Goal: Task Accomplishment & Management: Manage account settings

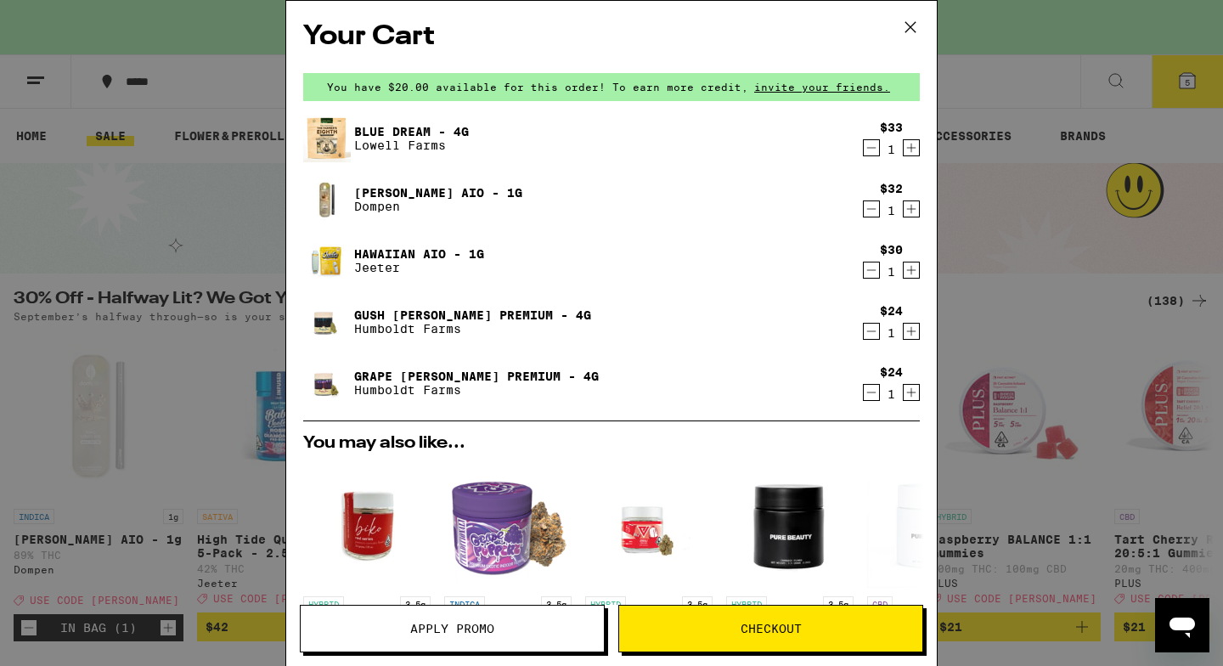
click at [908, 20] on icon at bounding box center [910, 26] width 25 height 25
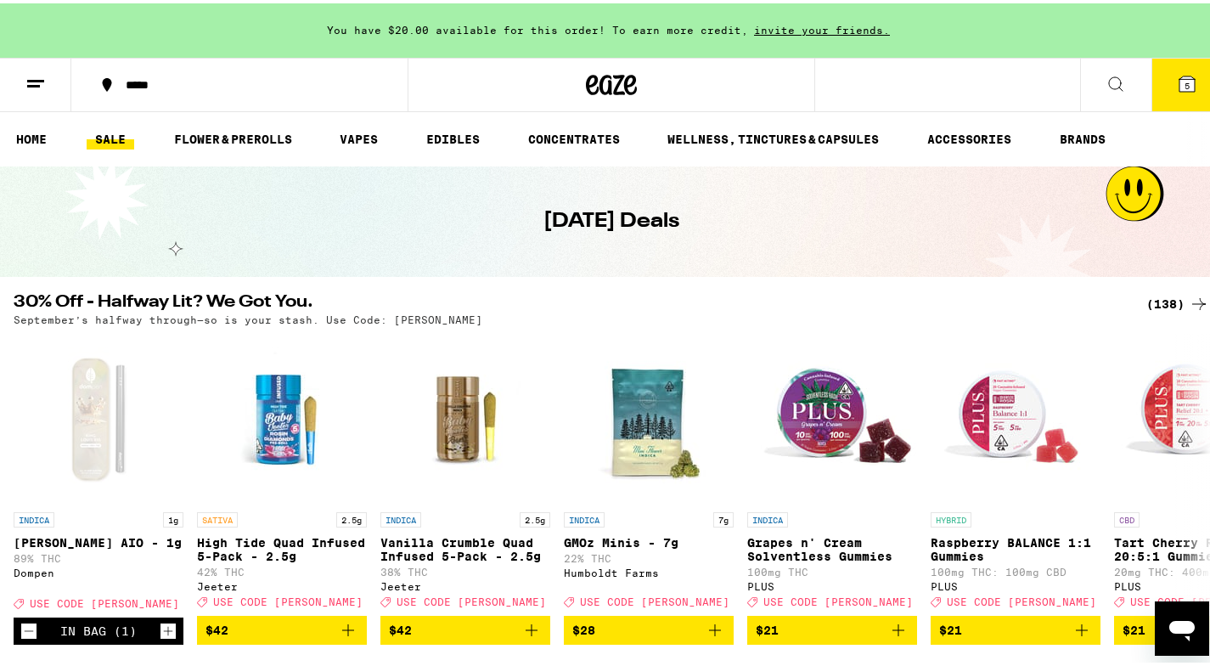
click at [1106, 89] on icon at bounding box center [1116, 80] width 20 height 20
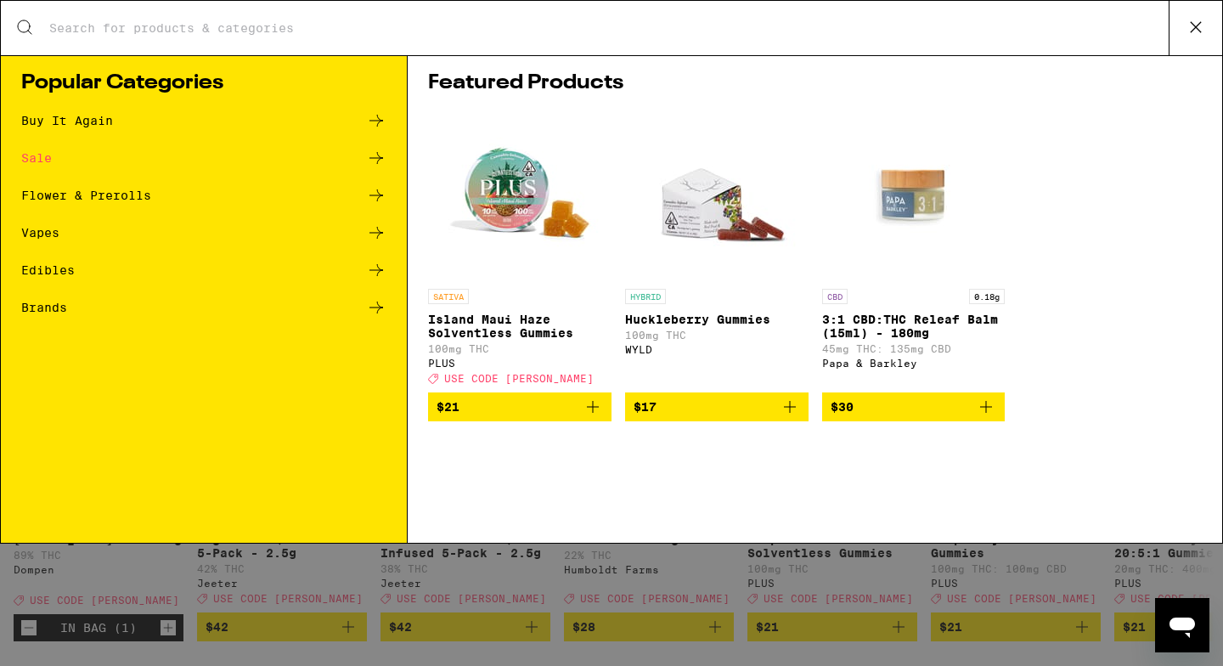
click at [1205, 19] on icon at bounding box center [1195, 26] width 25 height 25
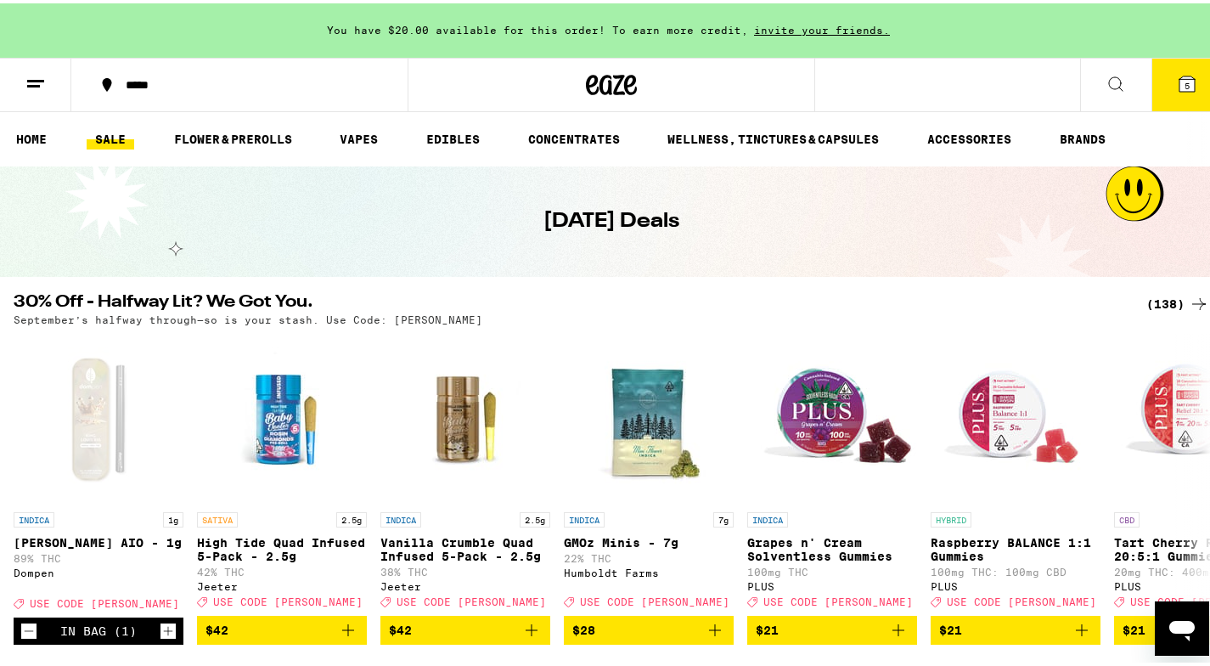
scroll to position [24, 0]
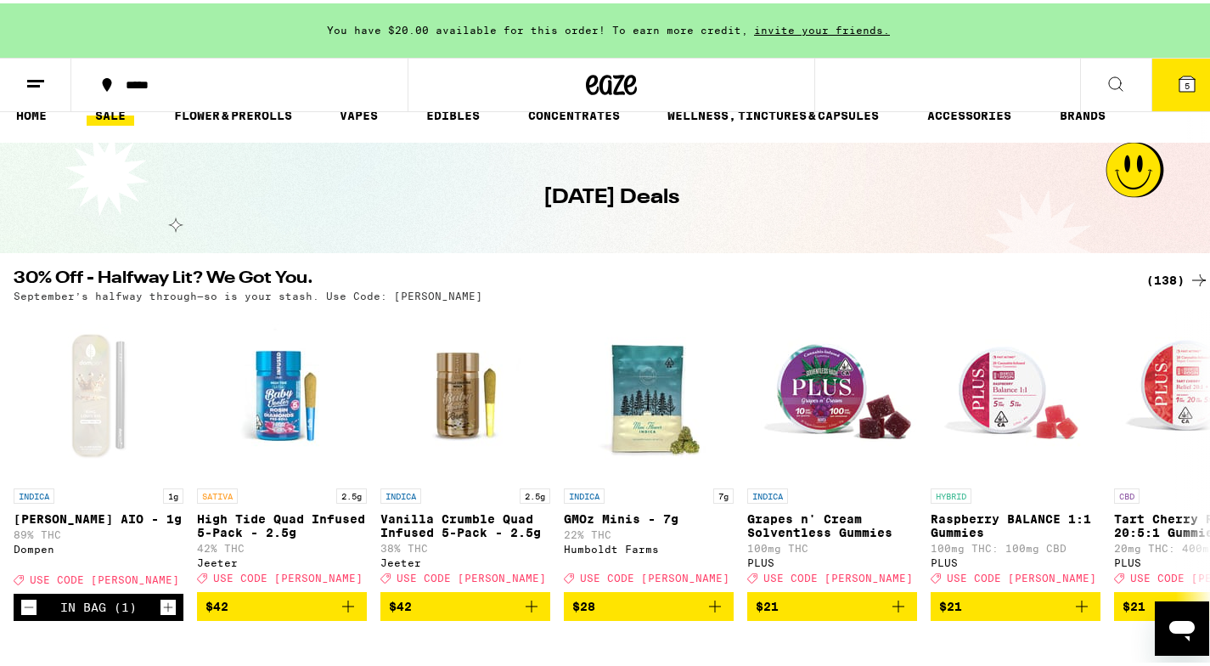
click at [1199, 640] on div "Open messaging window" at bounding box center [1182, 628] width 51 height 51
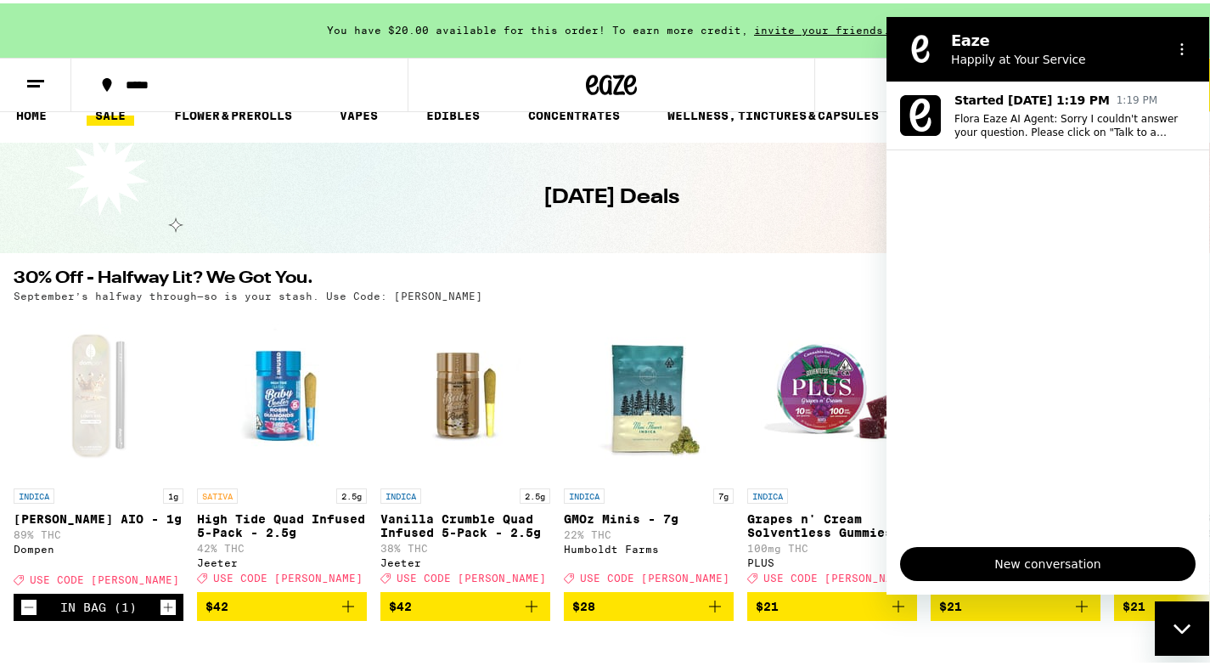
click at [1048, 270] on ul "Started [DATE] 1:19 PM 1:19 PM Flora Eaze AI Agent: Sorry I couldn't answer you…" at bounding box center [1048, 308] width 323 height 452
click at [974, 566] on span "New conversation" at bounding box center [1048, 564] width 267 height 20
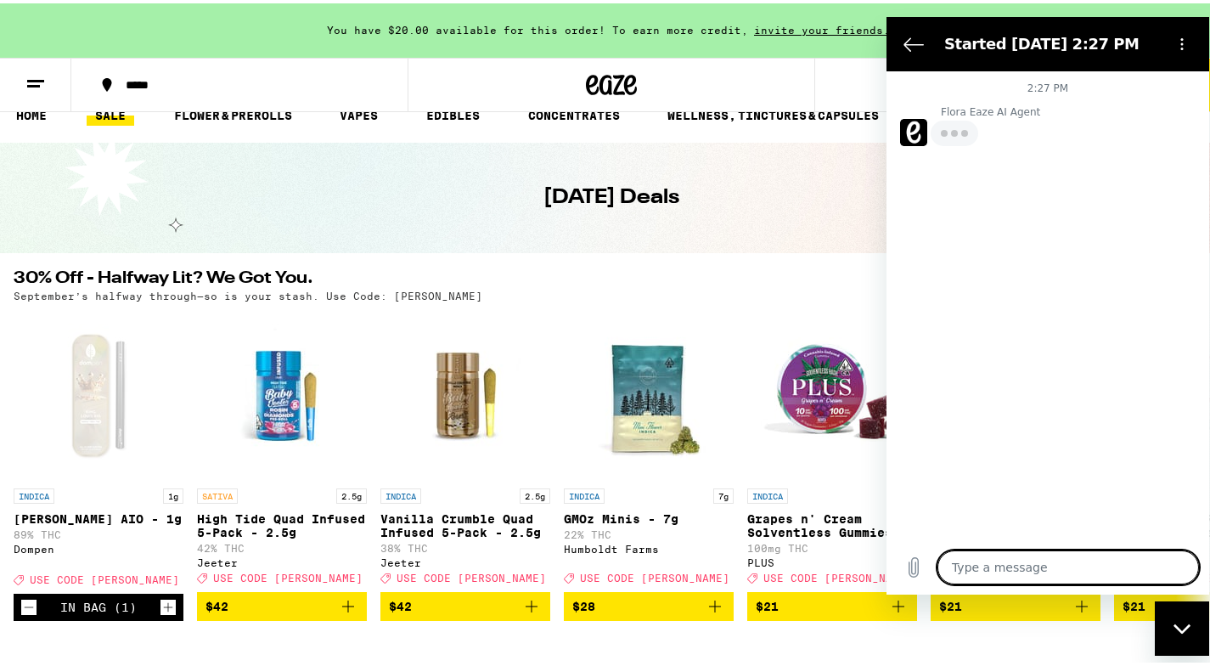
type textarea "o"
type textarea "x"
type textarea "on"
type textarea "x"
type textarea "onc"
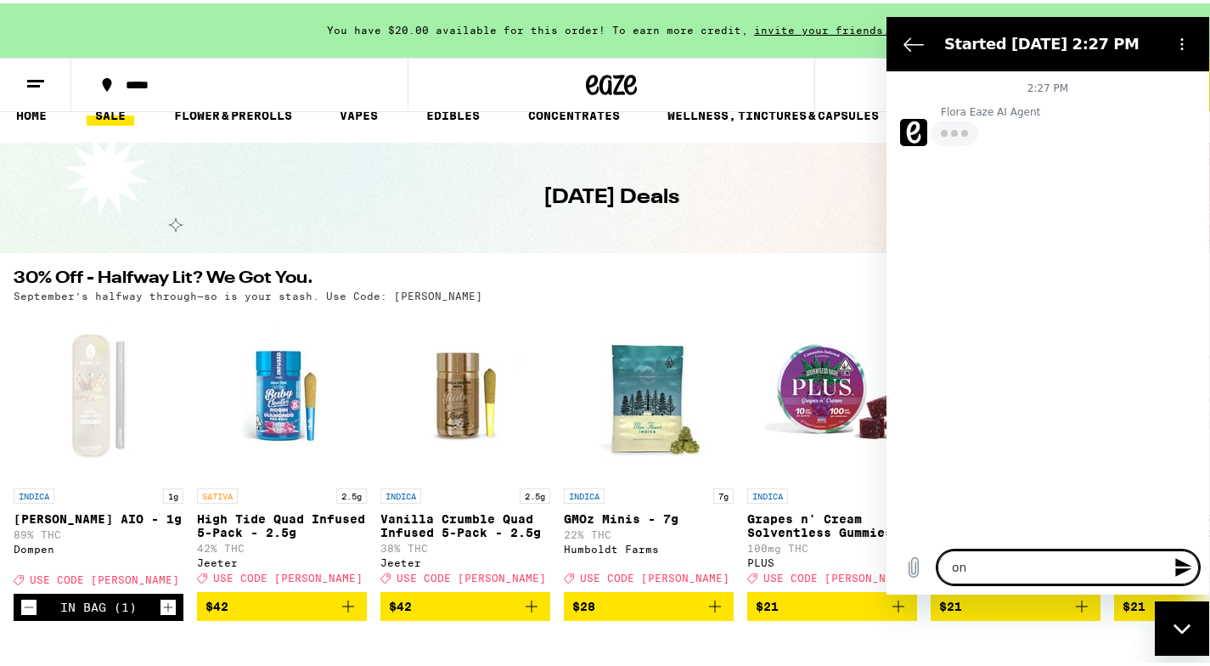
type textarea "x"
type textarea "once"
type textarea "x"
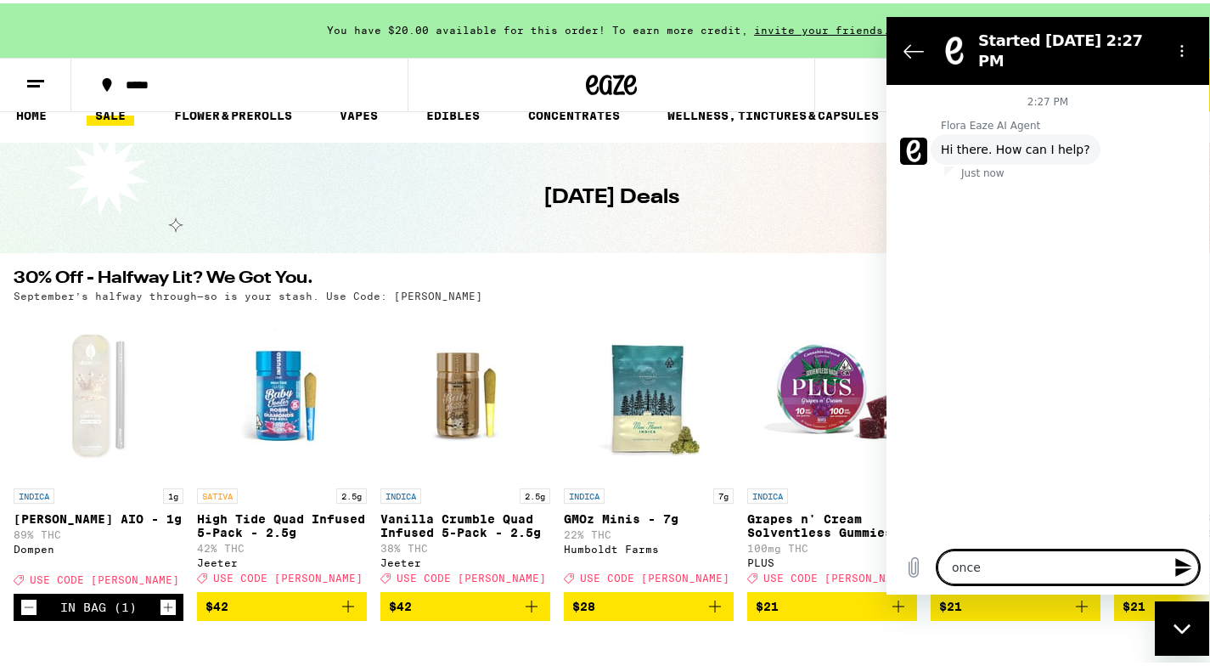
type textarea "once"
type textarea "x"
type textarea "once i"
type textarea "x"
type textarea "once i"
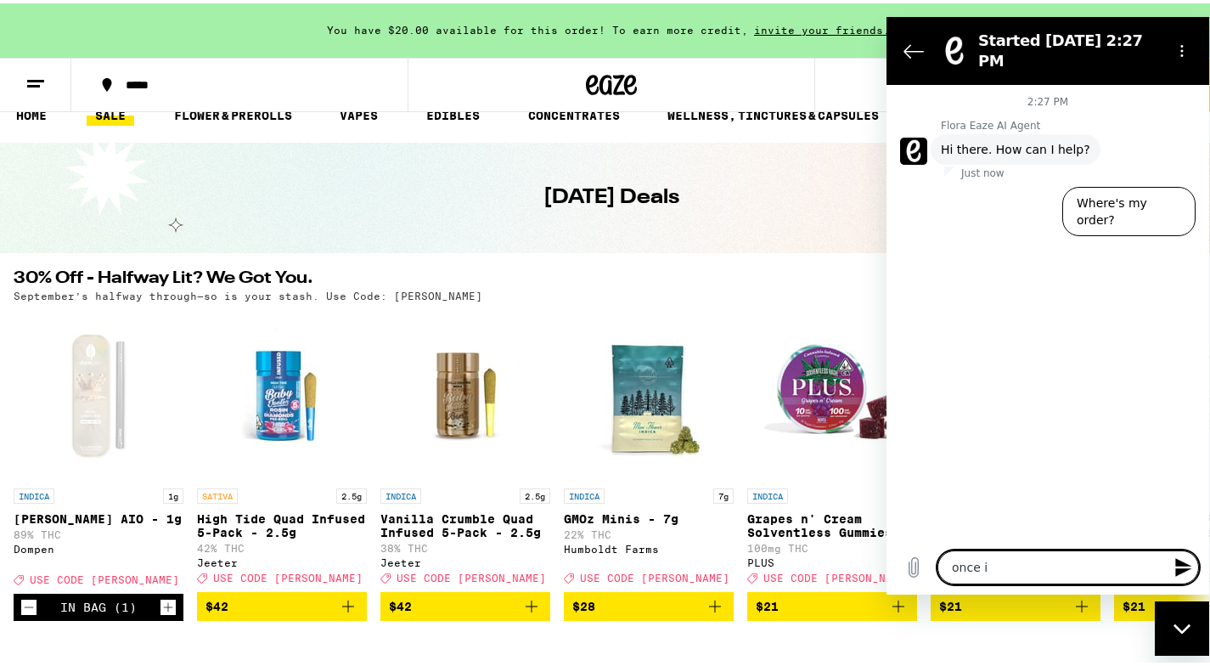
type textarea "x"
type textarea "once i h"
type textarea "x"
type textarea "once i ha"
type textarea "x"
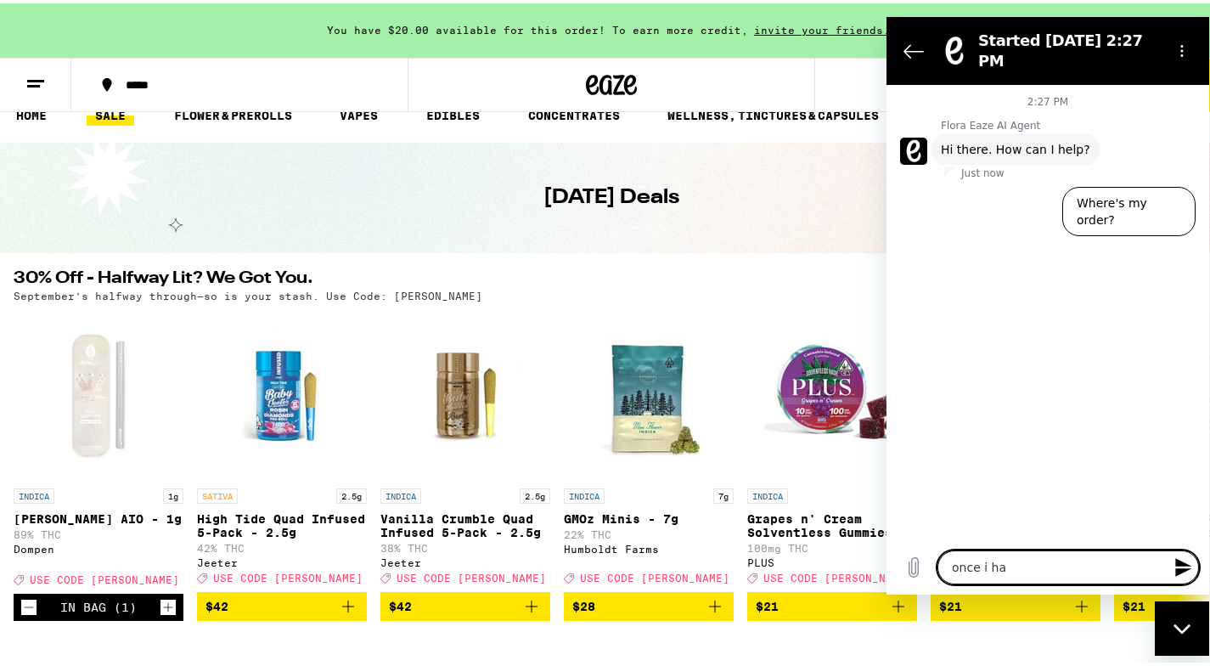
type textarea "once i hav"
type textarea "x"
type textarea "once i have"
type textarea "x"
type textarea "once i have"
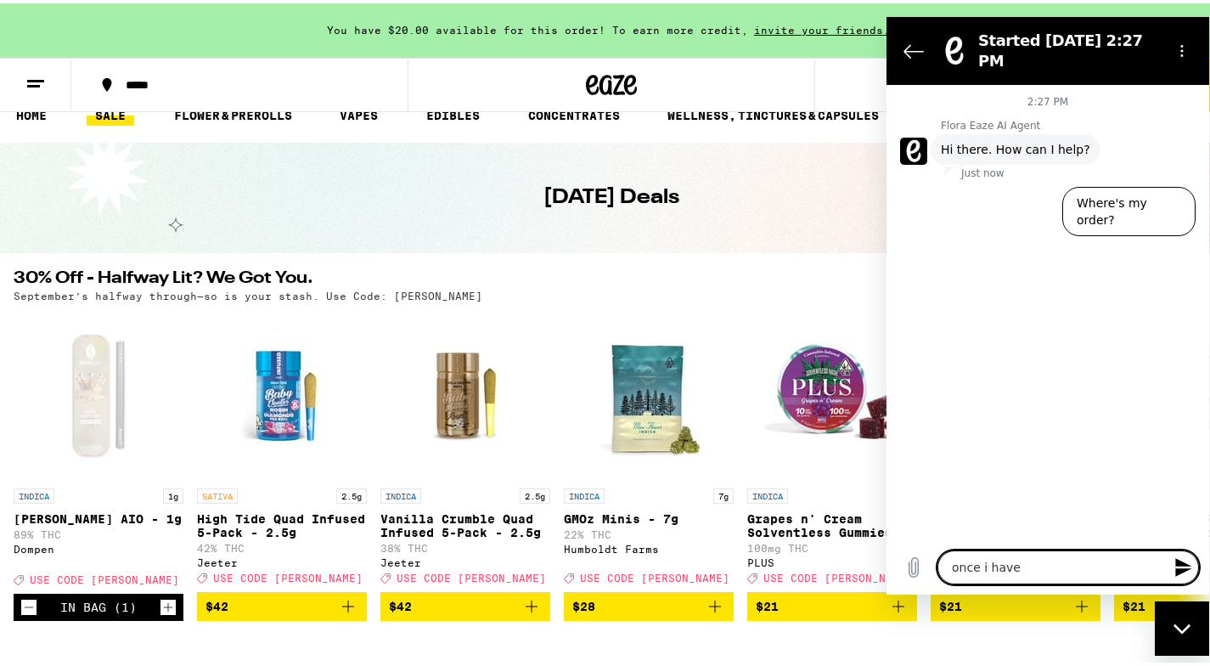
type textarea "x"
type textarea "once i have o"
type textarea "x"
type textarea "once i have or"
type textarea "x"
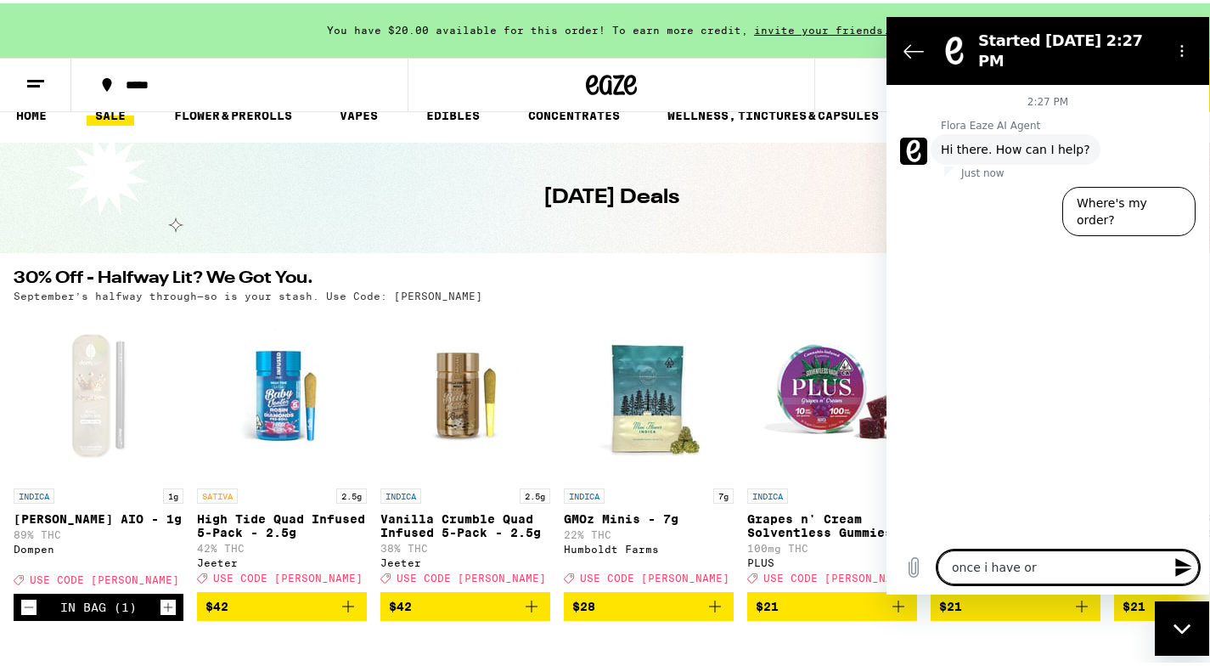
type textarea "once i have ord"
type textarea "x"
type textarea "once i have orde"
type textarea "x"
type textarea "once i have order"
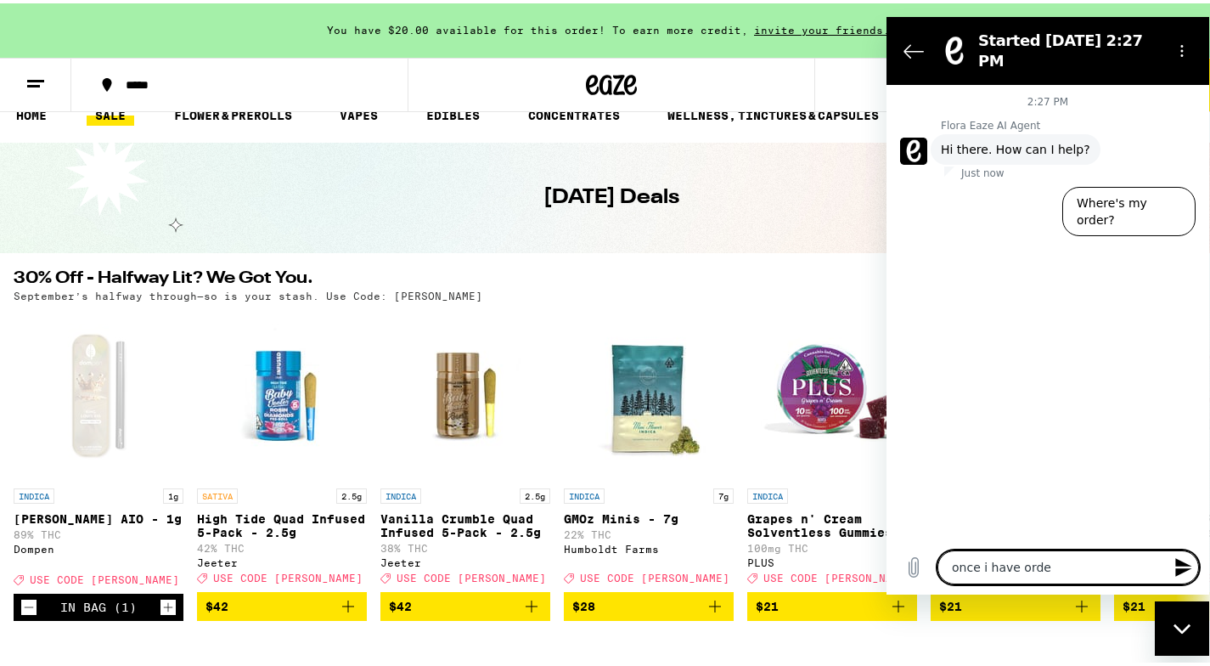
type textarea "x"
type textarea "once i have ordere"
type textarea "x"
type textarea "once i have ordered"
type textarea "x"
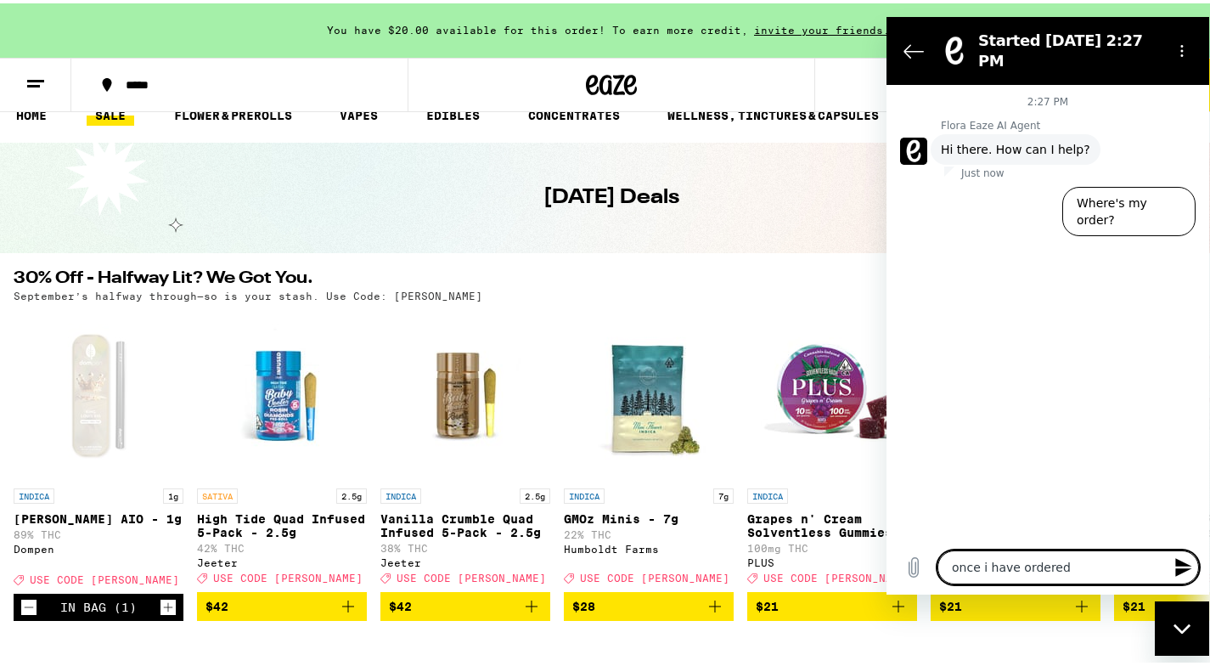
type textarea "once i have ordered,"
type textarea "x"
type textarea "once i have ordered,"
type textarea "x"
type textarea "once i have ordered, c"
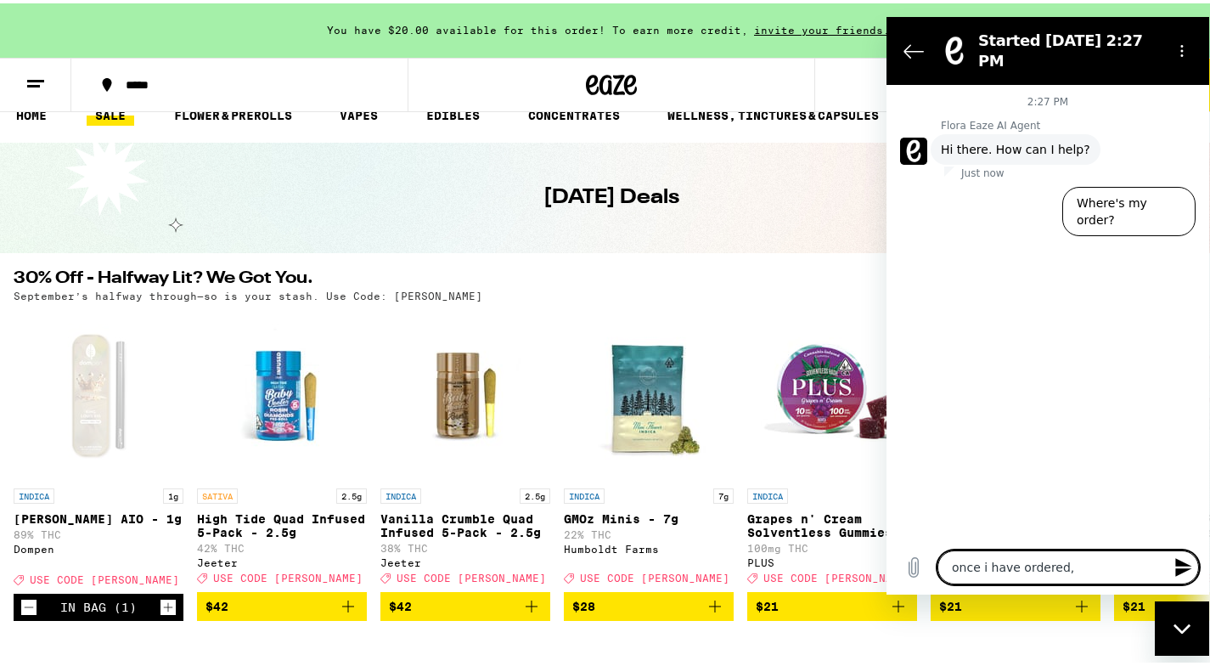
type textarea "x"
type textarea "once i have ordered, ca"
type textarea "x"
type textarea "once i have ordered, cam"
type textarea "x"
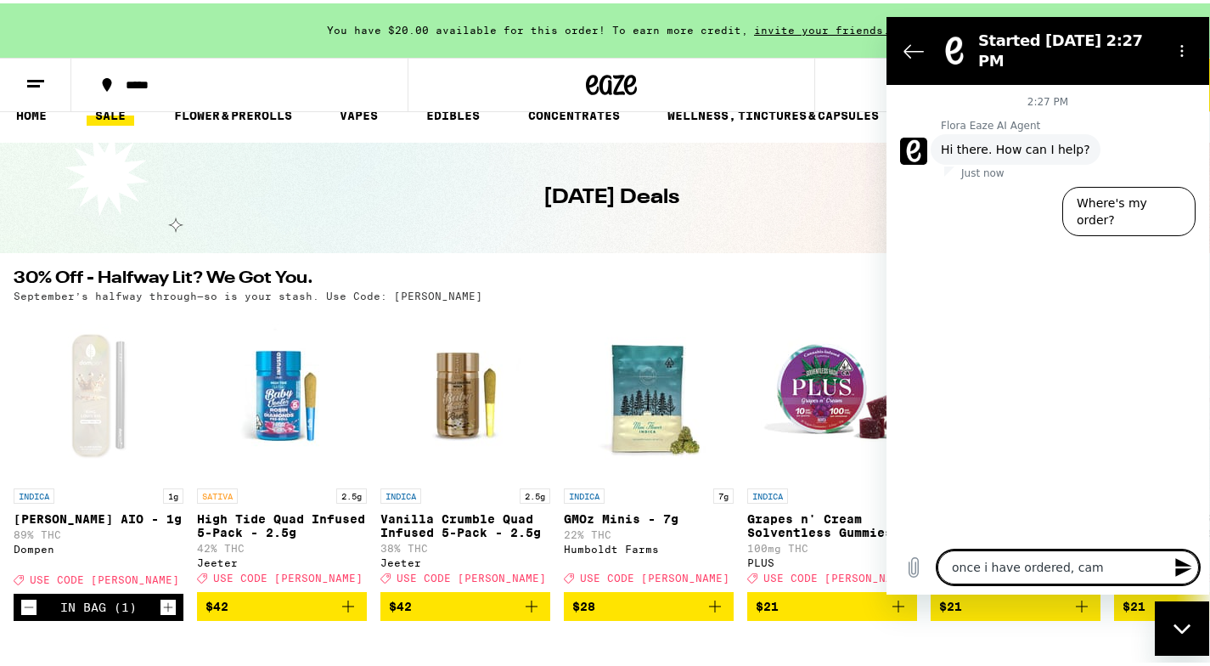
type textarea "once i have ordered, ca"
type textarea "x"
type textarea "once i have ordered, can"
type textarea "x"
type textarea "once i have ordered, can"
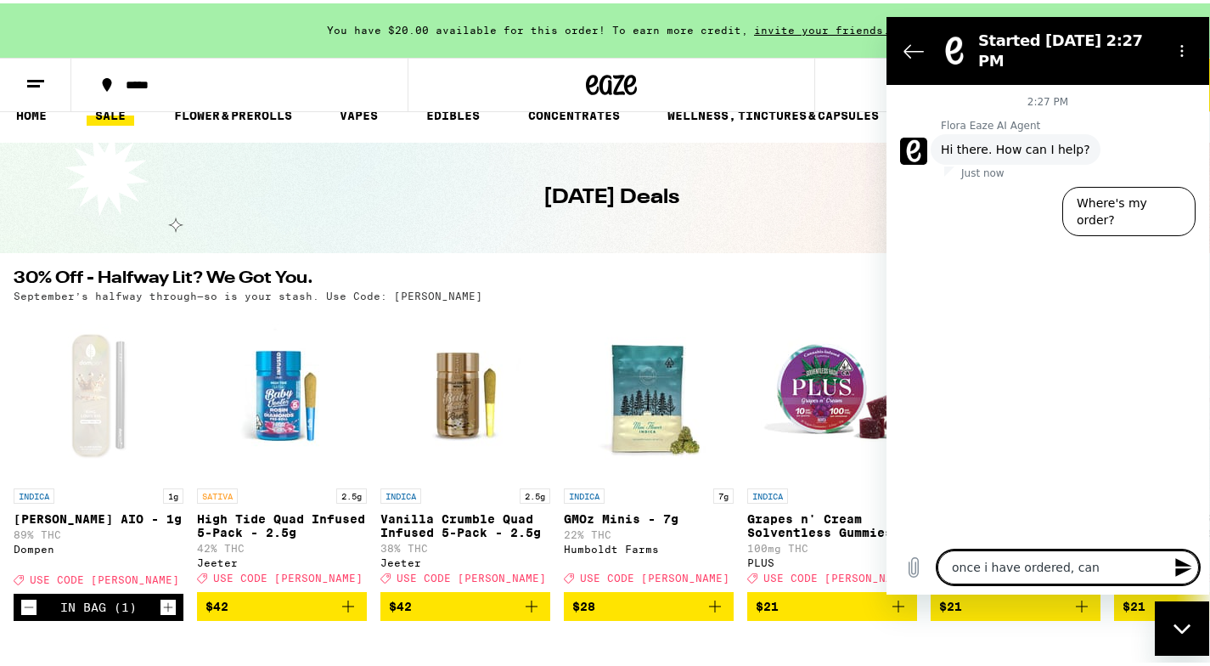
type textarea "x"
type textarea "once i have ordered, can I"
type textarea "x"
type textarea "once i have ordered, can I"
type textarea "x"
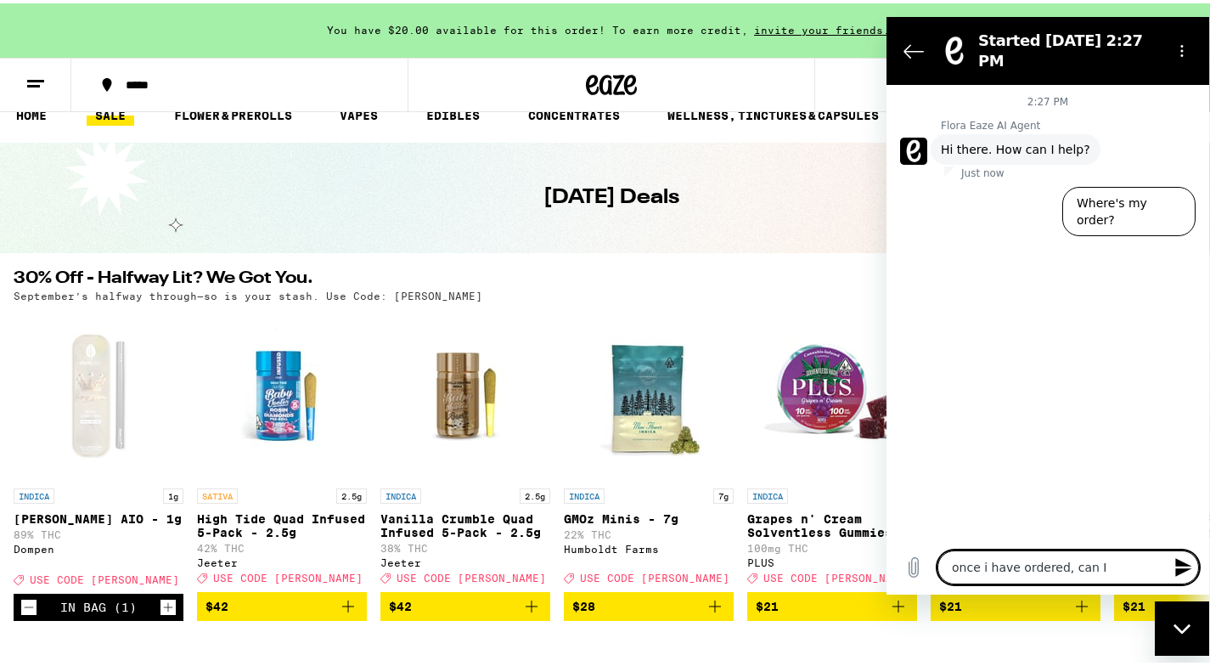
type textarea "once i have ordered, can I s"
type textarea "x"
type textarea "once i have ordered, can I sw"
type textarea "x"
type textarea "once i have ordered, can I swi"
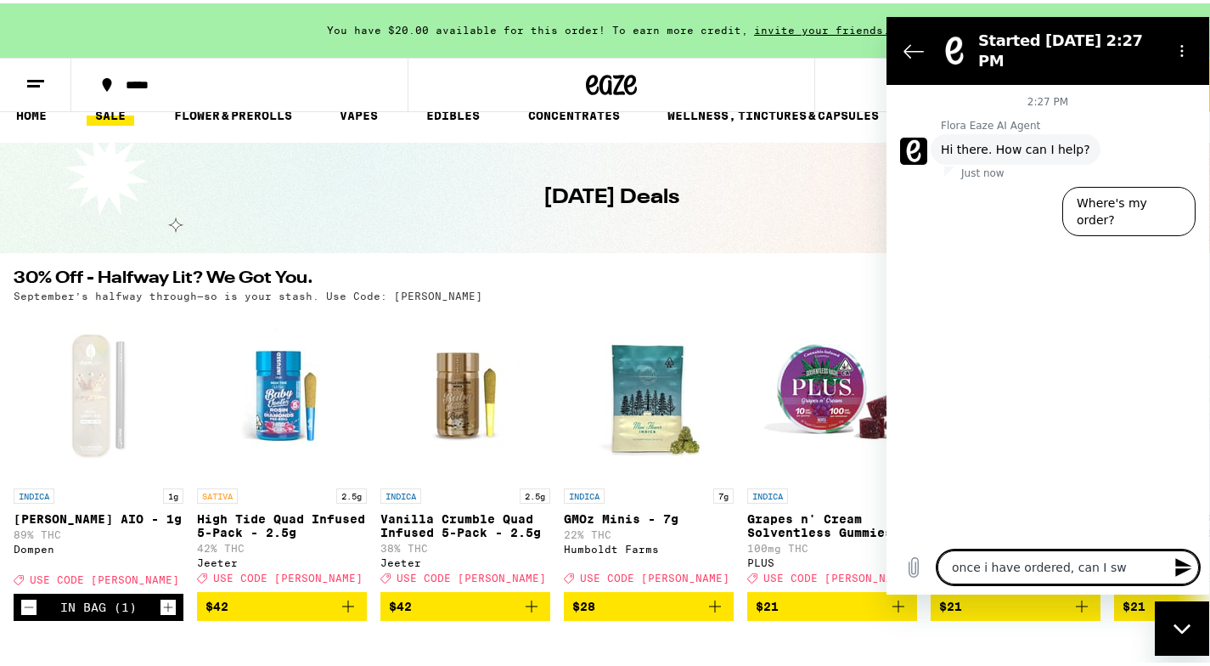
type textarea "x"
type textarea "once i have ordered, can I swit"
type textarea "x"
type textarea "once i have ordered, can I switc"
type textarea "x"
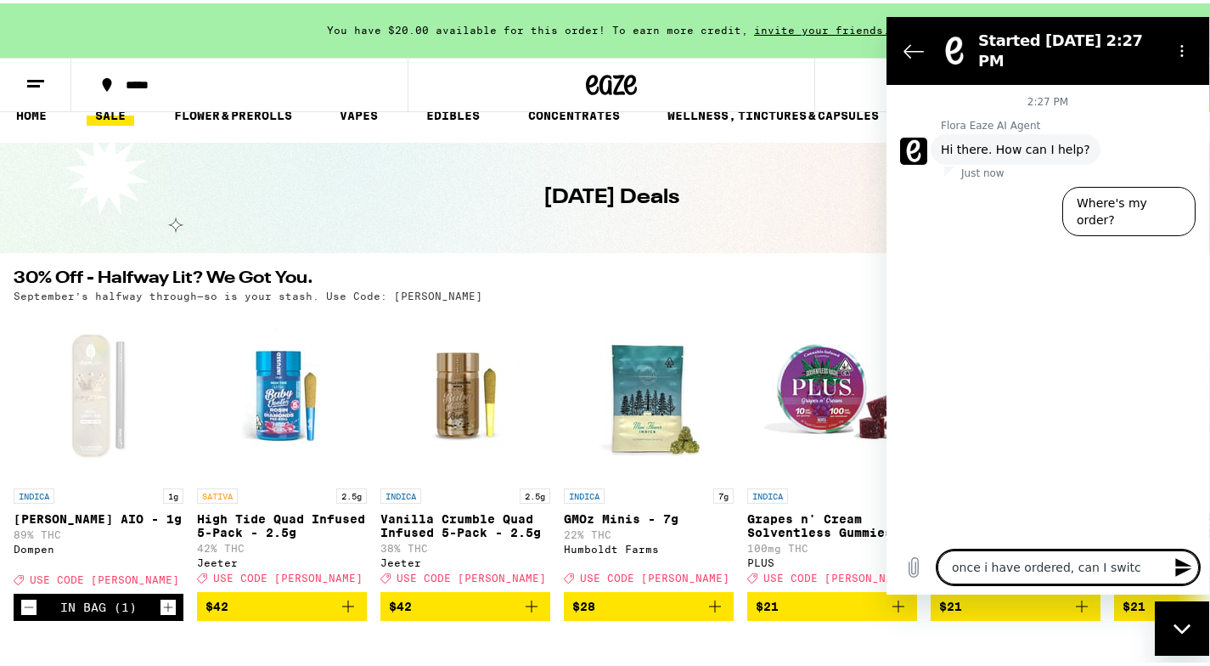
type textarea "once i have ordered, can I switch"
type textarea "x"
type textarea "once i have ordered, can I switch"
type textarea "x"
type textarea "once i have ordered, can I switch t"
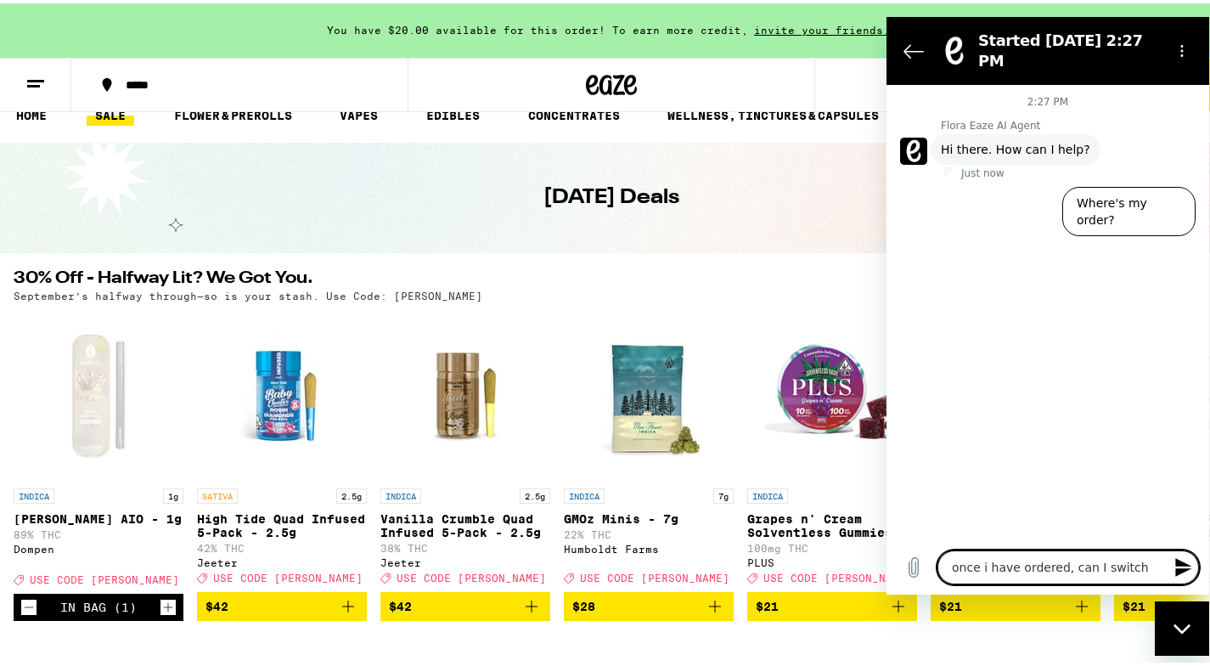
type textarea "x"
type textarea "once i have ordered, can I switch ti"
type textarea "x"
type textarea "once i have ordered, can I switch [PERSON_NAME]"
type textarea "x"
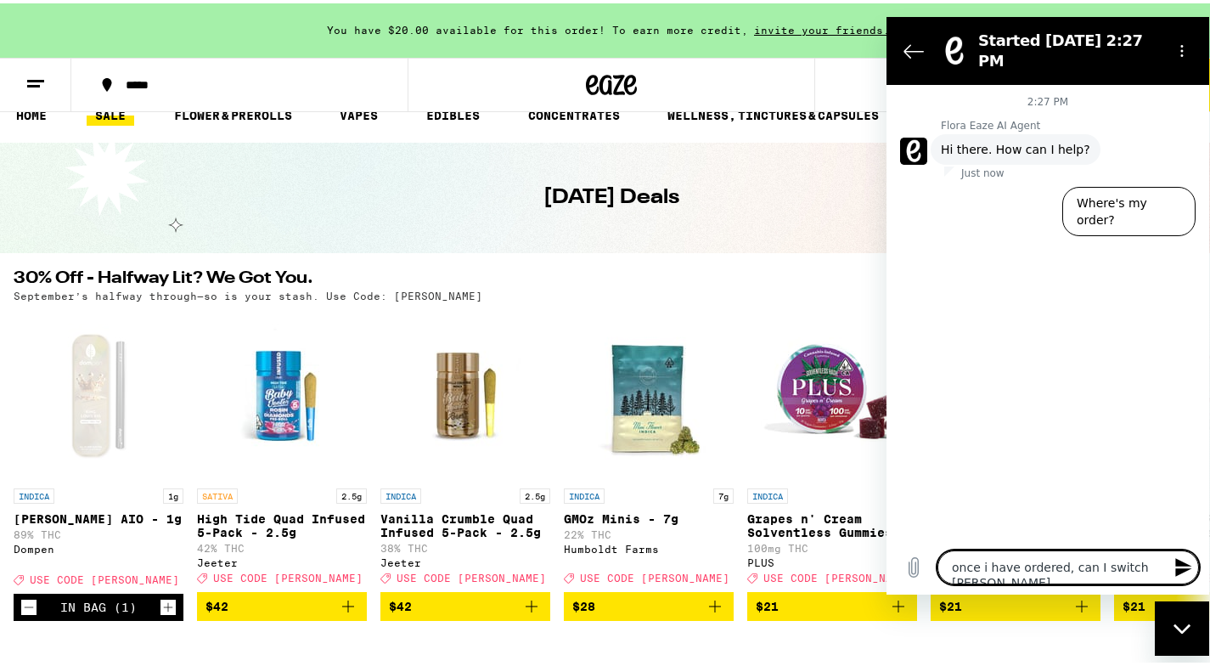
type textarea "once i have ordered, can I switch time"
type textarea "x"
type textarea "once i have ordered, can I switch time"
type textarea "x"
type textarea "once i have ordered, can I switch time i"
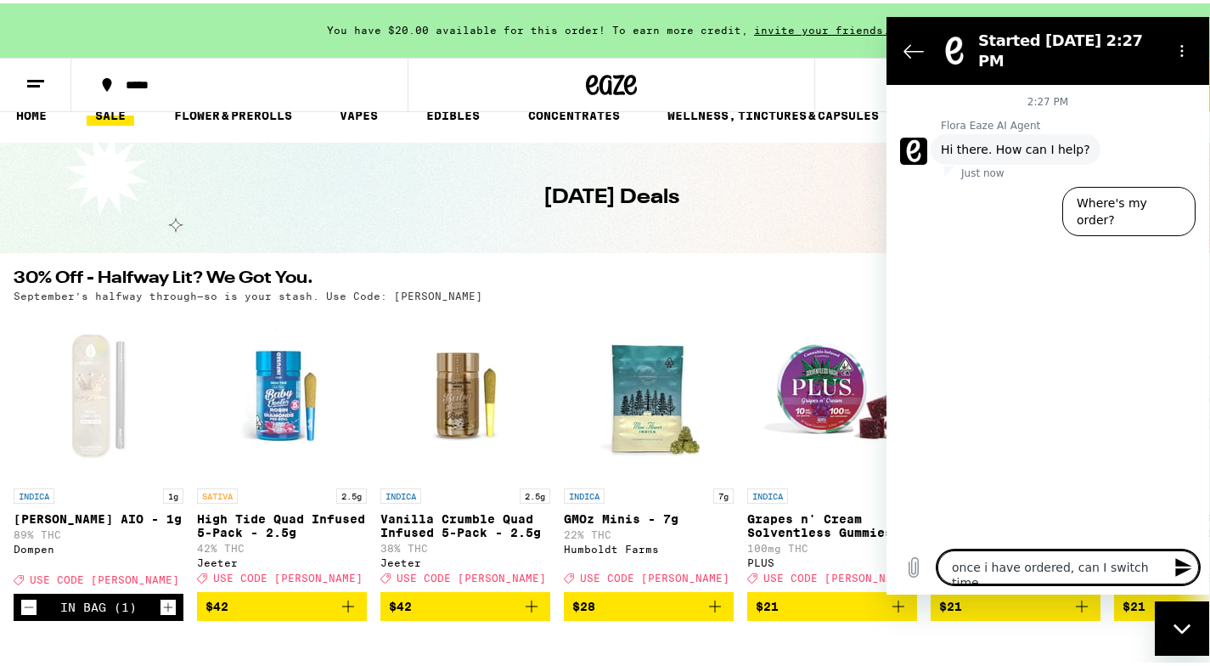
type textarea "x"
type textarea "once i have ordered, can I switch time if"
type textarea "x"
type textarea "once i have ordered, can I switch time if"
type textarea "x"
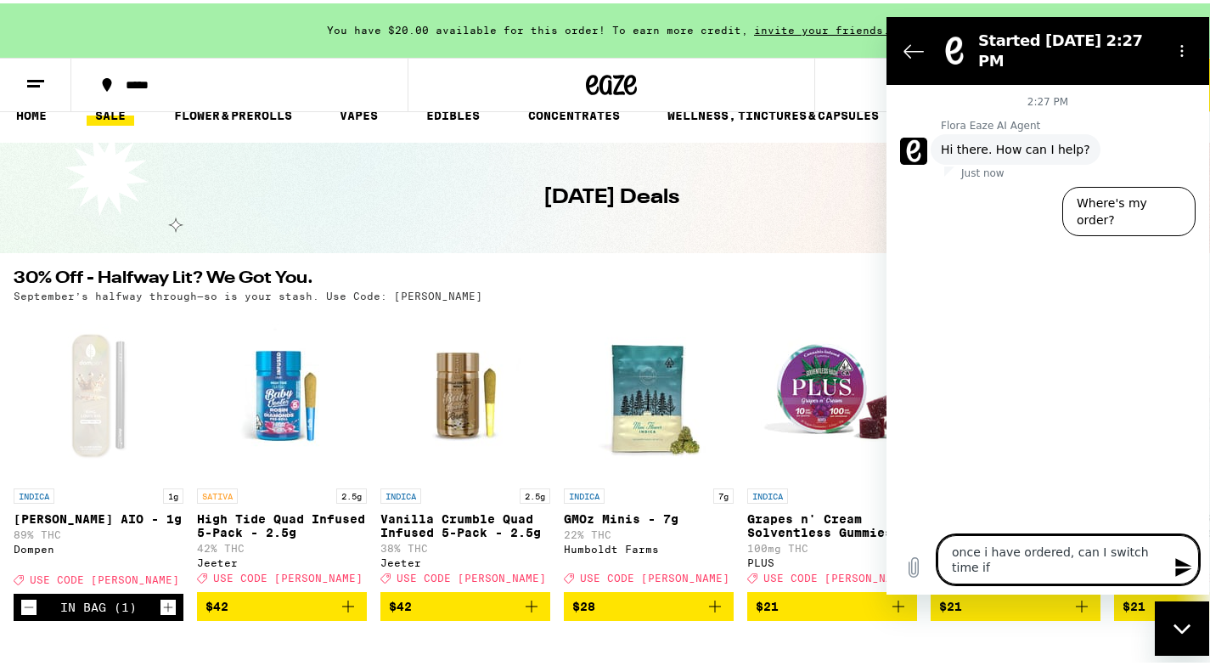
type textarea "once i have ordered, can I switch time if I"
type textarea "x"
type textarea "once i have ordered, can I switch time if I"
type textarea "x"
type textarea "once i have ordered, can I switch time if I h"
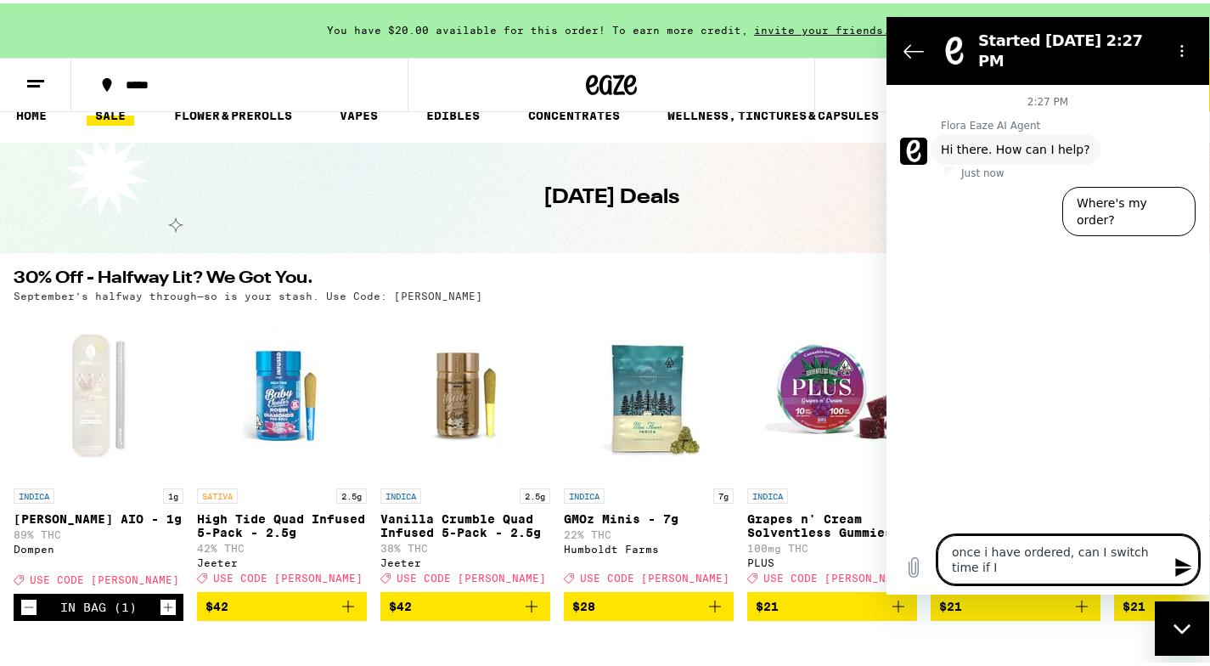
type textarea "x"
type textarea "once i have ordered, can I switch time if I ha"
type textarea "x"
type textarea "once i have ordered, can I switch time if I hav"
type textarea "x"
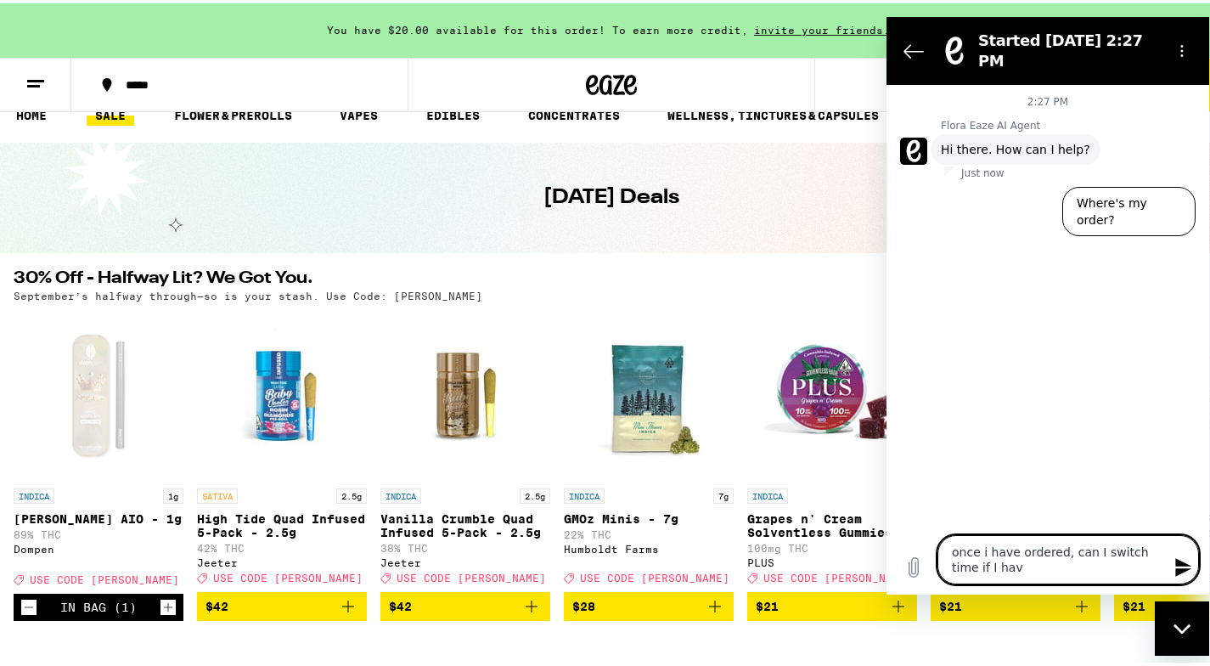
type textarea "once i have ordered, can I switch time if I have"
type textarea "x"
type textarea "once i have ordered, can I switch time if I have"
type textarea "x"
type textarea "once i have ordered, can I switch time if I have t"
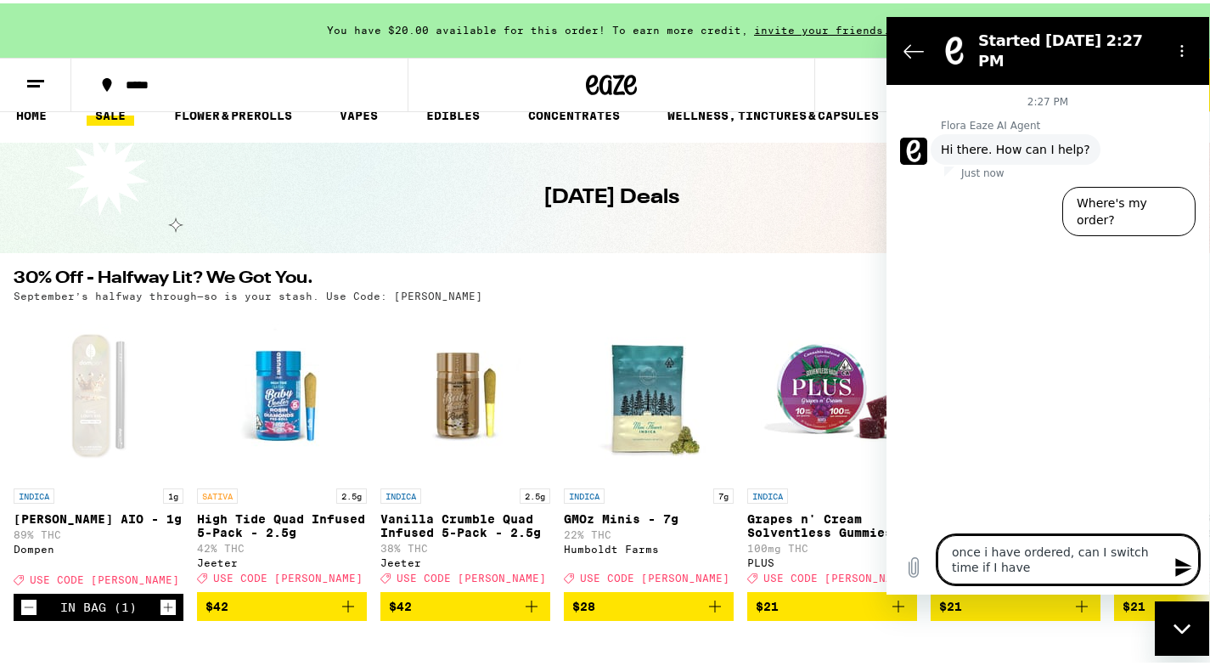
type textarea "x"
type textarea "once i have ordered, can I switch time if I have to"
type textarea "x"
type textarea "once i have ordered, can I switch time if I have to"
type textarea "x"
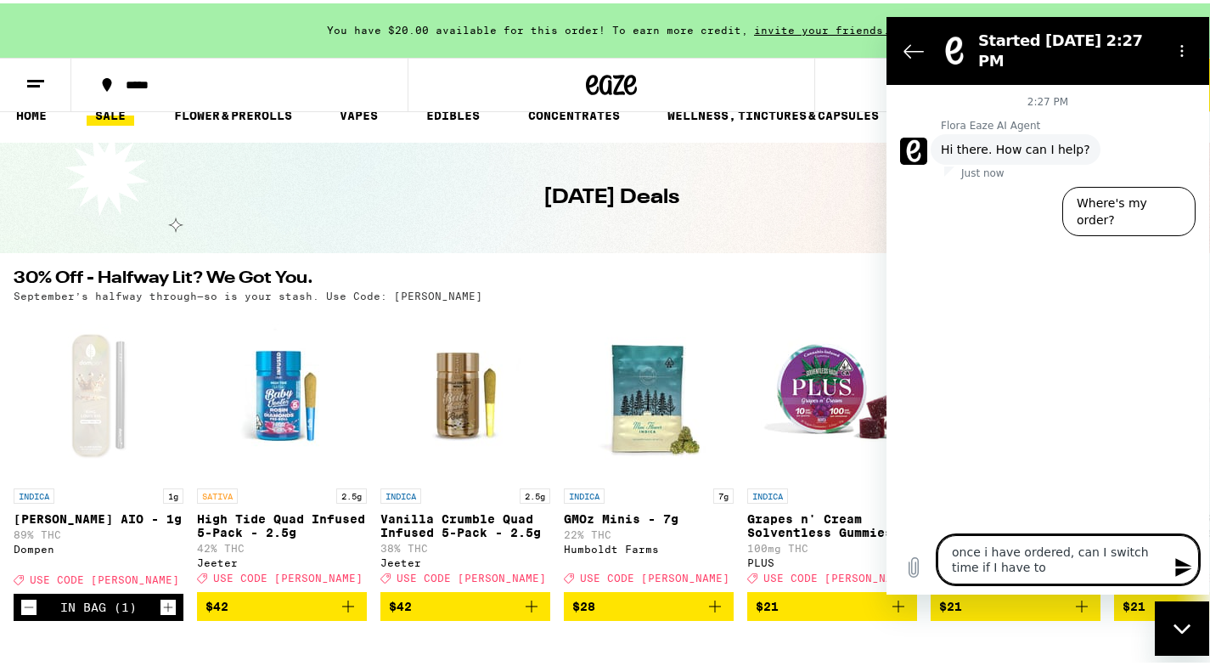
type textarea "once i have ordered, can I switch time if I have to l"
type textarea "x"
type textarea "once i have ordered, can I switch time if I have to le"
type textarea "x"
type textarea "once i have ordered, can I switch time if I have to lea"
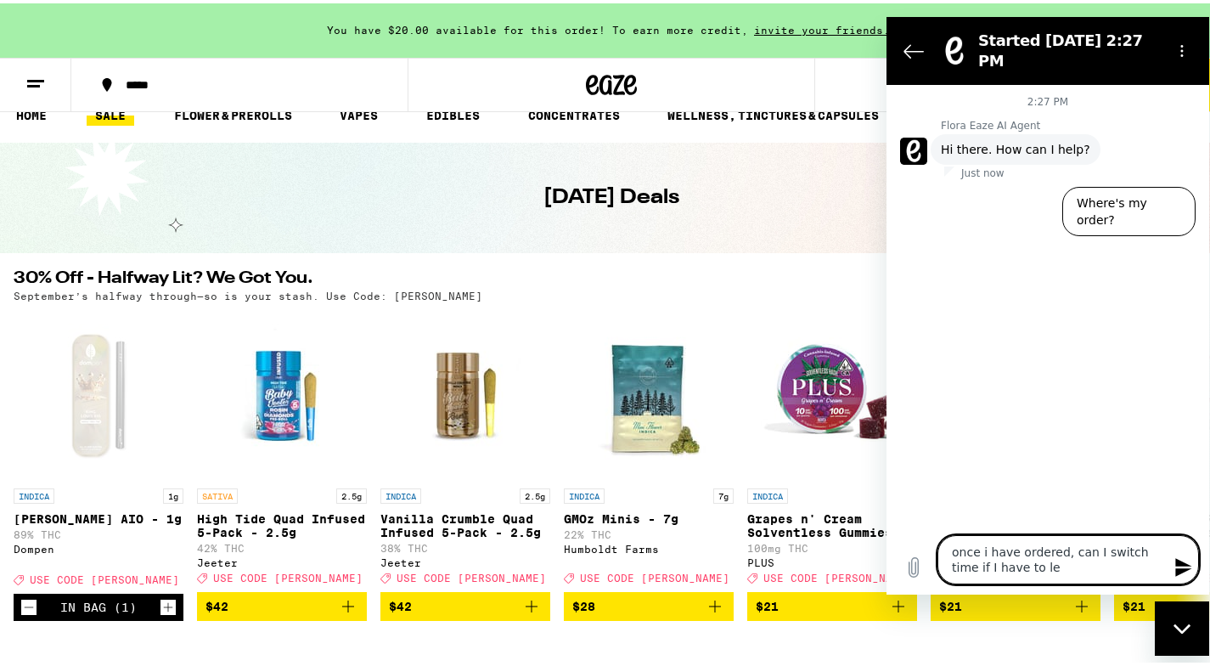
type textarea "x"
type textarea "once i have ordered, can I switch time if I have to leav"
type textarea "x"
type textarea "once i have ordered, can I switch time if I have to leave"
type textarea "x"
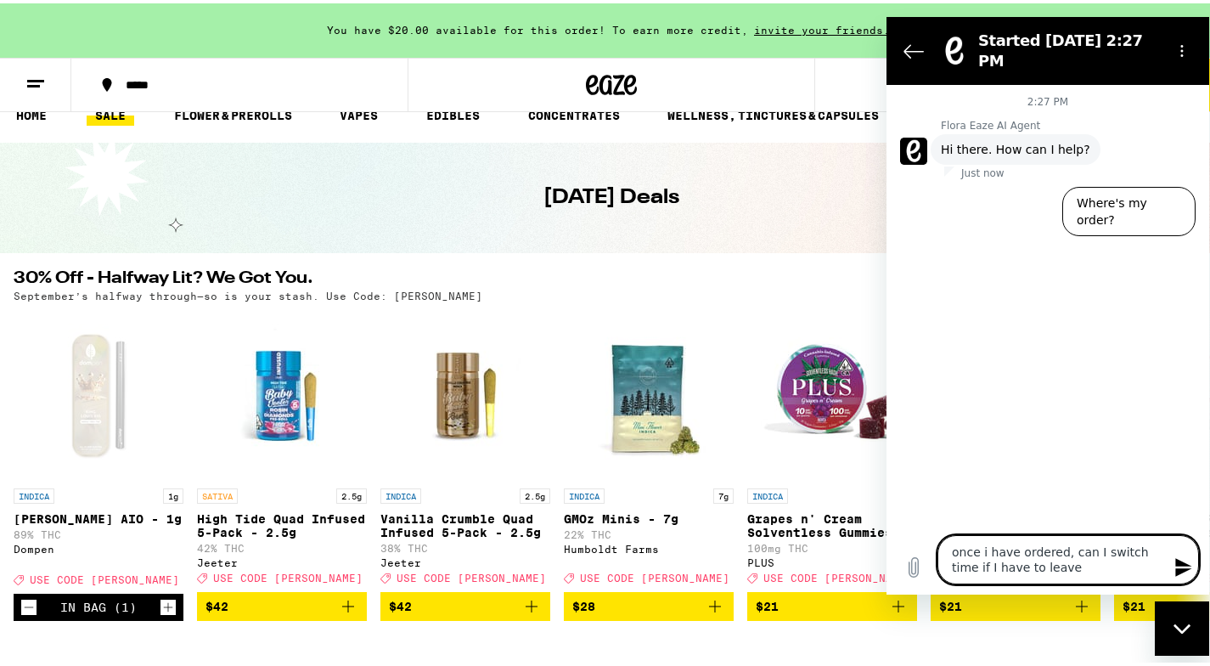
type textarea "once i have ordered, can I switch time if I have to leave?"
type textarea "x"
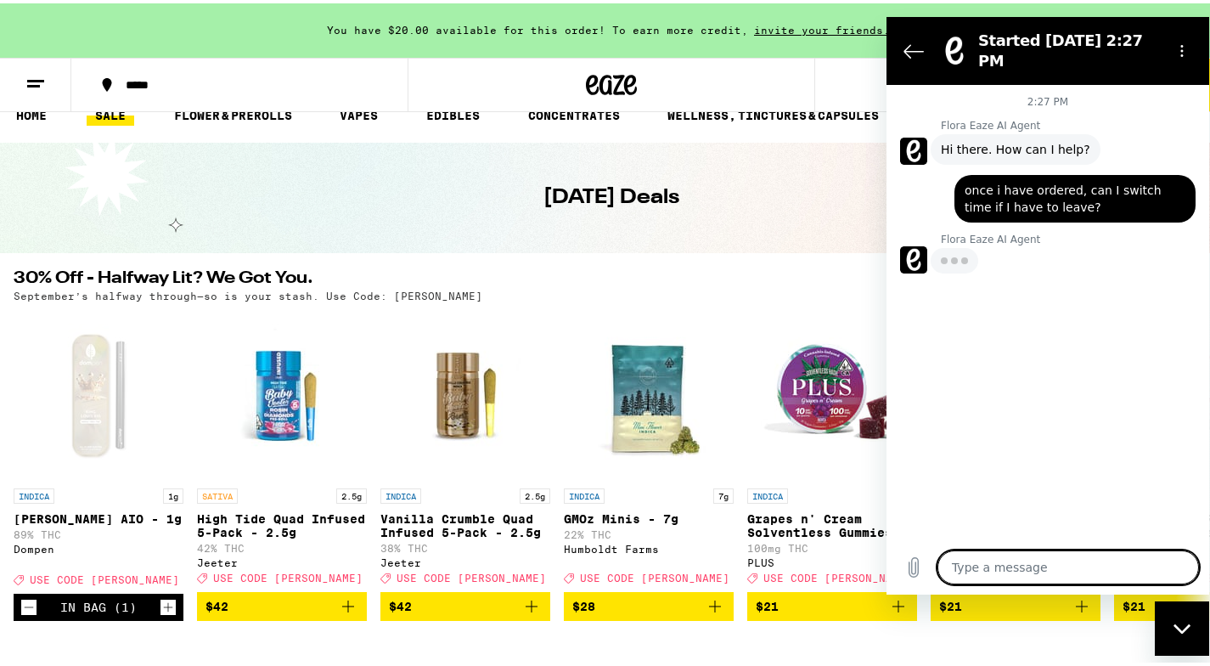
type textarea "x"
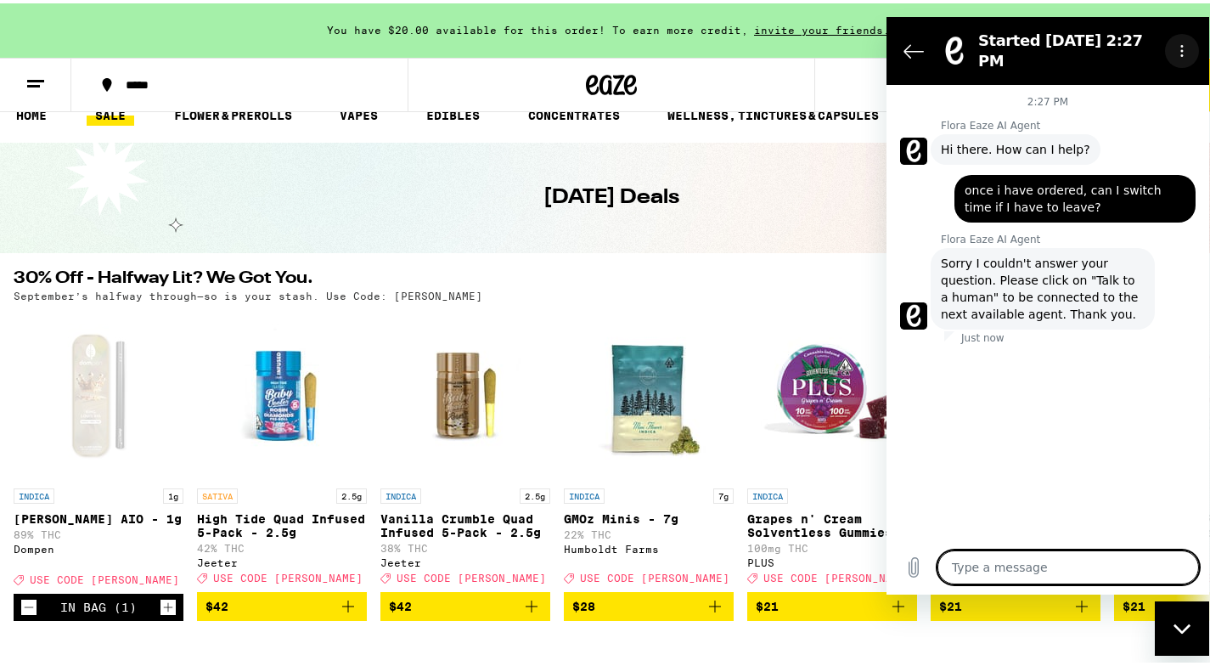
click at [1186, 54] on button "Options menu" at bounding box center [1182, 51] width 34 height 34
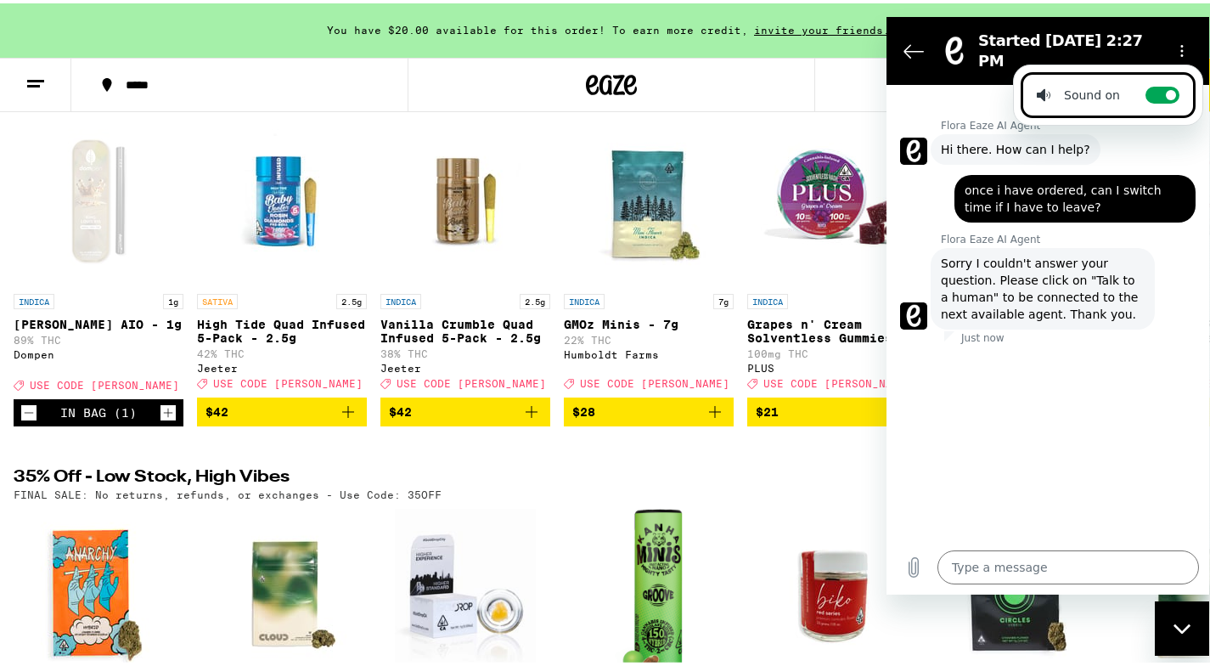
scroll to position [318, 0]
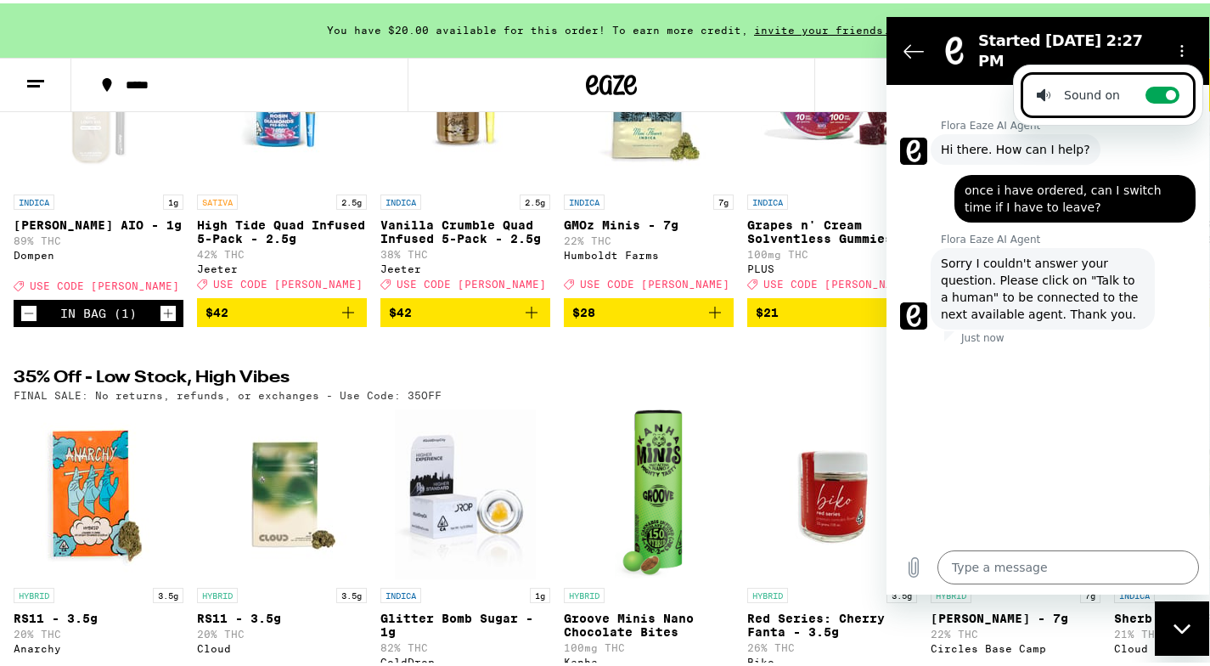
click at [1101, 269] on span "Sorry I couldn't answer your question. Please click on "Talk to a human" to be …" at bounding box center [1043, 289] width 204 height 68
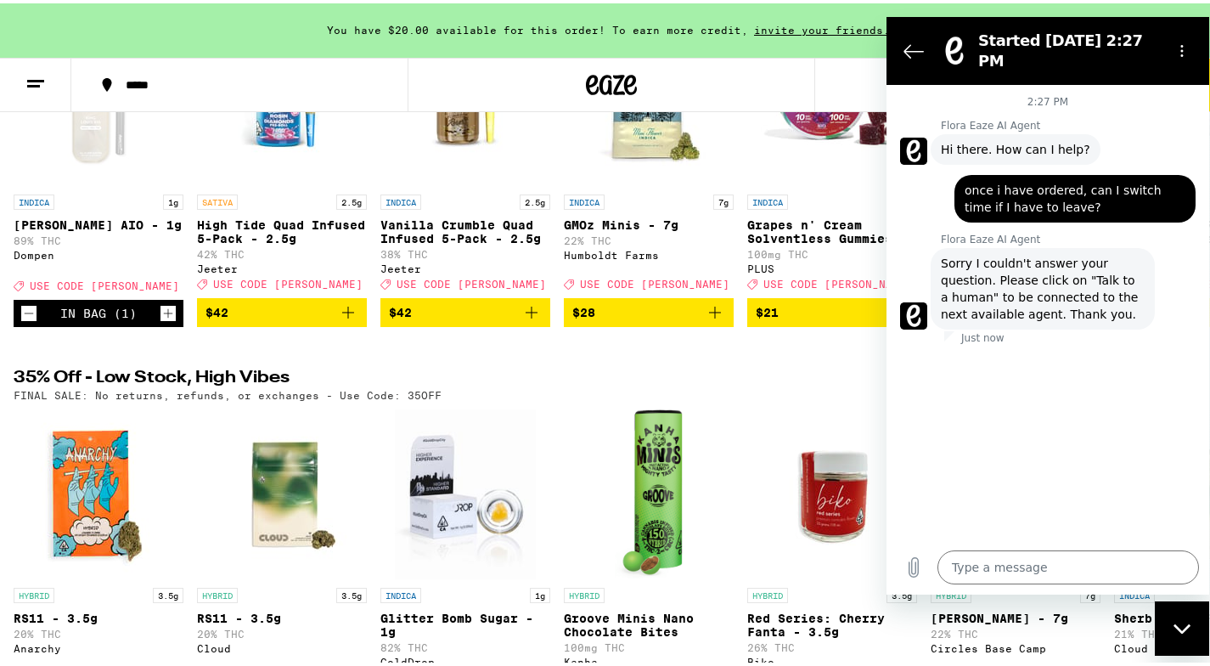
click at [1101, 272] on span "Sorry I couldn't answer your question. Please click on "Talk to a human" to be …" at bounding box center [1043, 289] width 204 height 68
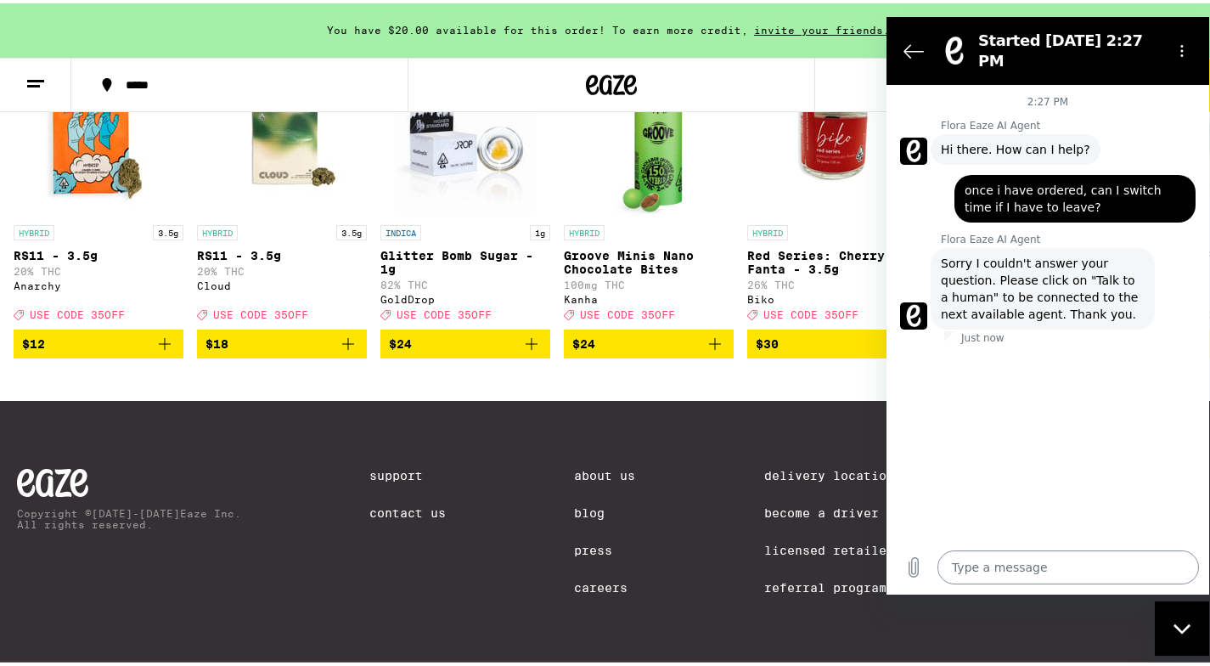
scroll to position [712, 0]
click at [492, 635] on div "Copyright © [DATE]-[DATE] Eaze Inc. All rights reserved. Support Contact Us Abo…" at bounding box center [611, 531] width 1223 height 268
click at [393, 469] on link "Support" at bounding box center [407, 472] width 76 height 14
click at [408, 513] on div "Support Contact Us" at bounding box center [407, 502] width 76 height 75
click at [413, 509] on link "Contact Us" at bounding box center [407, 510] width 76 height 14
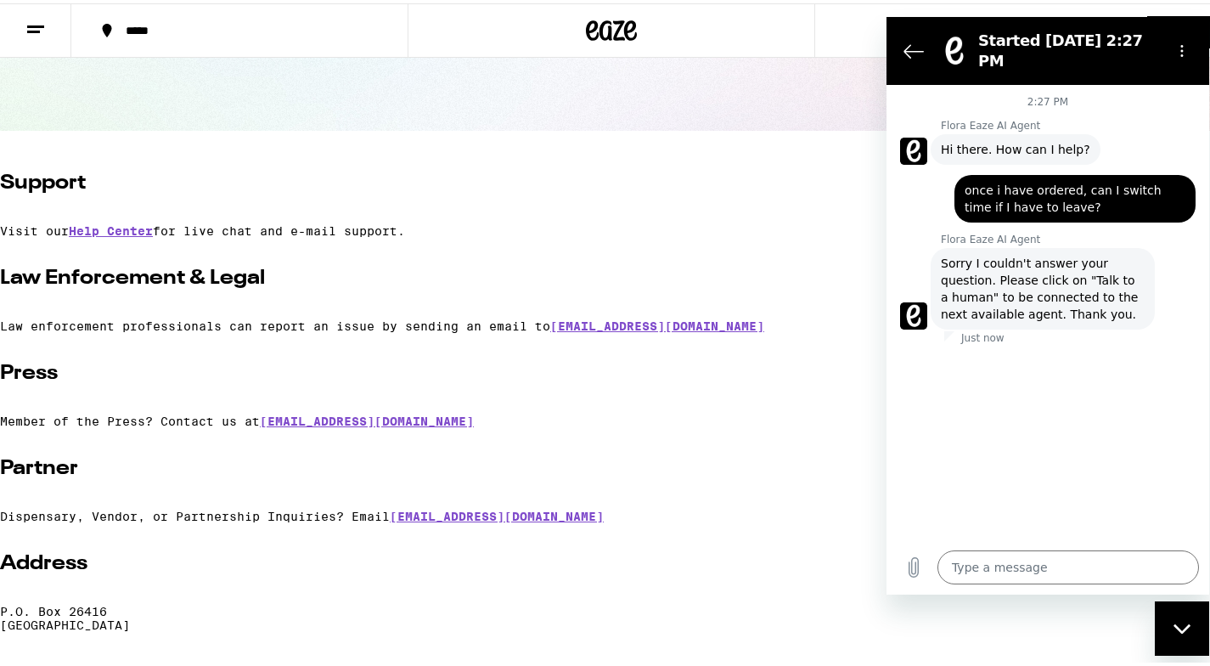
scroll to position [166, 0]
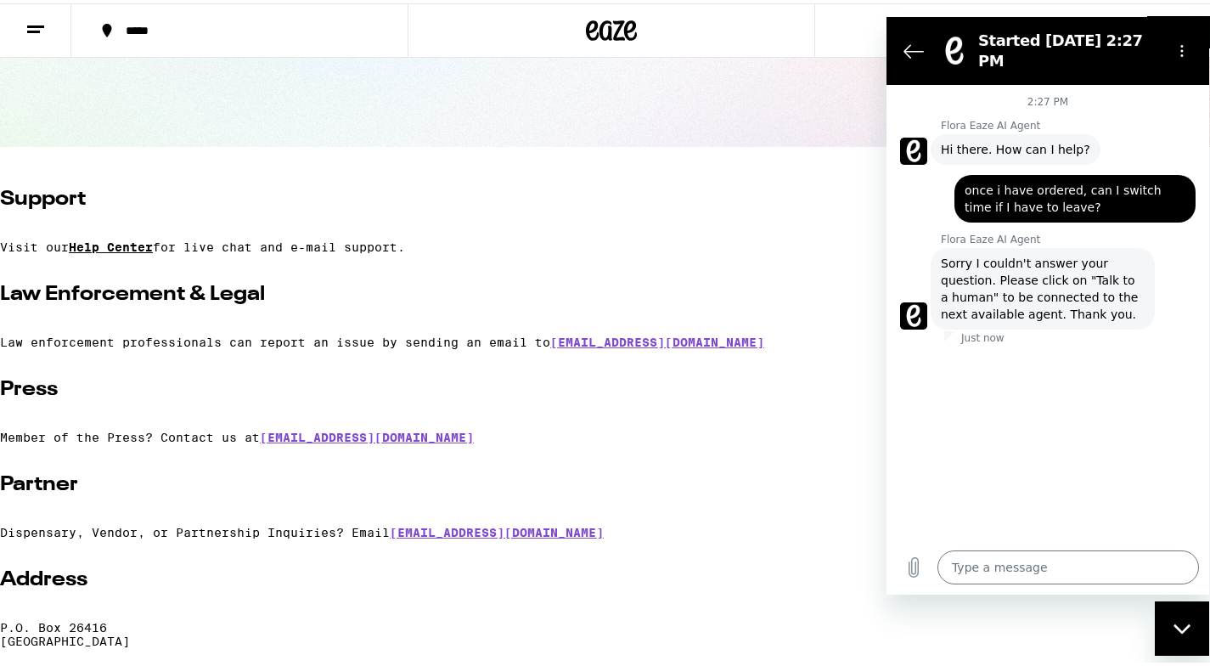
click at [143, 245] on link "Help Center" at bounding box center [111, 244] width 84 height 14
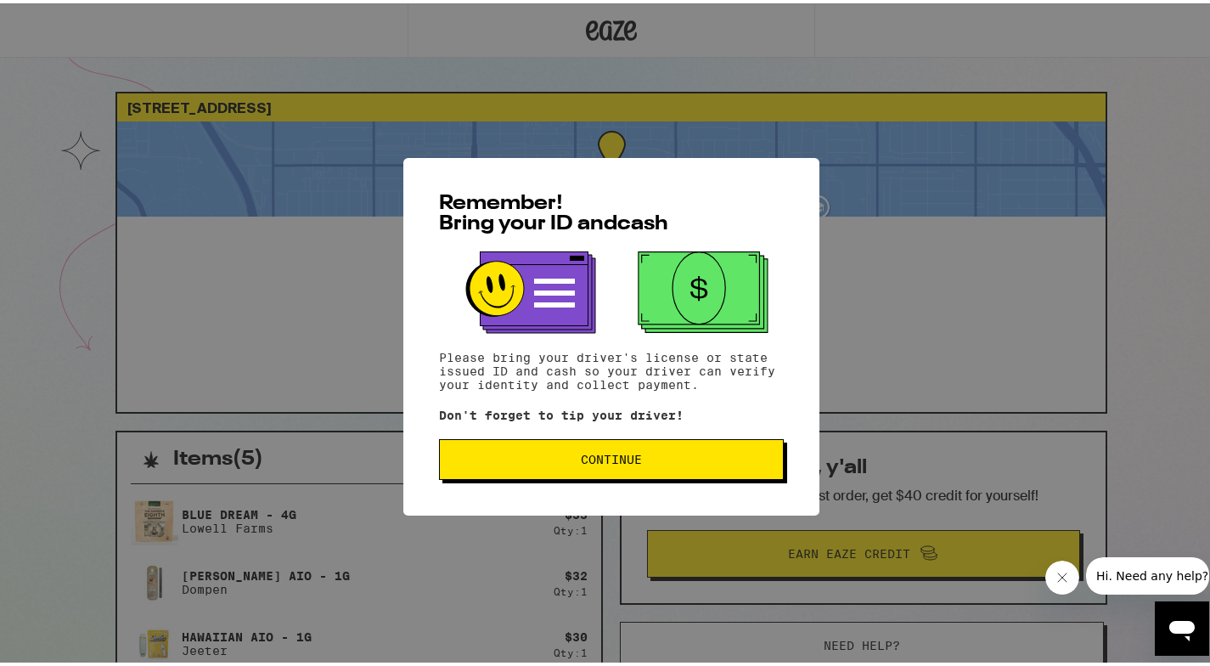
click at [531, 473] on button "Continue" at bounding box center [611, 456] width 345 height 41
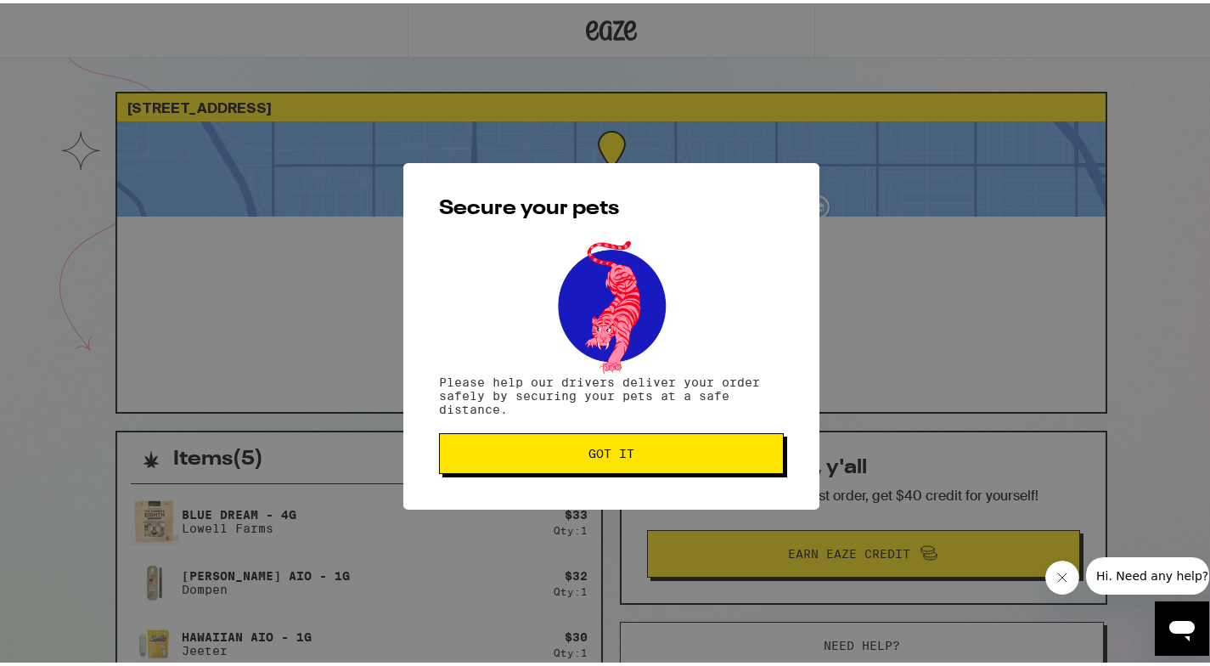
click at [553, 456] on span "Got it" at bounding box center [611, 450] width 316 height 12
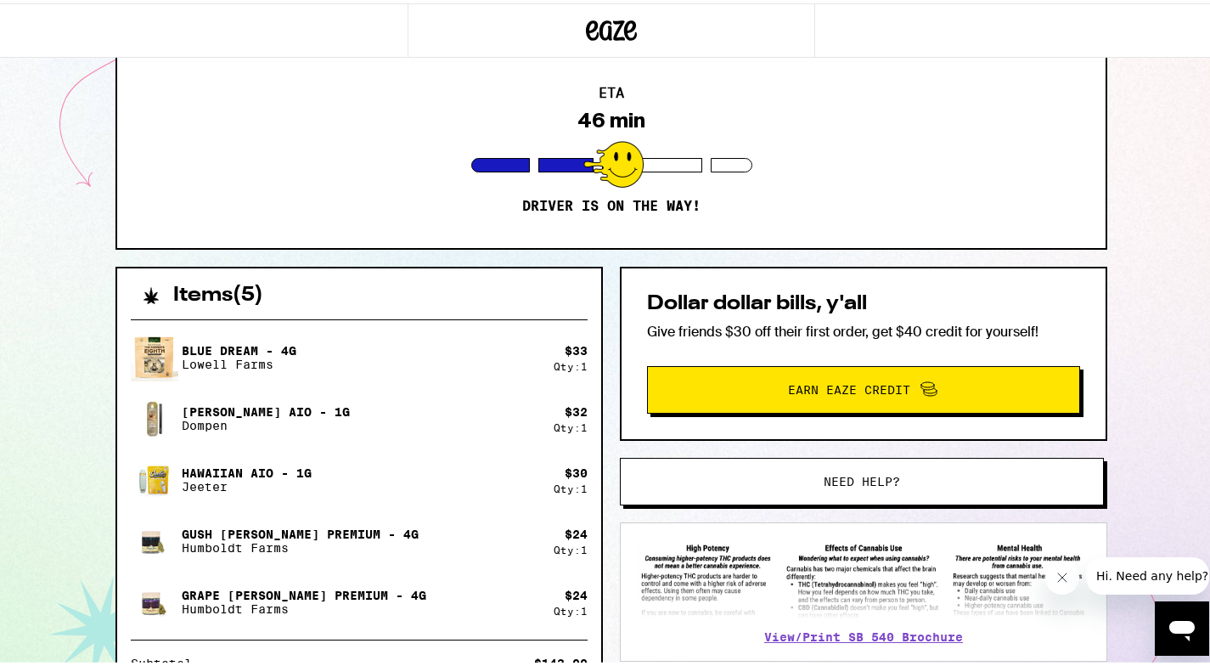
scroll to position [148, 0]
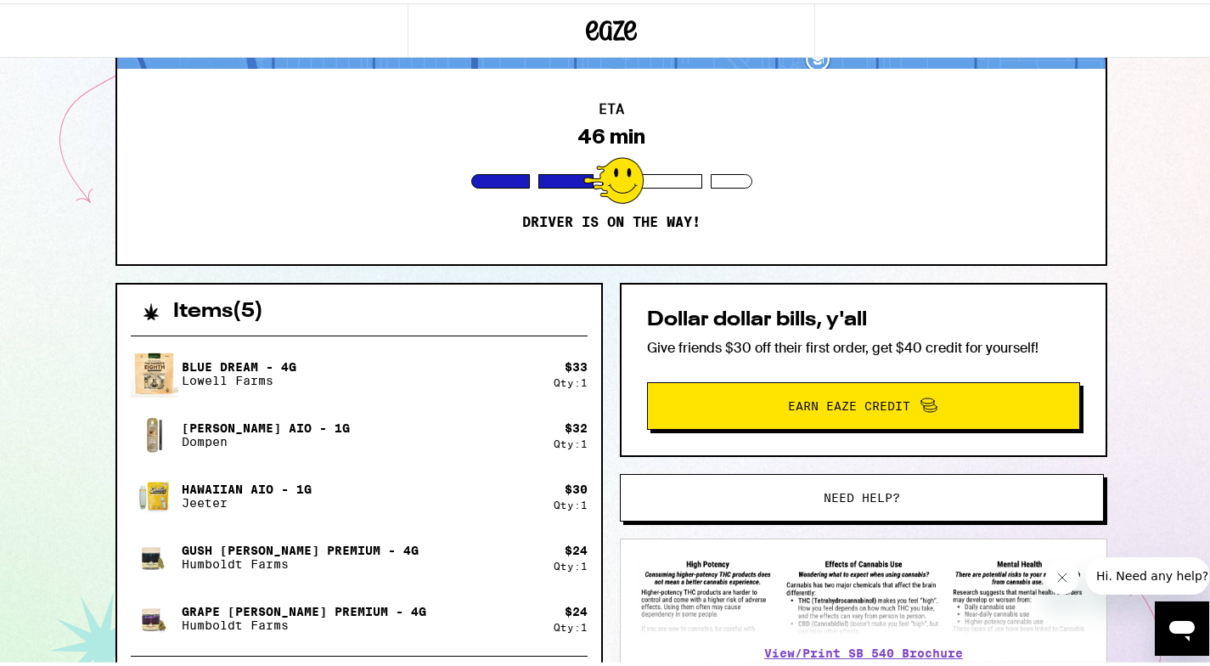
click at [634, 475] on button "Need help?" at bounding box center [862, 494] width 484 height 48
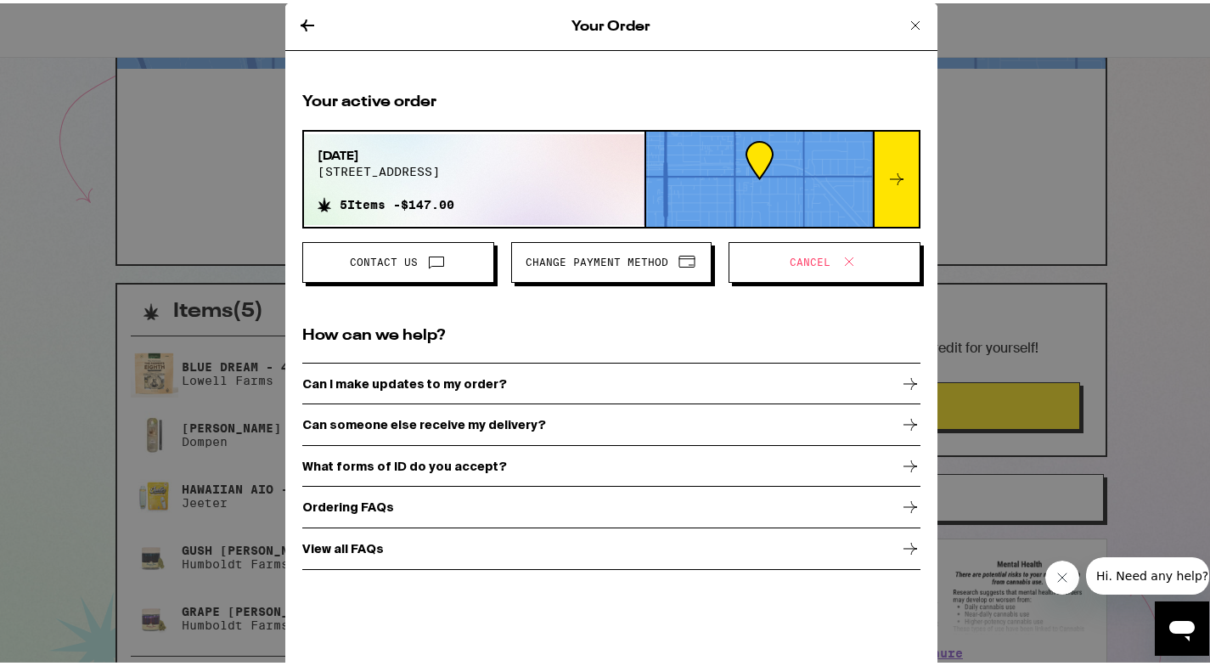
click at [426, 262] on icon at bounding box center [436, 258] width 20 height 20
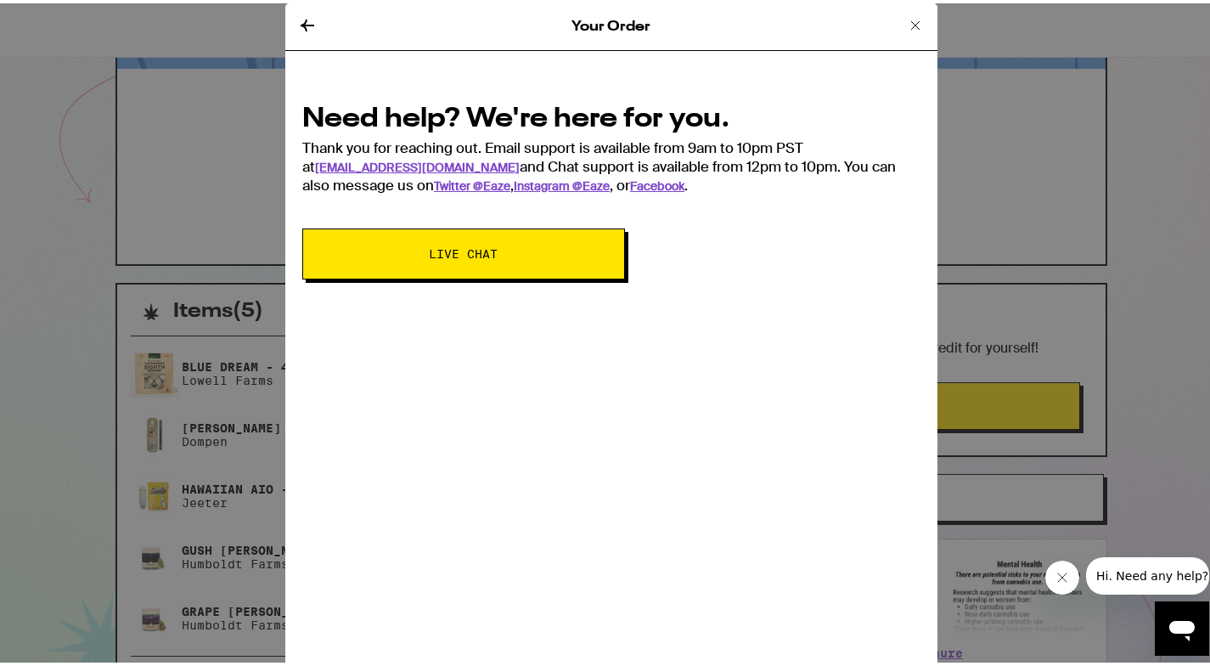
click at [426, 262] on button "Live Chat" at bounding box center [463, 250] width 323 height 51
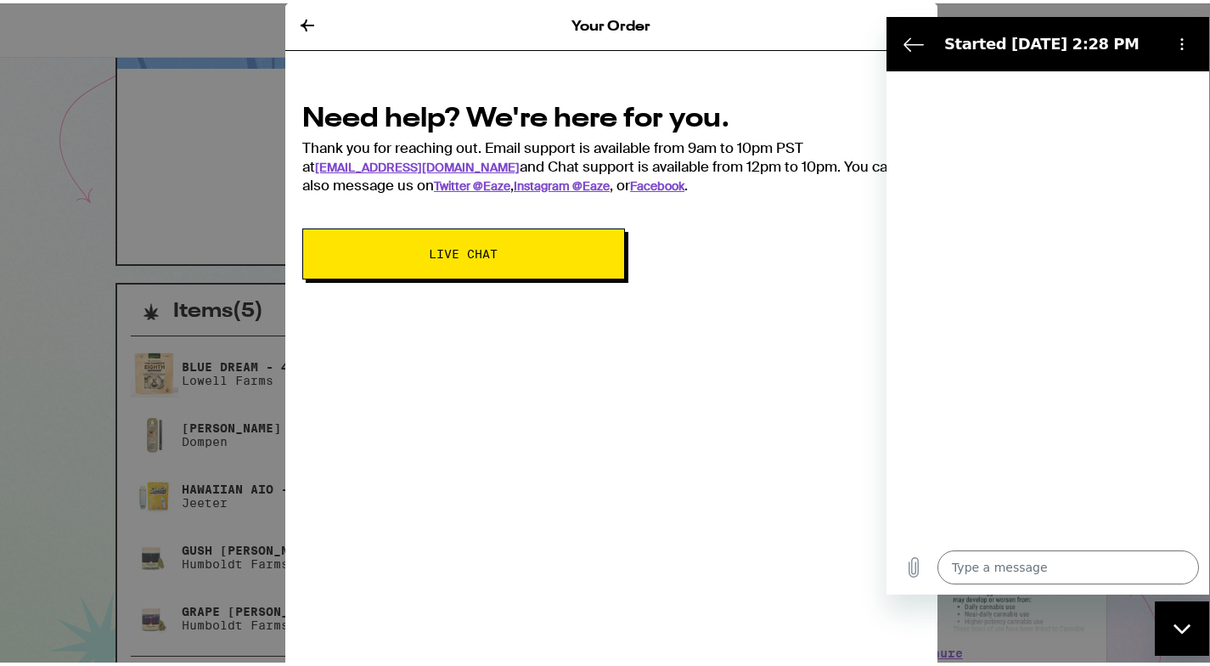
type textarea "x"
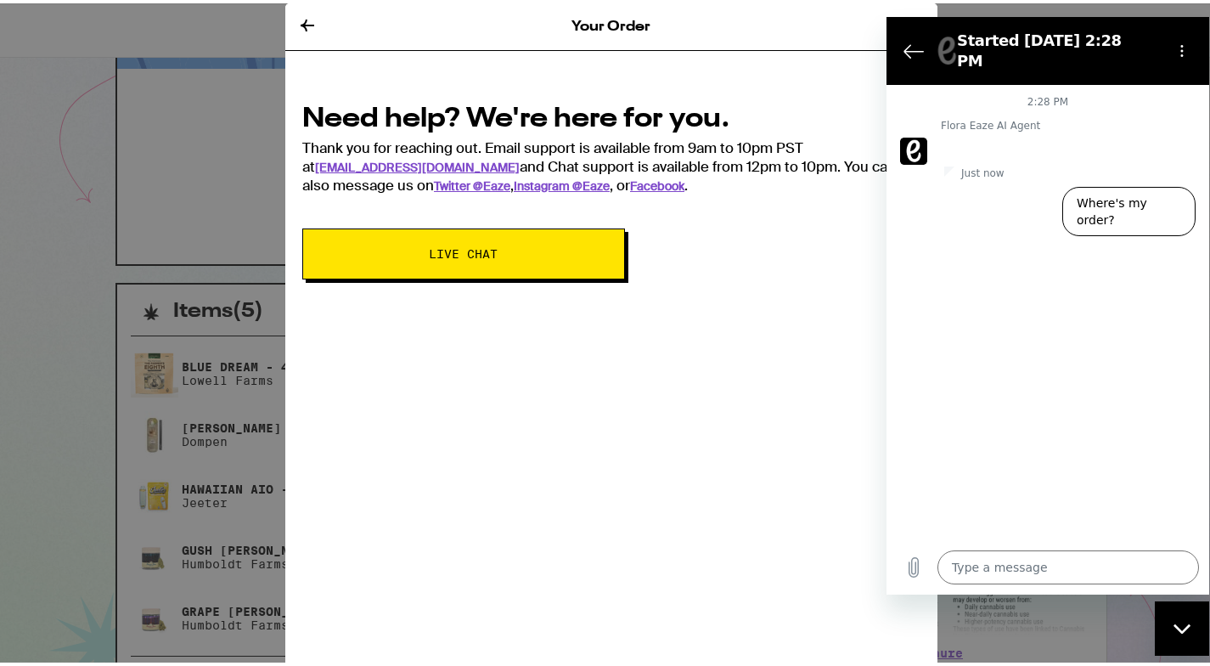
drag, startPoint x: 992, startPoint y: 566, endPoint x: 992, endPoint y: 549, distance: 16.1
click at [992, 566] on textarea at bounding box center [1069, 567] width 262 height 34
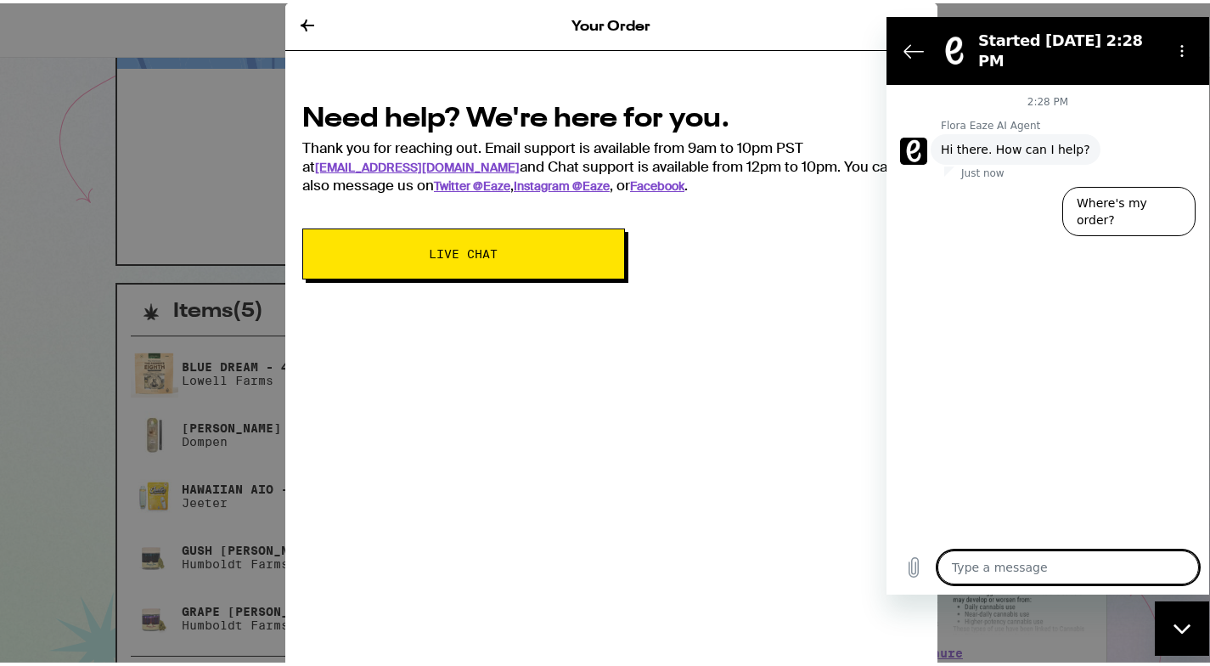
type textarea "I"
type textarea "x"
type textarea "I"
type textarea "x"
type textarea "I h"
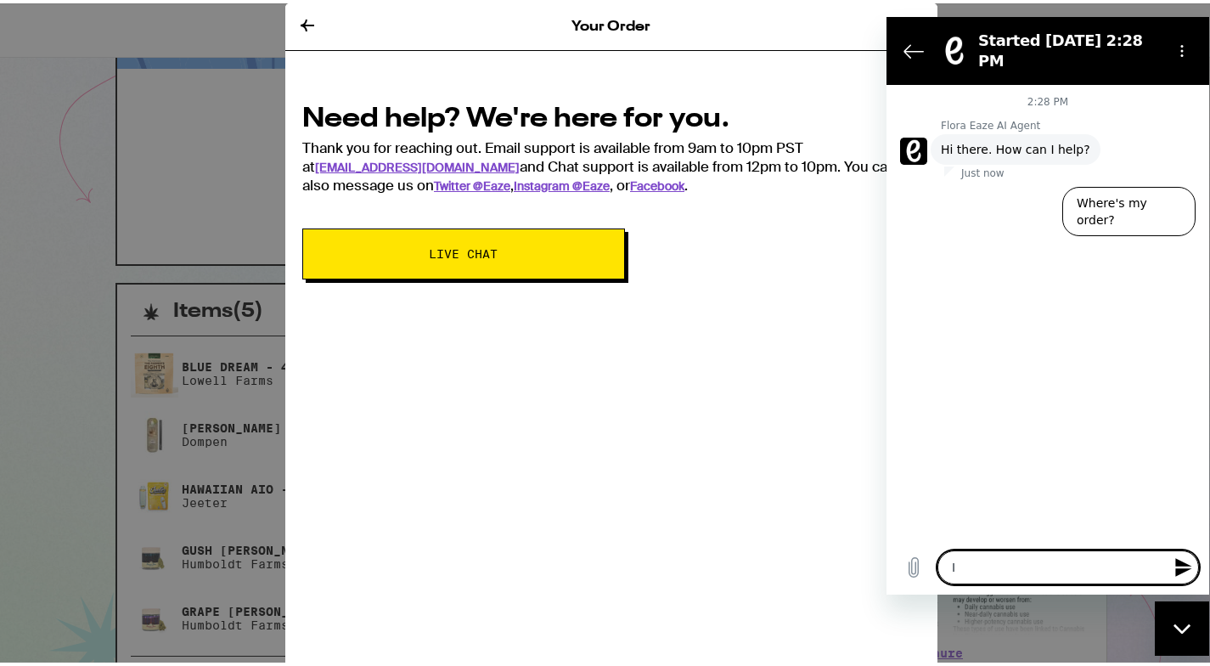
type textarea "x"
type textarea "I ha"
type textarea "x"
type textarea "I hav"
type textarea "x"
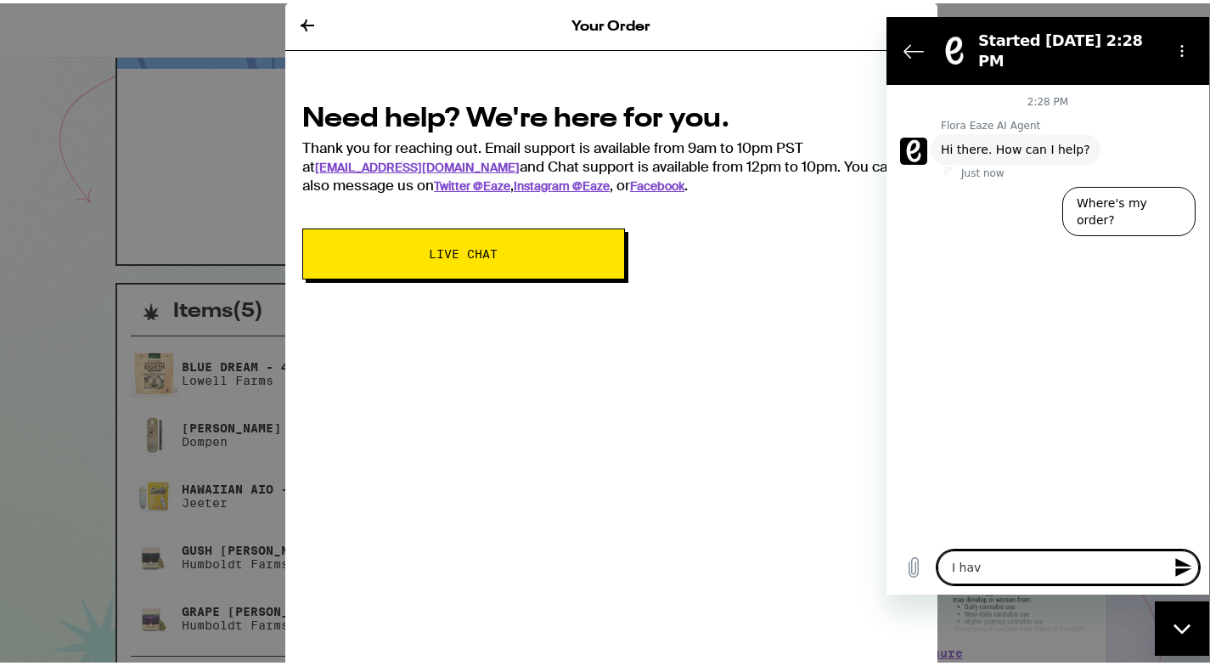
type textarea "I have"
type textarea "x"
type textarea "I have"
type textarea "x"
type textarea "I have t"
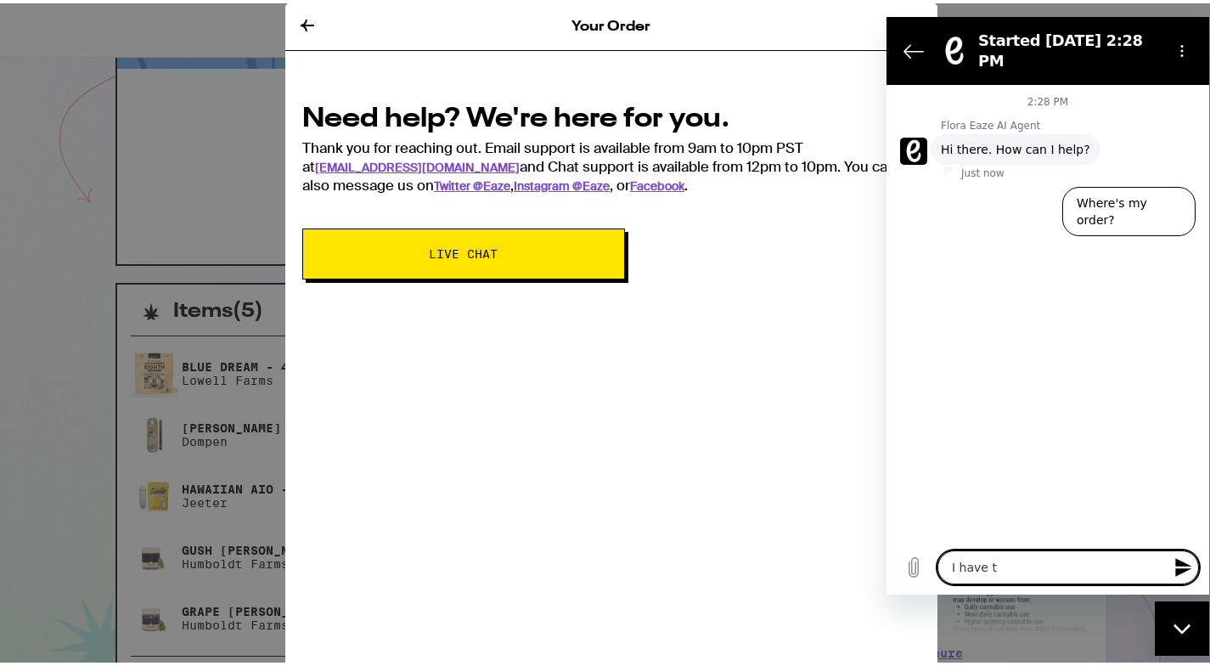
type textarea "x"
type textarea "I have to"
type textarea "x"
type textarea "I have to"
type textarea "x"
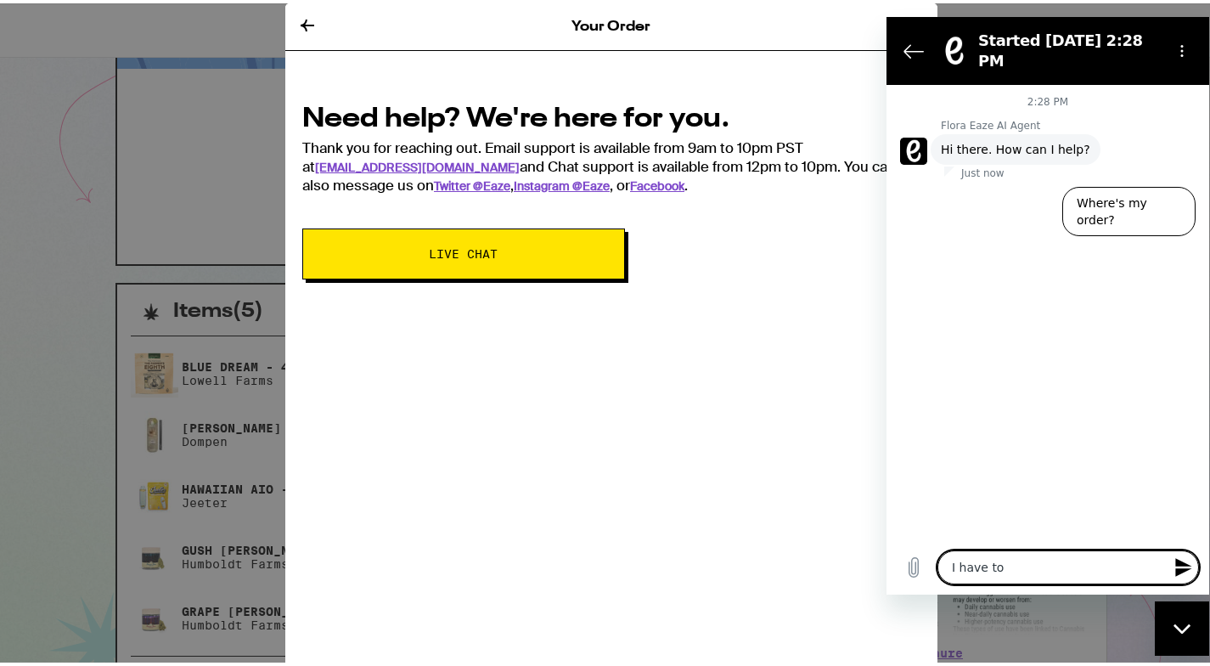
type textarea "I have to l"
type textarea "x"
type textarea "I have to le"
type textarea "x"
type textarea "I have to lea"
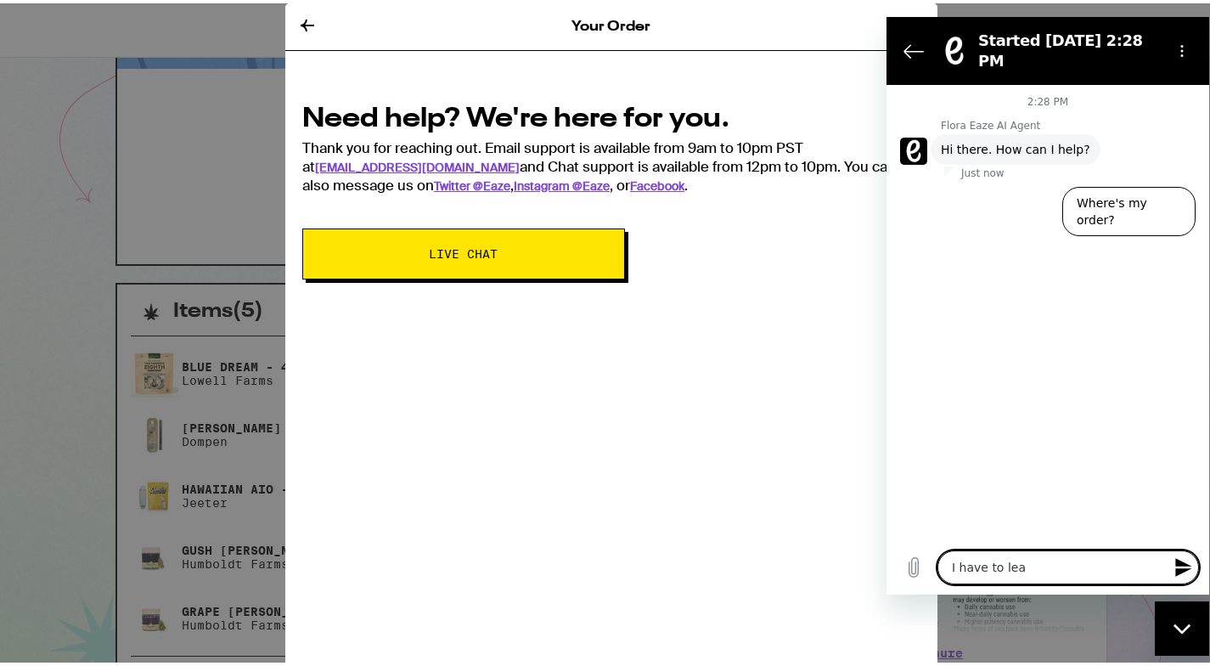
type textarea "x"
type textarea "I have to leav"
type textarea "x"
type textarea "I have to leave"
type textarea "x"
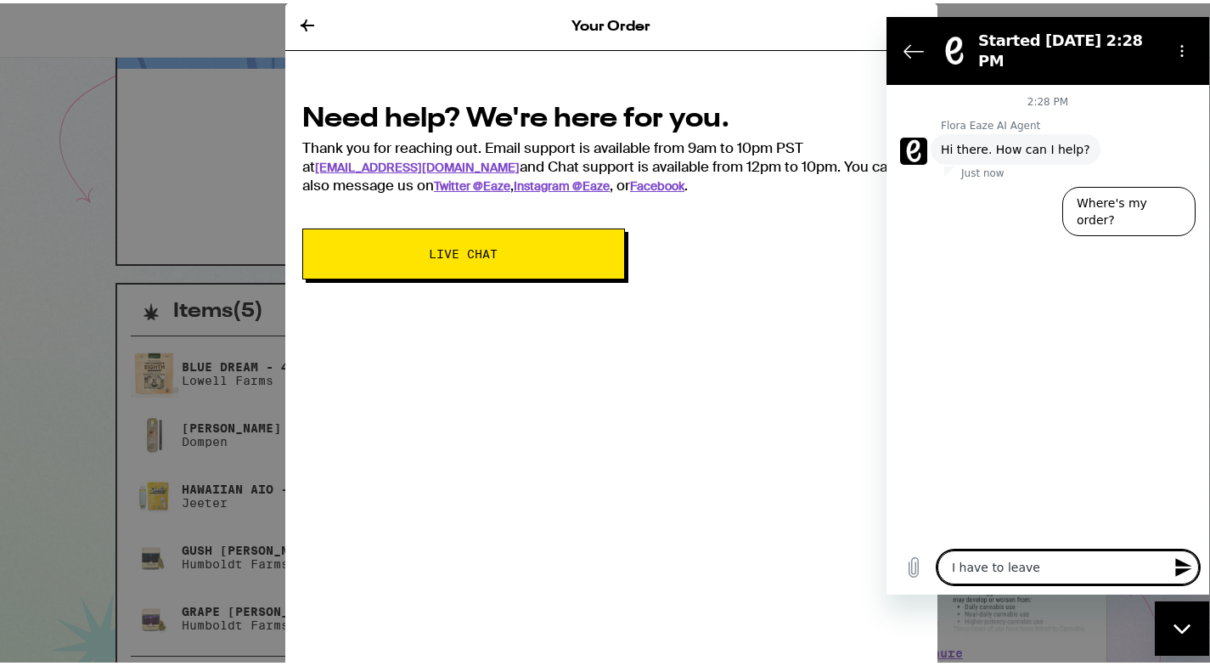
type textarea "I have to leave,"
type textarea "x"
type textarea "I have to leave,"
type textarea "x"
type textarea "I have to leave, a"
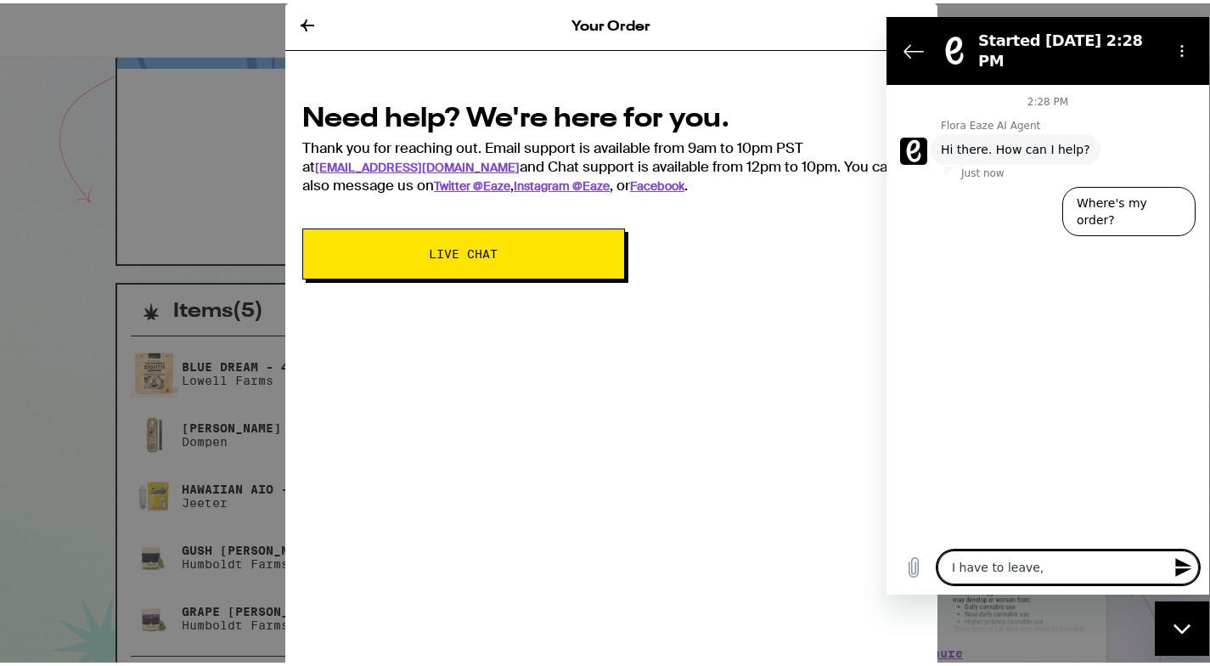
type textarea "x"
type textarea "I have to leave, an"
type textarea "x"
type textarea "I have to leave, and"
type textarea "x"
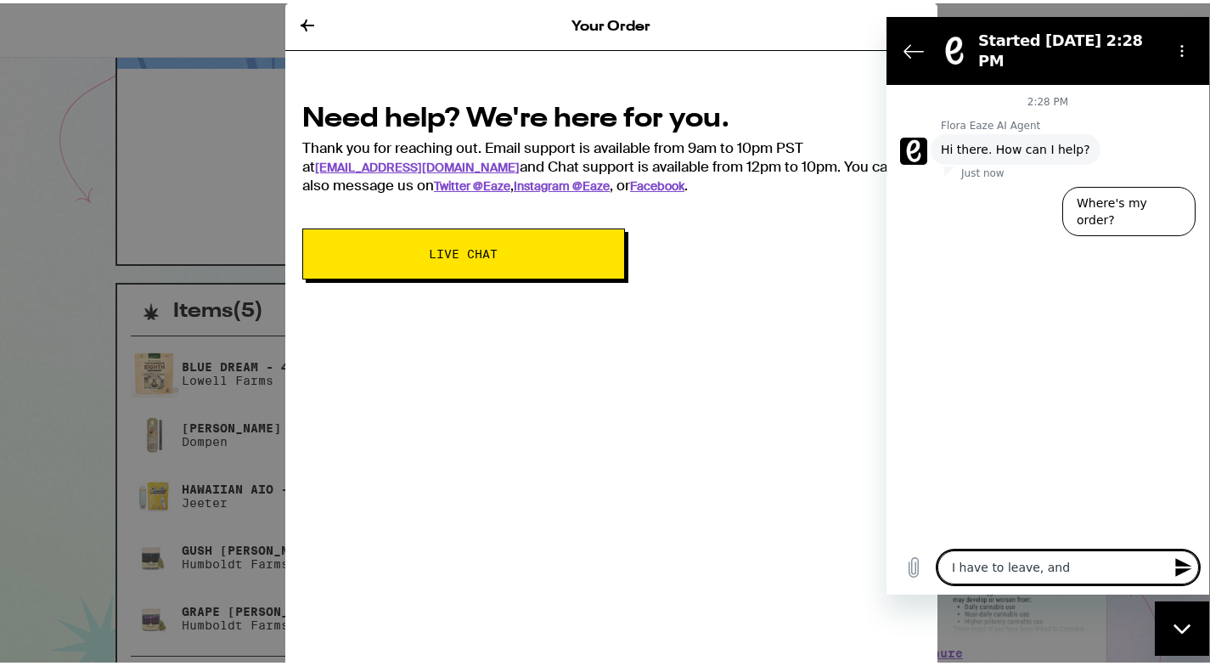
type textarea "I have to leave, and"
type textarea "x"
type textarea "I have to leave, and m"
type textarea "x"
type textarea "I have to leave, and my"
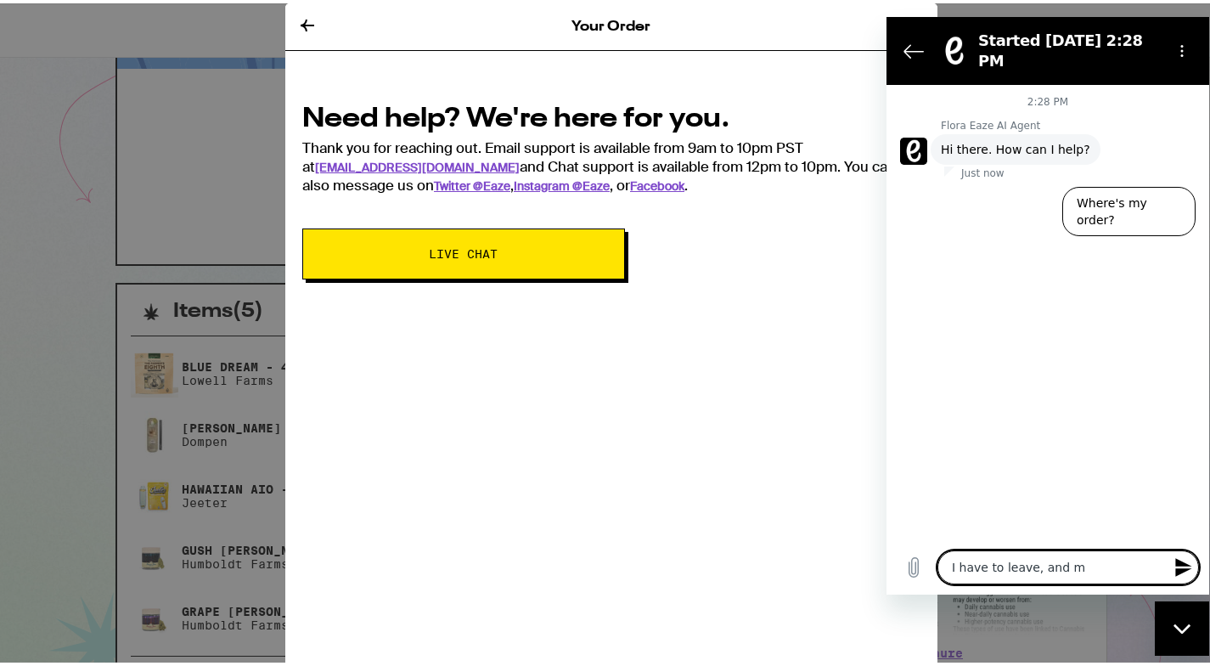
type textarea "x"
type textarea "I have to leave, and my"
type textarea "x"
type textarea "I have to leave, and my d"
type textarea "x"
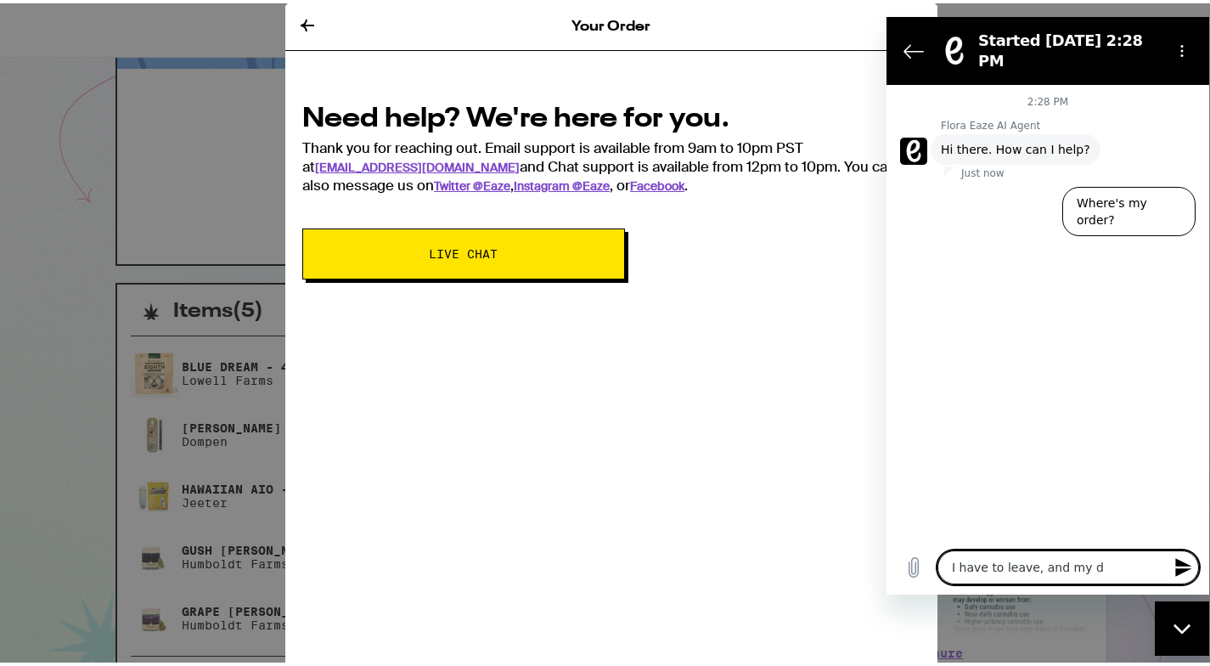
type textarea "I have to leave, and my de"
type textarea "x"
type textarea "I have to leave, and my del"
type textarea "x"
type textarea "I have to leave, and my delv"
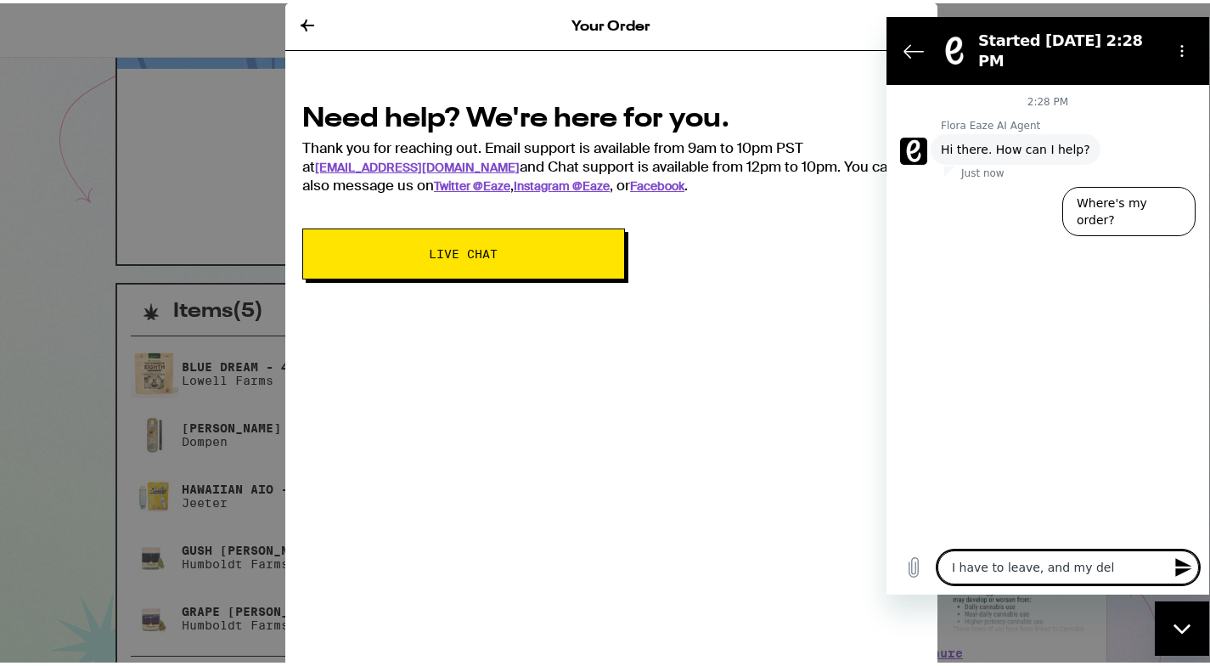
type textarea "x"
type textarea "I have to leave, and my delve"
type textarea "x"
type textarea "I have to leave, and my delver"
type textarea "x"
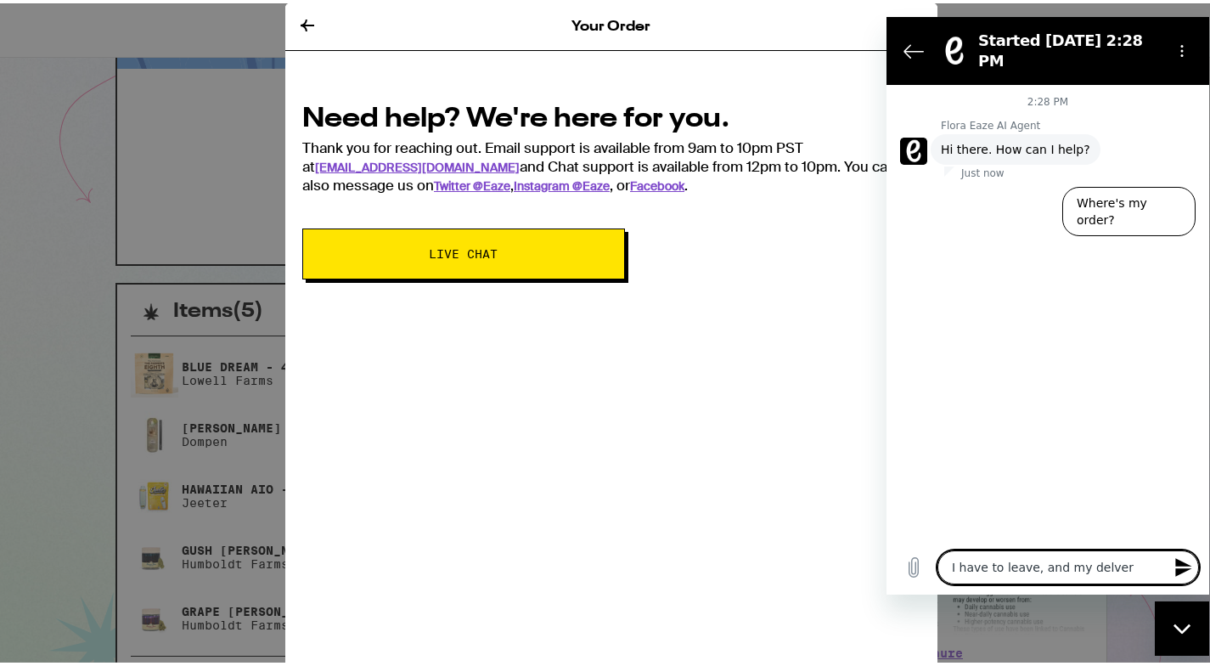
type textarea "I have to leave, and my delvery"
type textarea "x"
type textarea "I have to leave, and my delivery"
type textarea "x"
type textarea "I have to leave, and my delivery i"
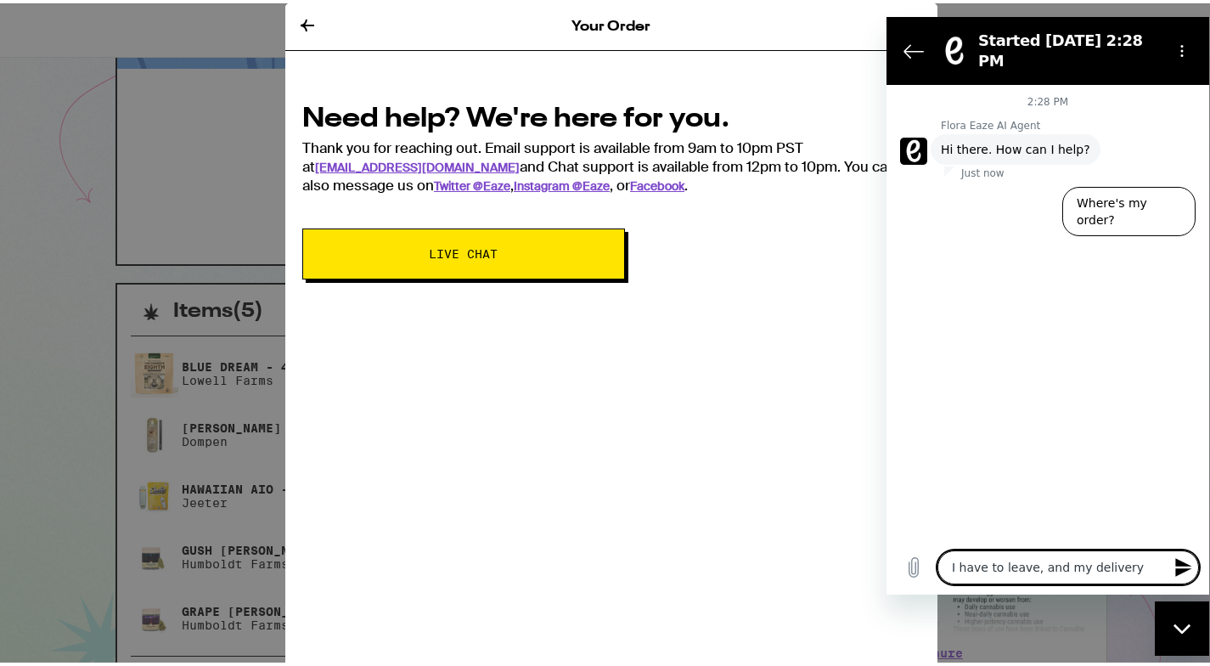
type textarea "x"
type textarea "I have to leave, and my delivery is"
type textarea "x"
type textarea "I have to leave, and my delivery is"
type textarea "x"
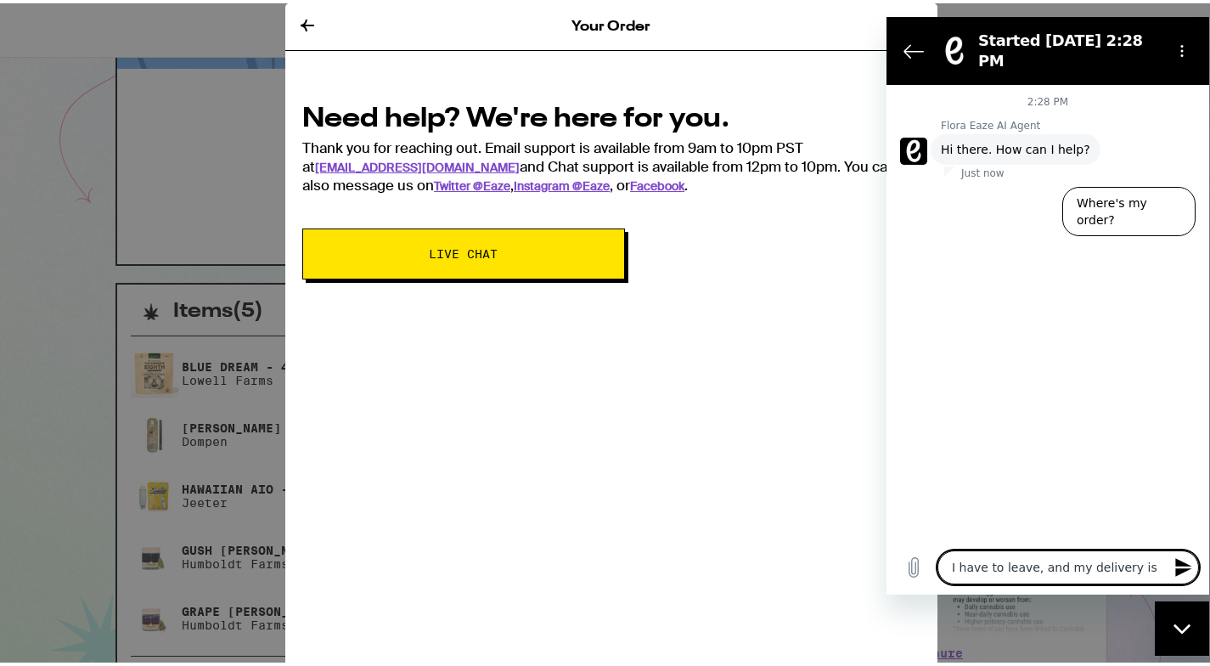
type textarea "I have to leave, and my delivery is n"
type textarea "x"
type textarea "I have to leave, and my delivery is no"
type textarea "x"
type textarea "I have to leave, and my delivery is not"
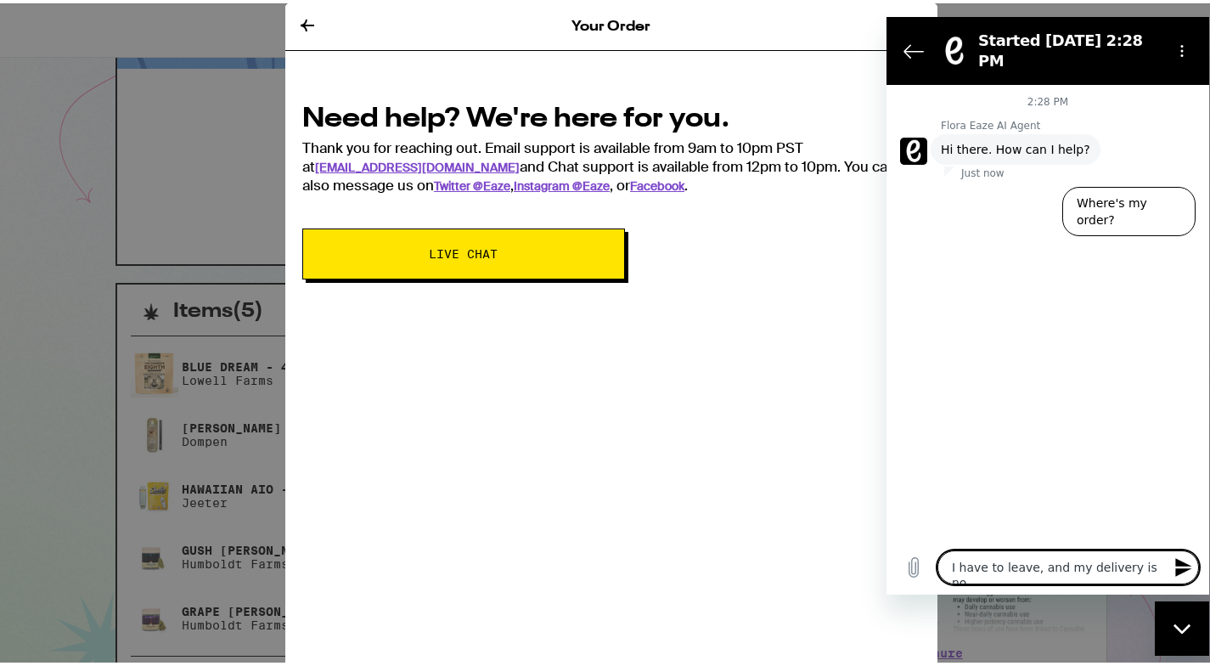
type textarea "x"
type textarea "I have to leave, and my delivery is not"
type textarea "x"
type textarea "I have to leave, and my delivery is not g"
type textarea "x"
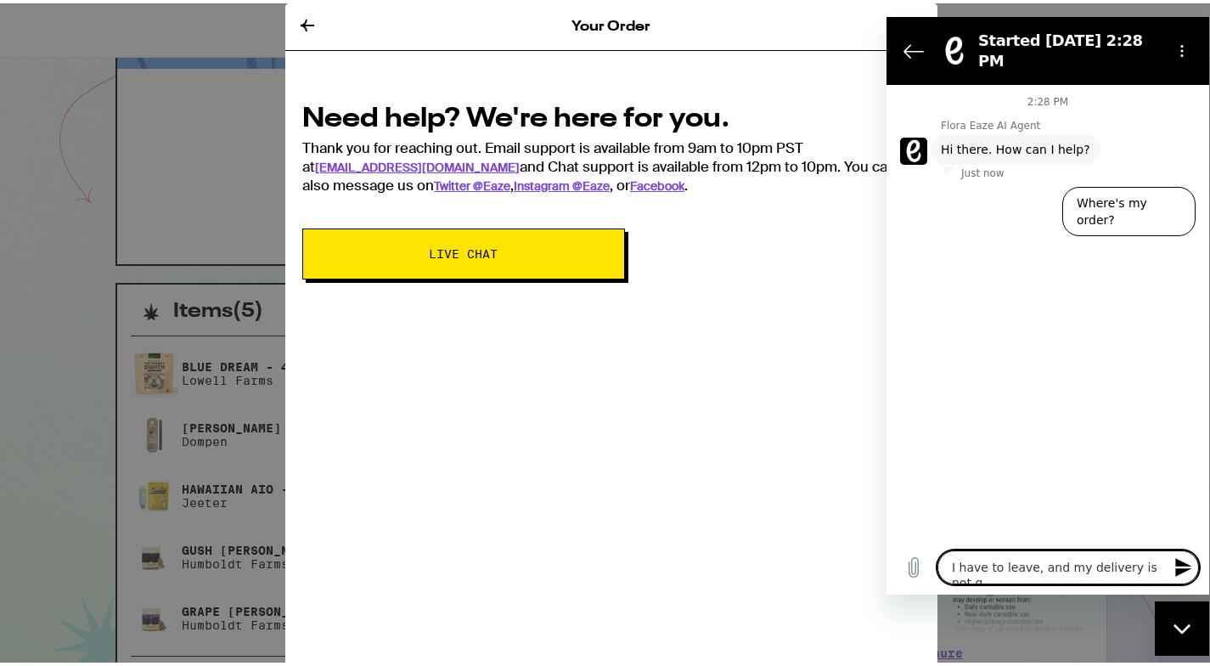
type textarea "I have to leave, and my delivery is not go"
type textarea "x"
type textarea "I have to leave, and my delivery is not goi"
type textarea "x"
type textarea "I have to leave, and my delivery is not goin"
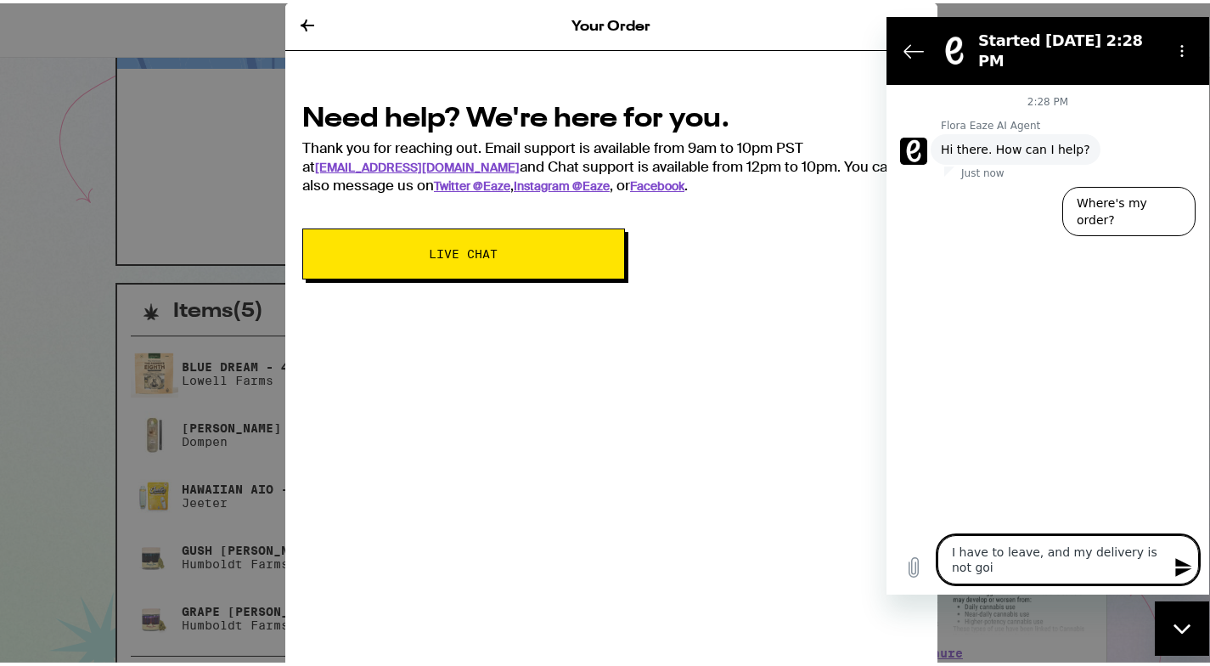
type textarea "x"
type textarea "I have to leave, and my delivery is not going"
type textarea "x"
type textarea "I have to leave, and my delivery is not going"
type textarea "x"
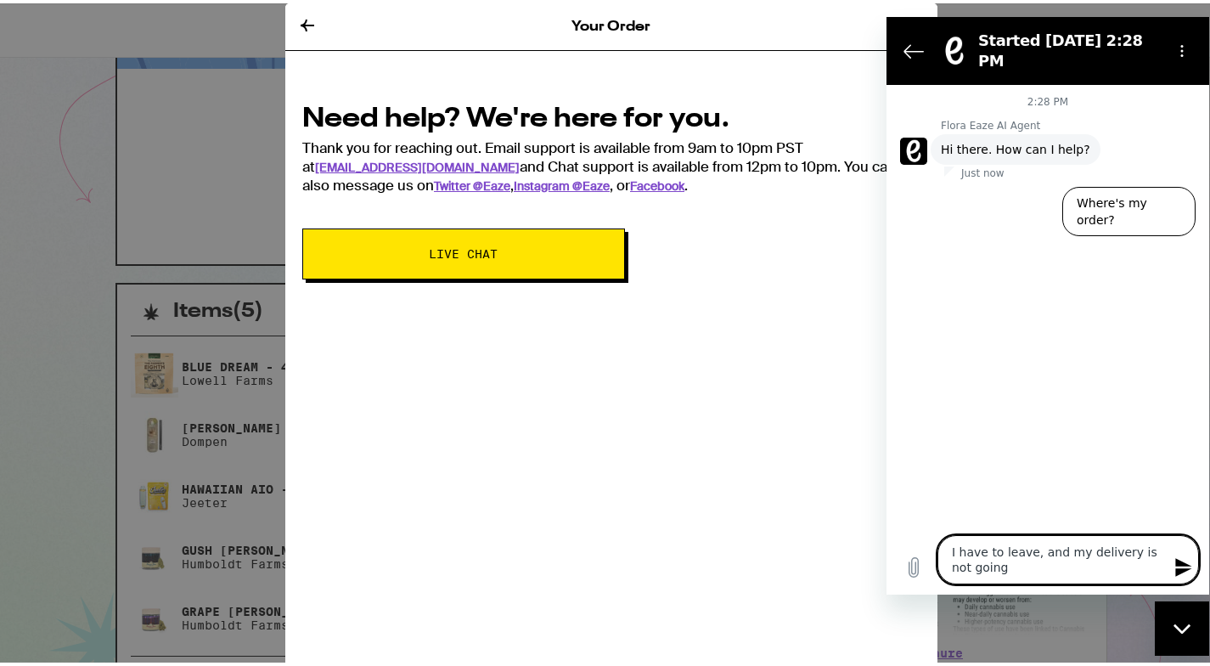
type textarea "I have to leave, and my delivery is not going t"
type textarea "x"
type textarea "I have to leave, and my delivery is not going to"
type textarea "x"
type textarea "I have to leave, and my delivery is not going to"
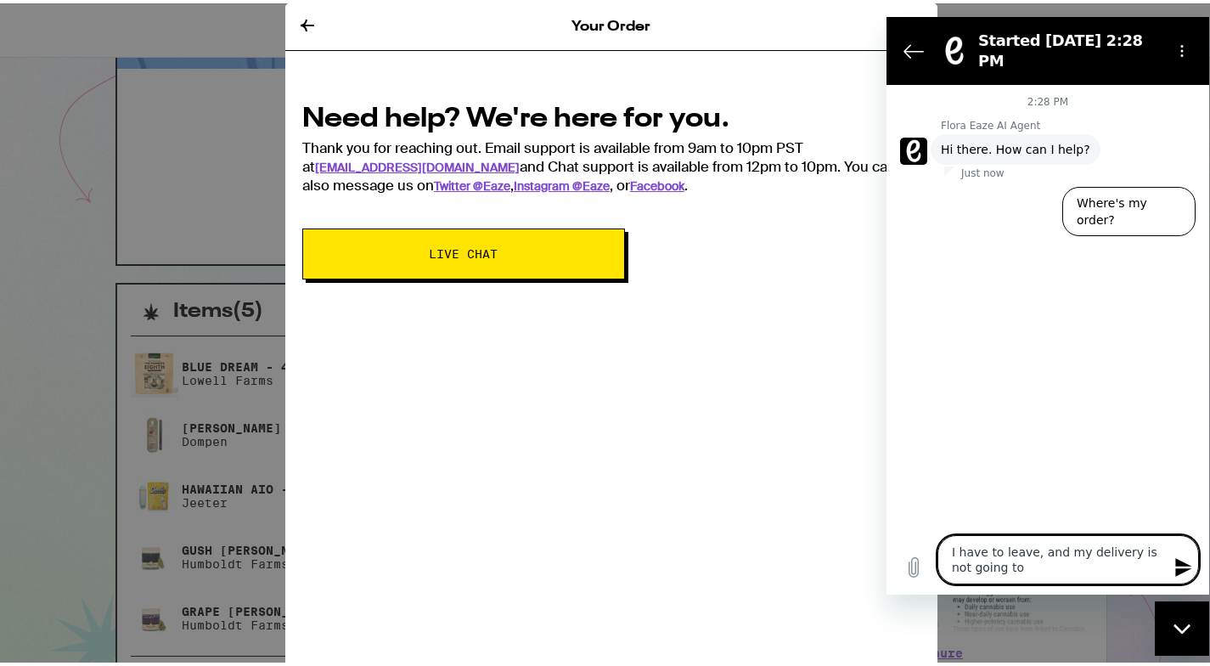
type textarea "x"
type textarea "I have to leave, and my delivery is not going to b"
type textarea "x"
type textarea "I have to leave, and my delivery is not going to be"
type textarea "x"
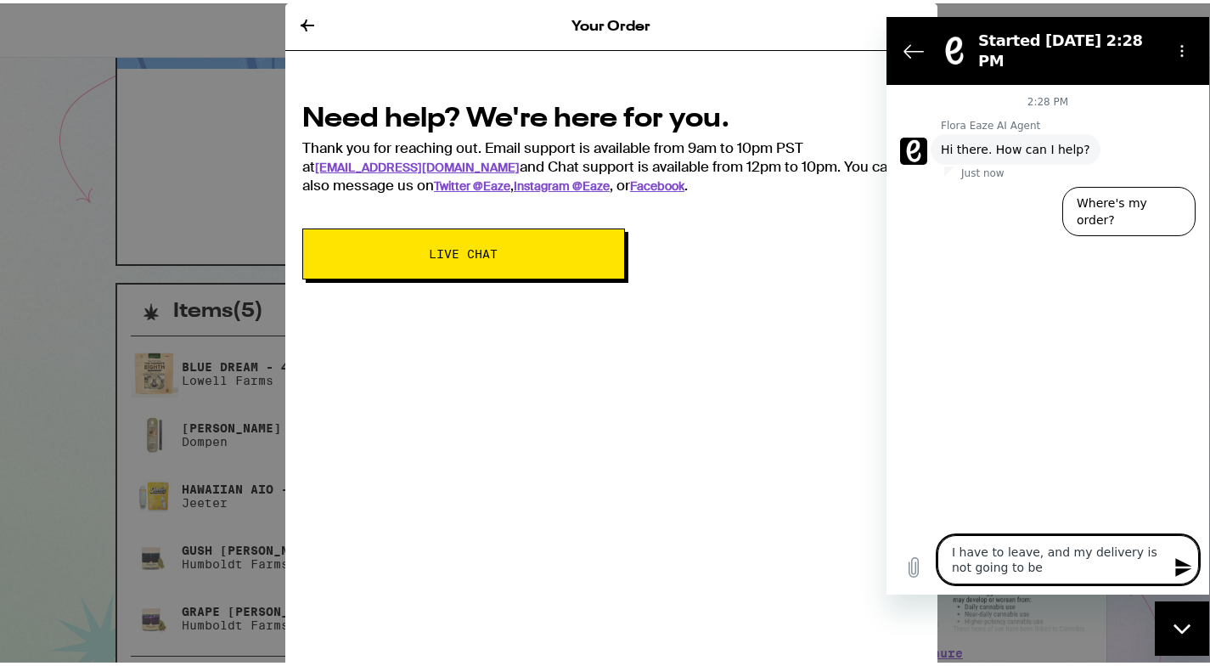
type textarea "I have to leave, and my delivery is not going to be"
type textarea "x"
type textarea "I have to leave, and my delivery is not going to be h"
type textarea "x"
type textarea "I have to leave, and my delivery is not going to be he"
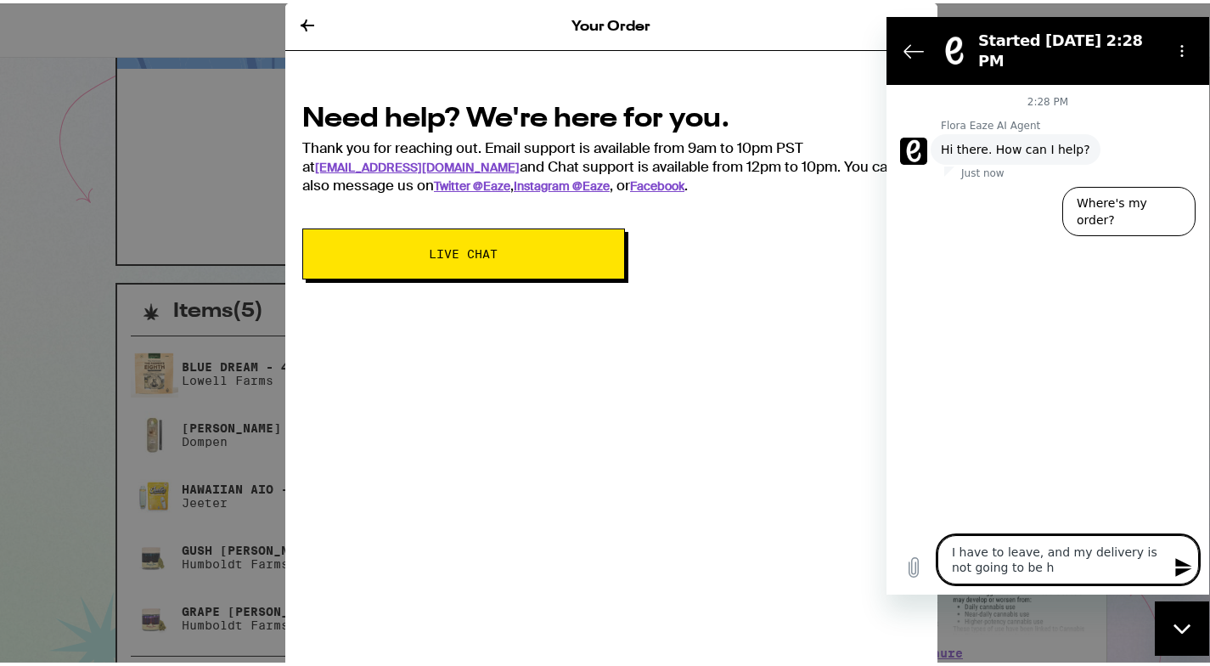
type textarea "x"
type textarea "I have to leave, and my delivery is not going to be her"
type textarea "x"
type textarea "I have to leave, and my delivery is not going to be here"
type textarea "x"
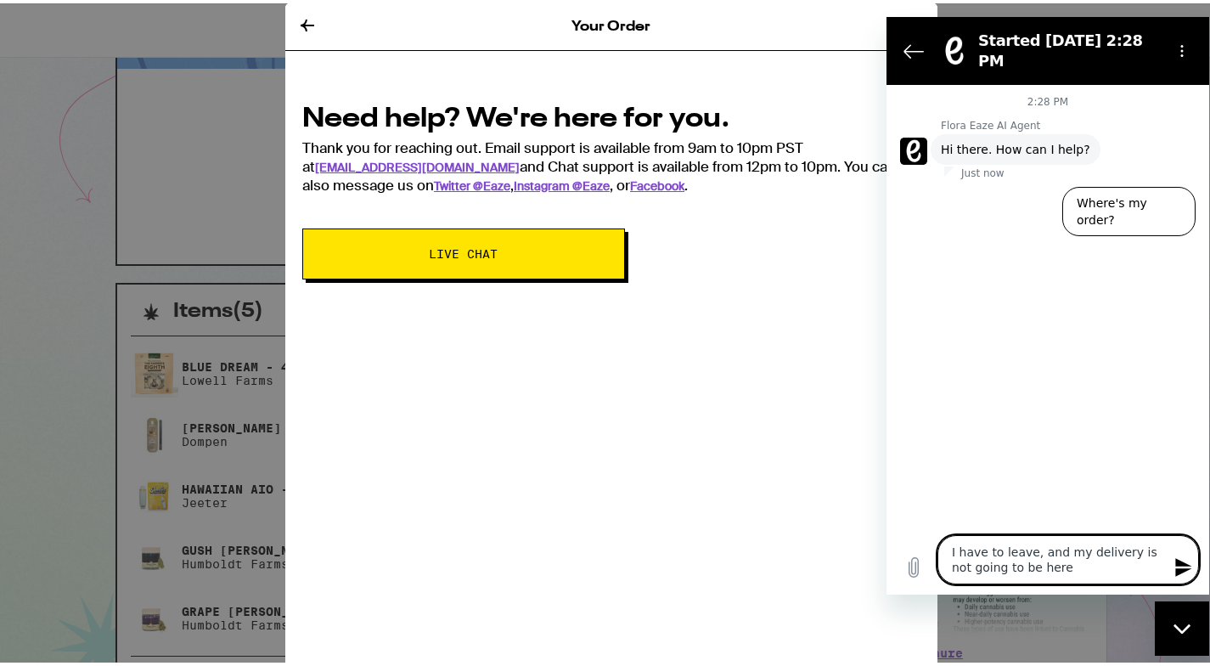
type textarea "I have to leave, and my delivery is not going to be here"
type textarea "x"
type textarea "I have to leave, and my delivery is not going to be here y"
type textarea "x"
type textarea "I have to leave, and my delivery is not going to be here ye"
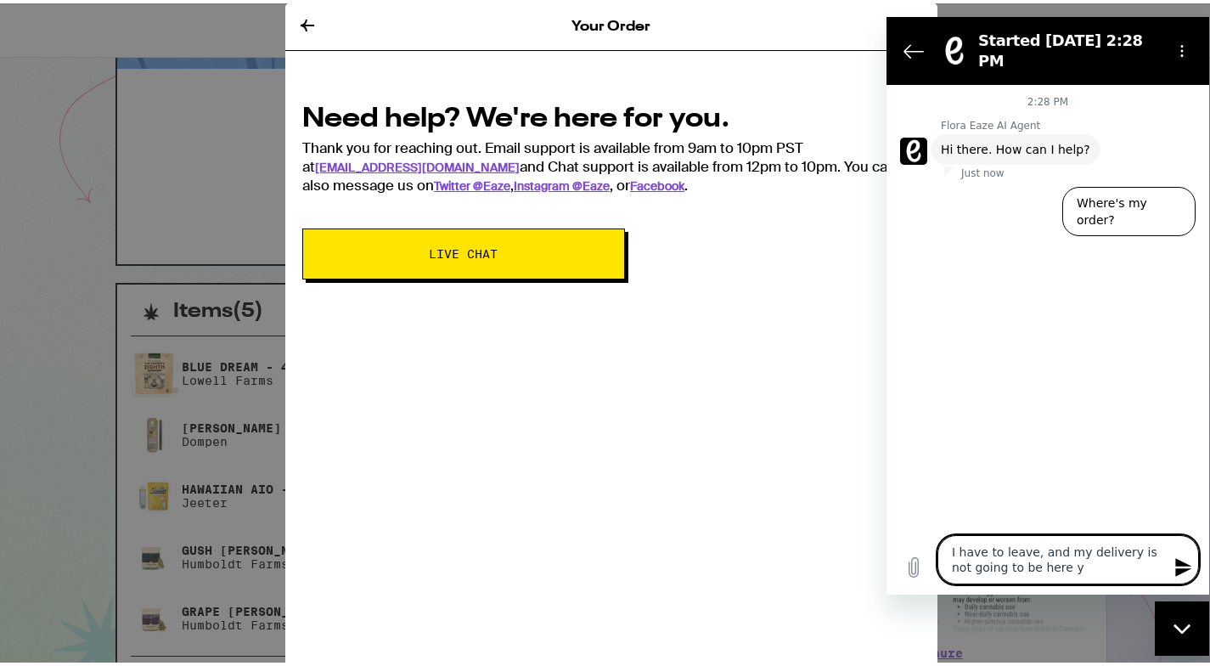
type textarea "x"
type textarea "I have to leave, and my delivery is not going to be here yet"
type textarea "x"
type textarea "I have to leave, and my delivery is not going to be here yet."
type textarea "x"
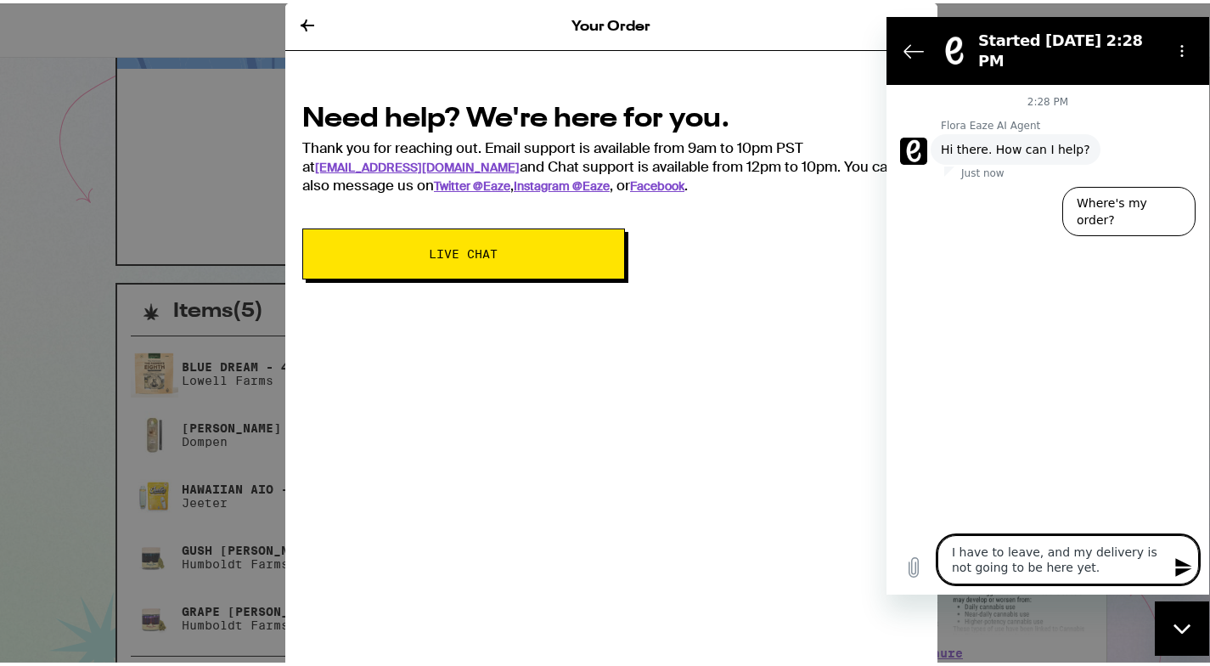
type textarea "I have to leave, and my delivery is not going to be here yet.."
type textarea "x"
type textarea "I have to leave, and my delivery is not going to be here yet..."
type textarea "x"
type textarea "I have to leave, and my delivery is not going to be here yet...c"
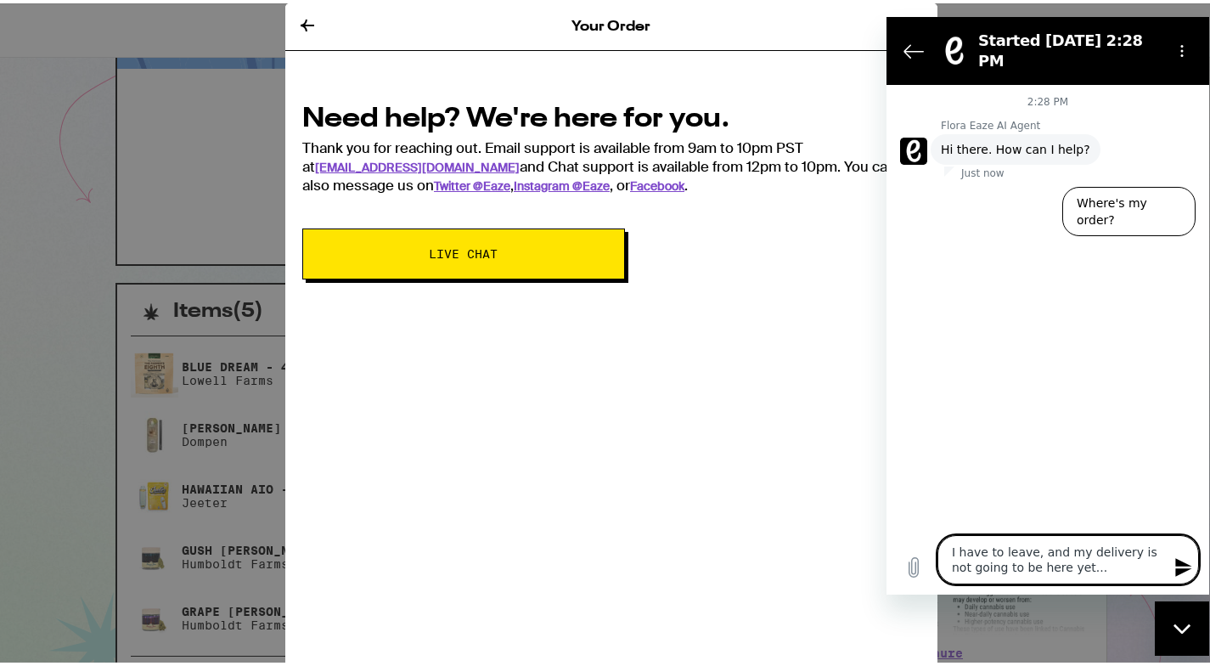
type textarea "x"
type textarea "I have to leave, and my delivery is not going to be here yet...ca"
type textarea "x"
type textarea "I have to leave, and my delivery is not going to be here yet...can"
type textarea "x"
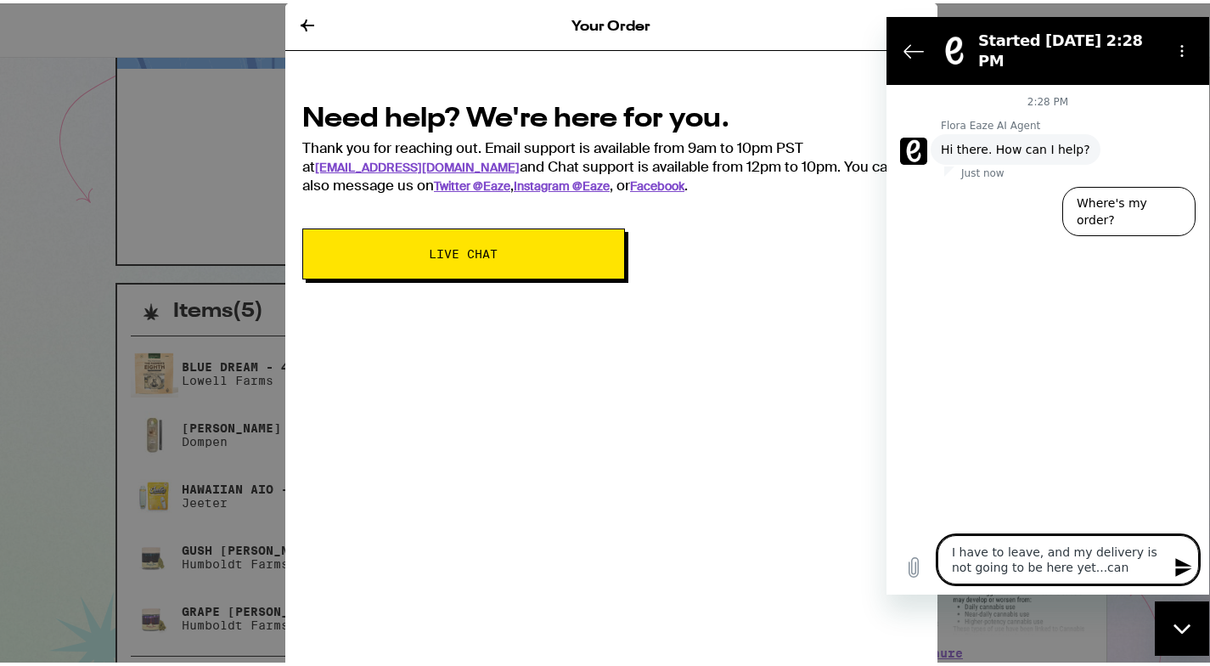
type textarea "I have to leave, and my delivery is not going to be here yet...can"
type textarea "x"
type textarea "I have to leave, and my delivery is not going to be here yet...can I"
type textarea "x"
type textarea "I have to leave, and my delivery is not going to be here yet...can I"
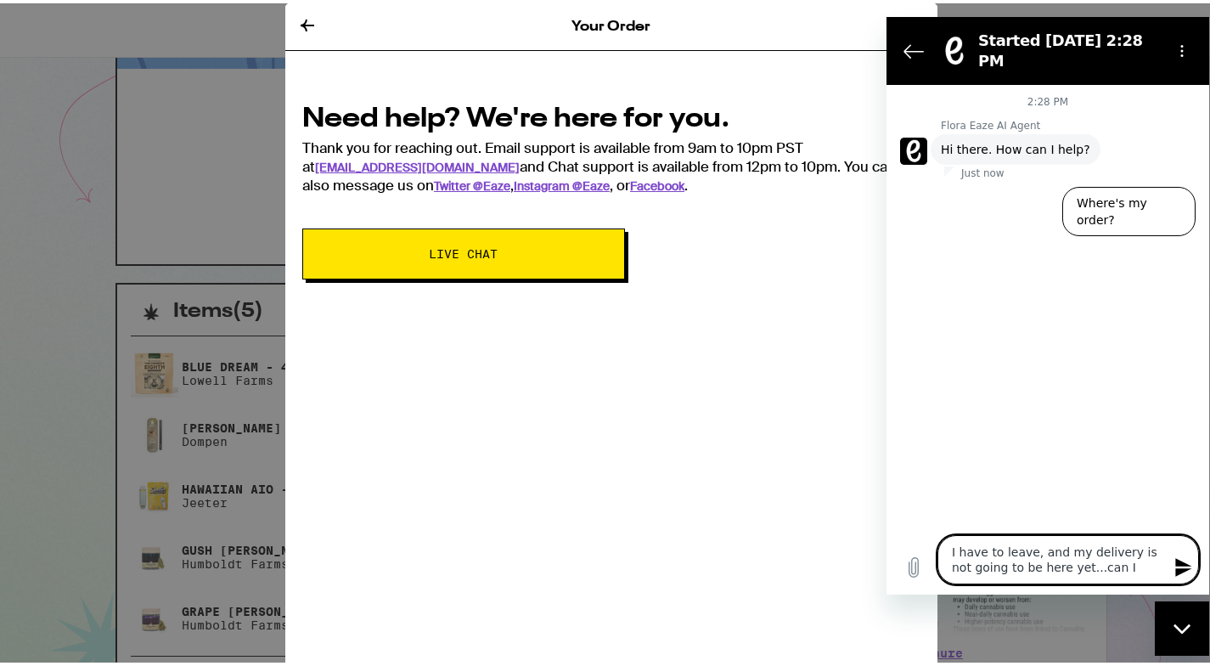
type textarea "x"
type textarea "I have to leave, and my delivery is not going to be here yet...can I s"
type textarea "x"
type textarea "I have to leave, and my delivery is not going to be here yet...can I sw"
type textarea "x"
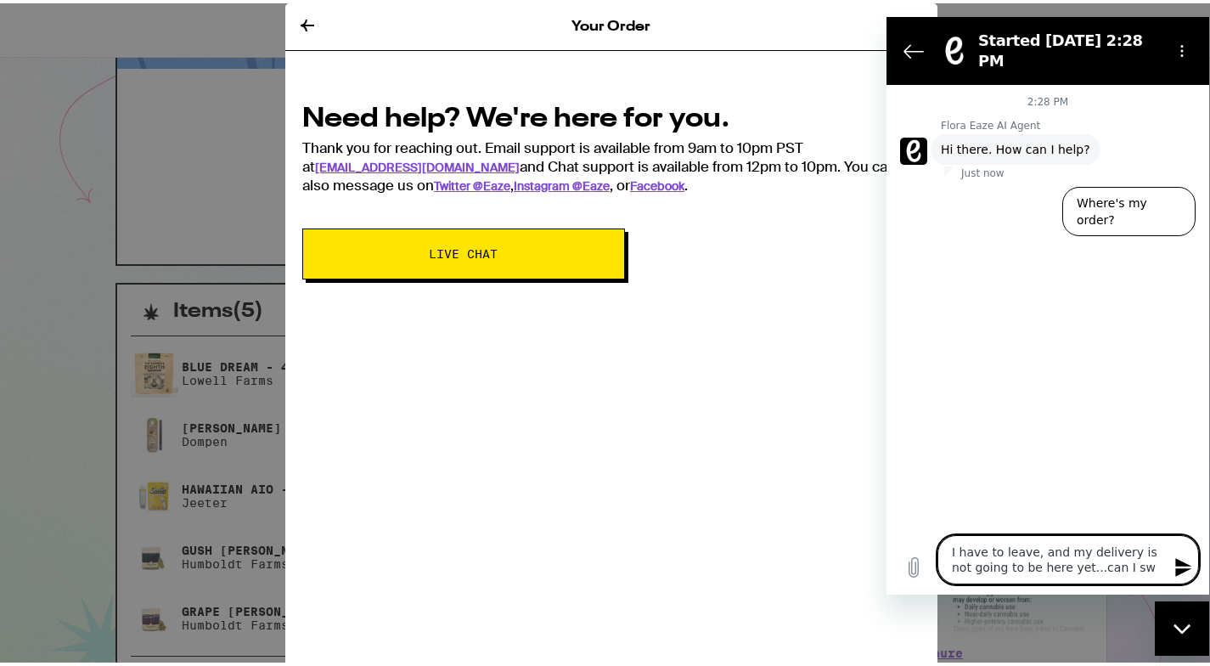
type textarea "I have to leave, and my delivery is not going to be here yet...can I swi"
type textarea "x"
type textarea "I have to leave, and my delivery is not going to be here yet...can I swit"
type textarea "x"
type textarea "I have to leave, and my delivery is not going to be here yet...can I switc"
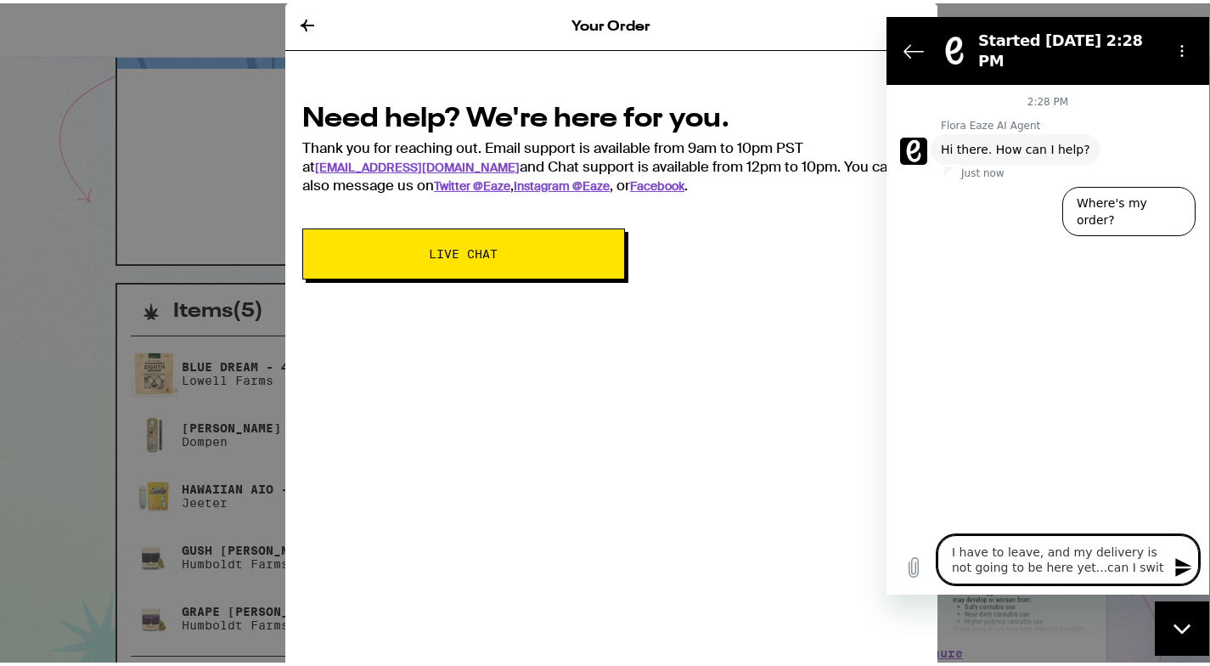
type textarea "x"
type textarea "I have to leave, and my delivery is not going to be here yet...can I switch"
type textarea "x"
type textarea "I have to leave, and my delivery is not going to be here yet...can I switch"
type textarea "x"
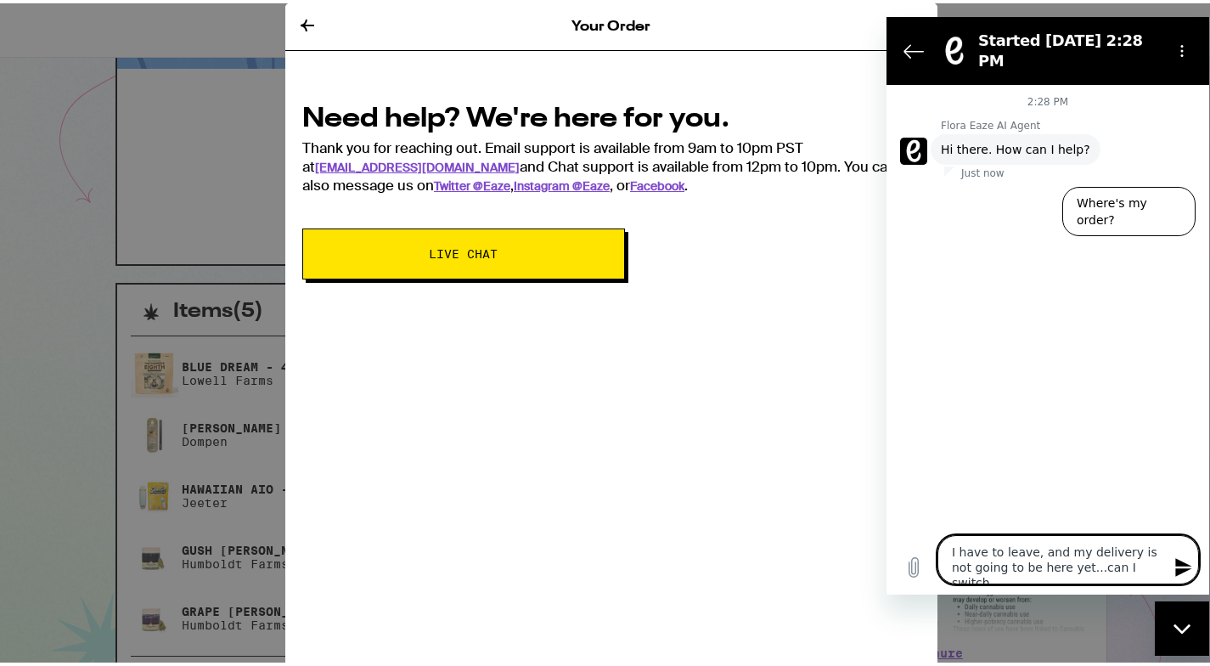
type textarea "I have to leave, and my delivery is not going to be here yet...can I switch t"
type textarea "x"
type textarea "I have to leave, and my delivery is not going to be here yet...can I switch th"
type textarea "x"
type textarea "I have to leave, and my delivery is not going to be here yet...can I switch the"
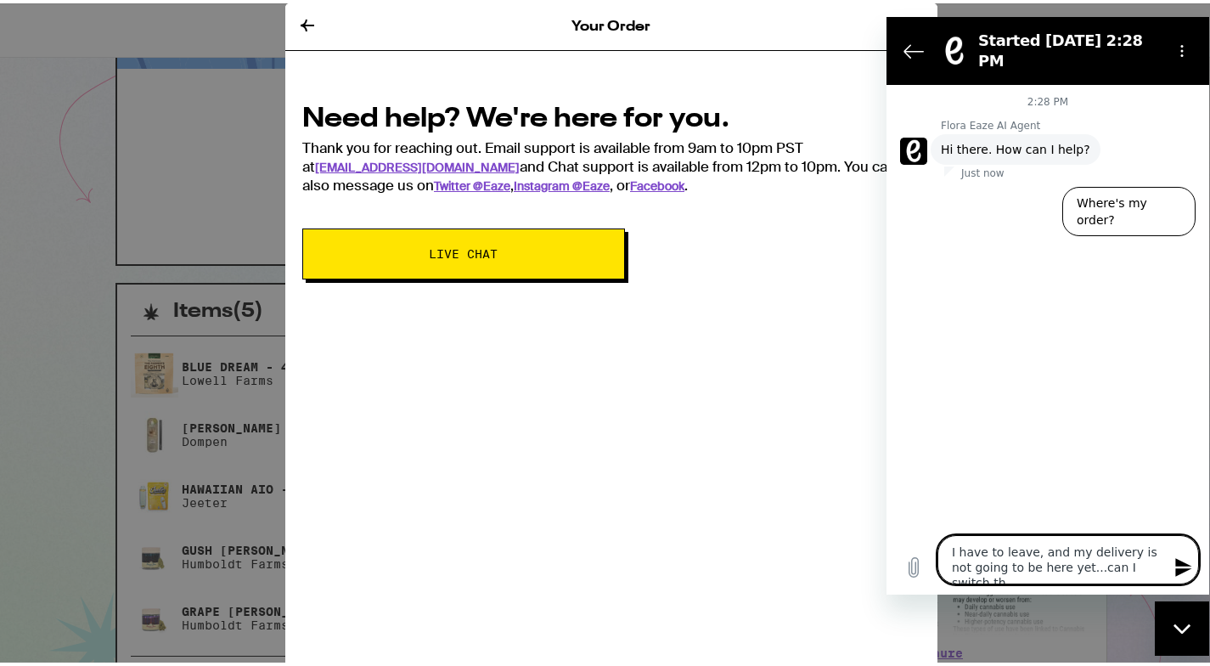
type textarea "x"
type textarea "I have to leave, and my delivery is not going to be here yet...can I switch the"
type textarea "x"
type textarea "I have to leave, and my delivery is not going to be here yet...can I switch the…"
type textarea "x"
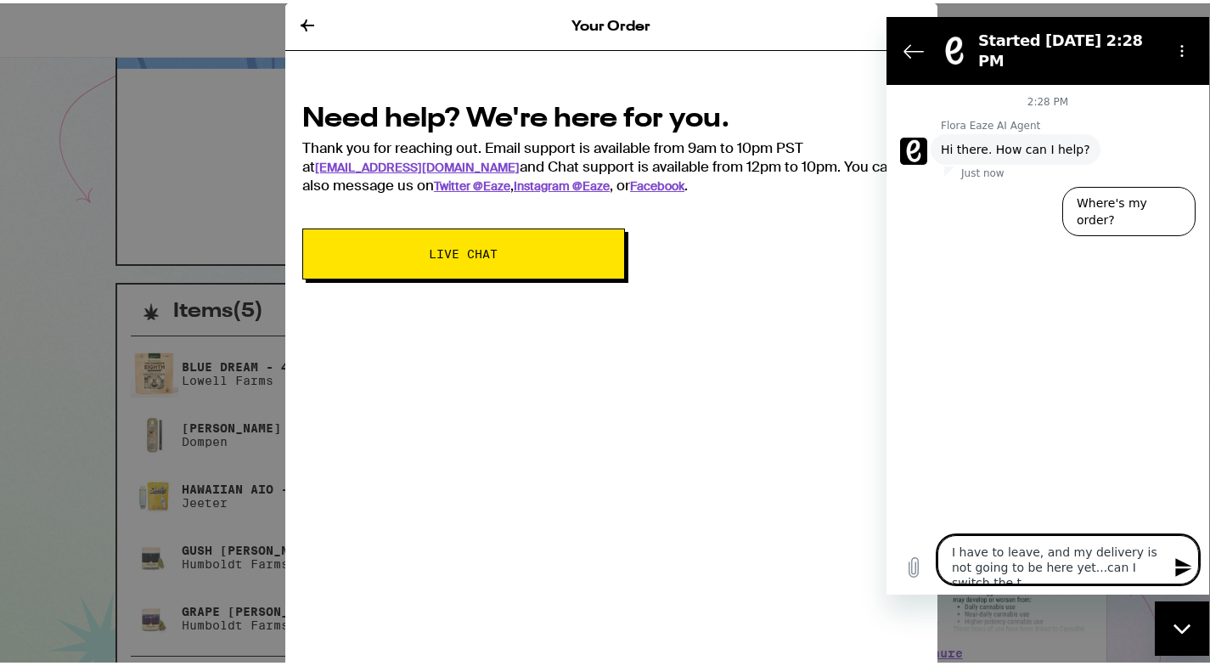
type textarea "I have to leave, and my delivery is not going to be here yet...can I switch the…"
type textarea "x"
type textarea "I have to leave, and my delivery is not going to be here yet...can I switch the…"
type textarea "x"
type textarea "I have to leave, and my delivery is not going to be here yet...can I switch the…"
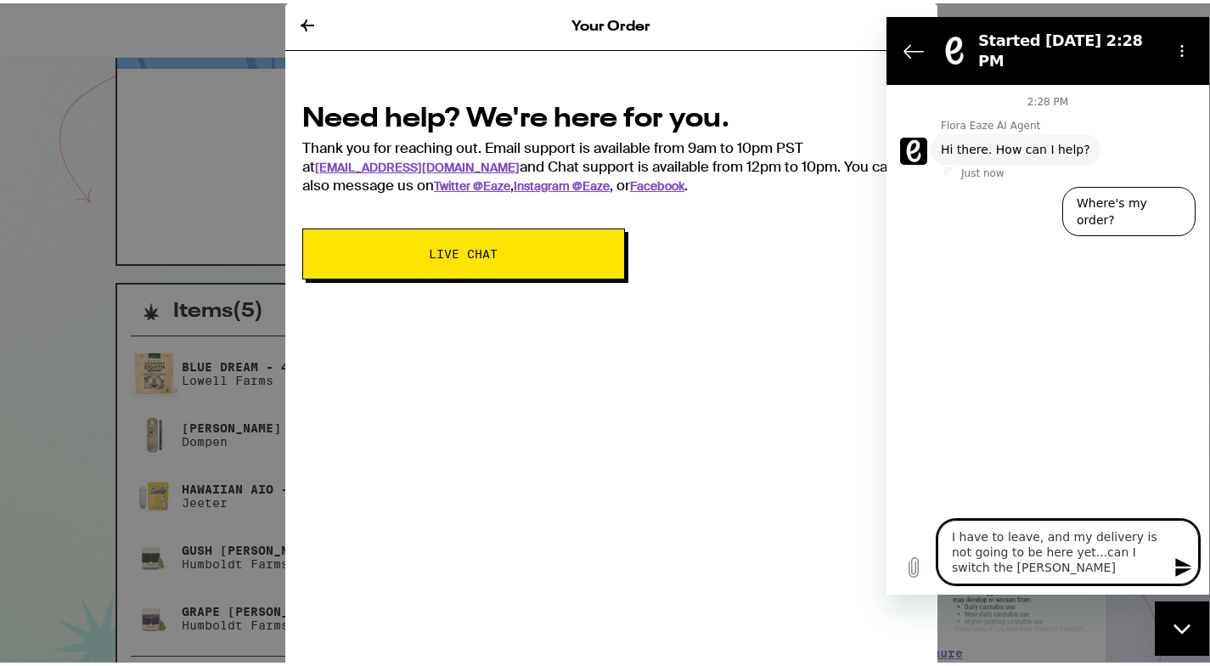
type textarea "x"
type textarea "I have to leave, and my delivery is not going to be here yet...can I switch the…"
type textarea "x"
type textarea "I have to leave, and my delivery is not going to be here yet...can I switch the…"
type textarea "x"
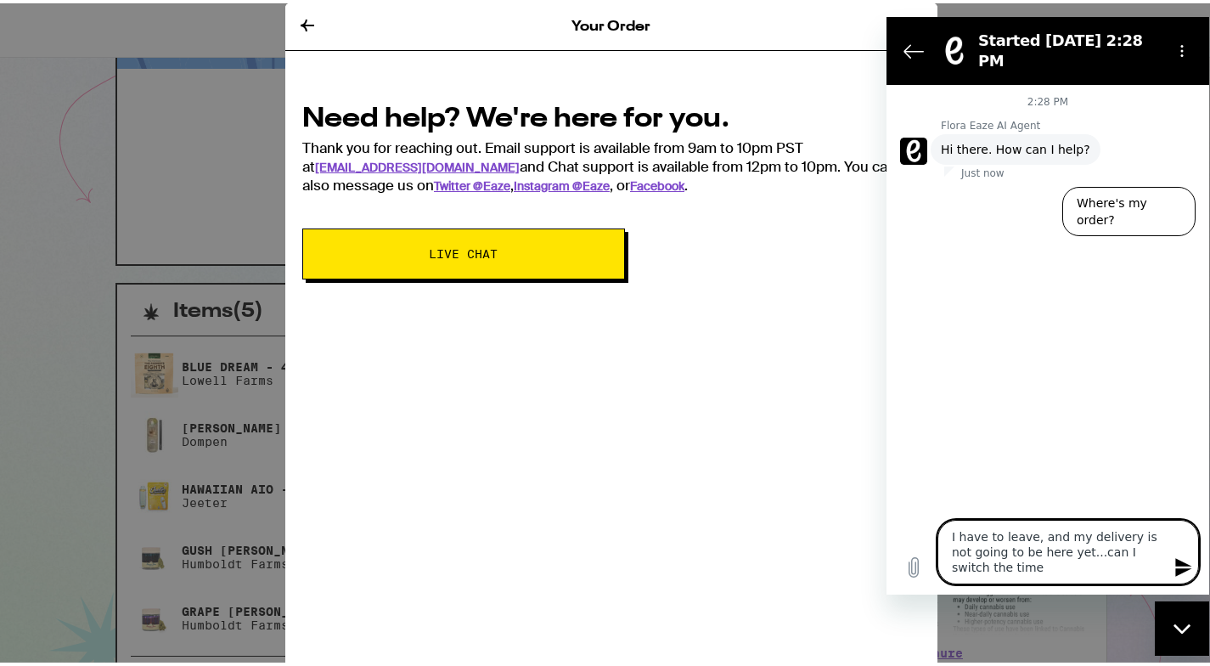
type textarea "I have to leave, and my delivery is not going to be here yet...can I switch the…"
type textarea "x"
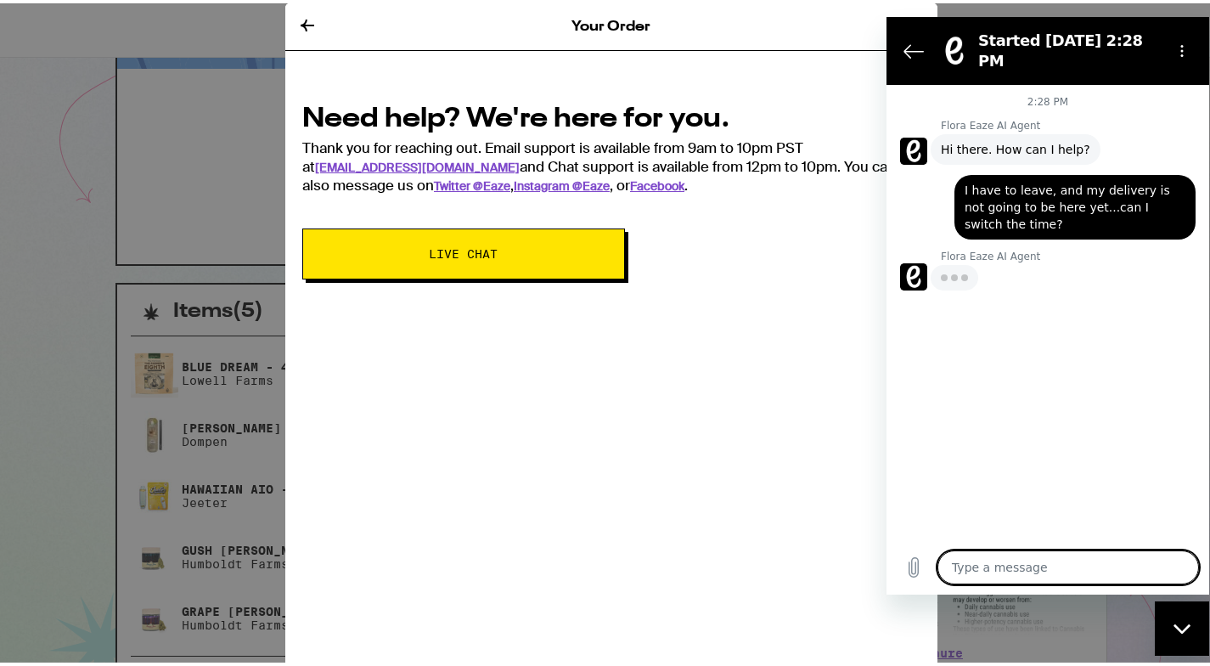
type textarea "x"
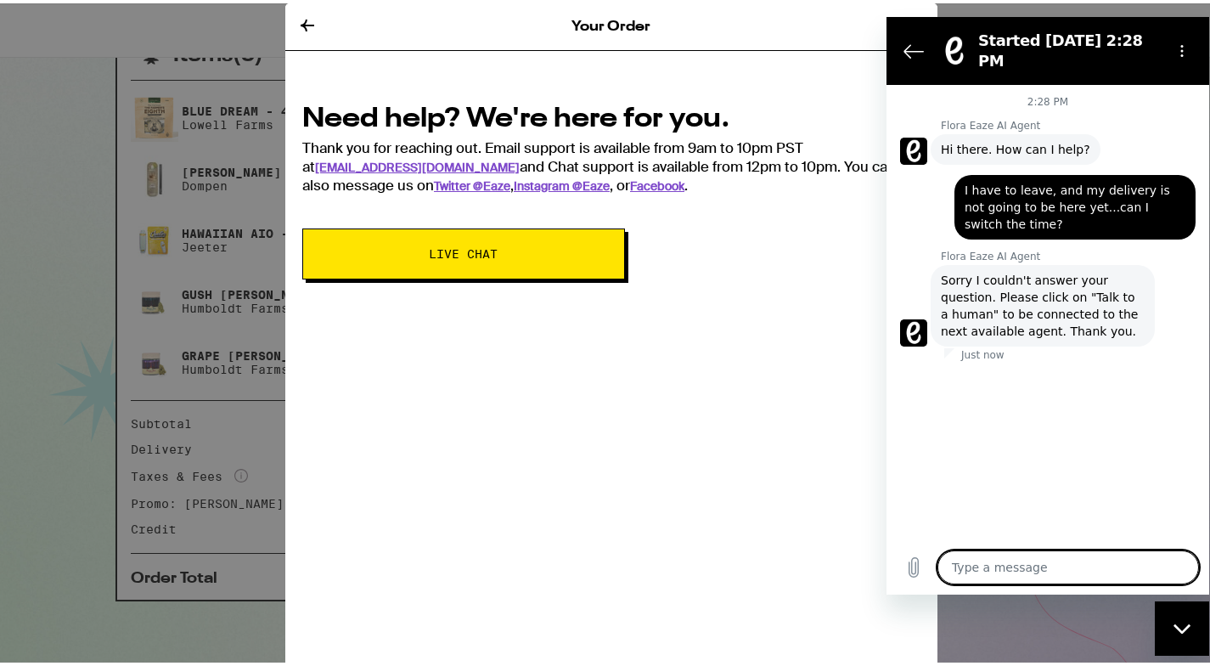
scroll to position [405, 0]
click at [964, 555] on textarea at bounding box center [1069, 567] width 262 height 34
type textarea "t"
type textarea "x"
type textarea "ta"
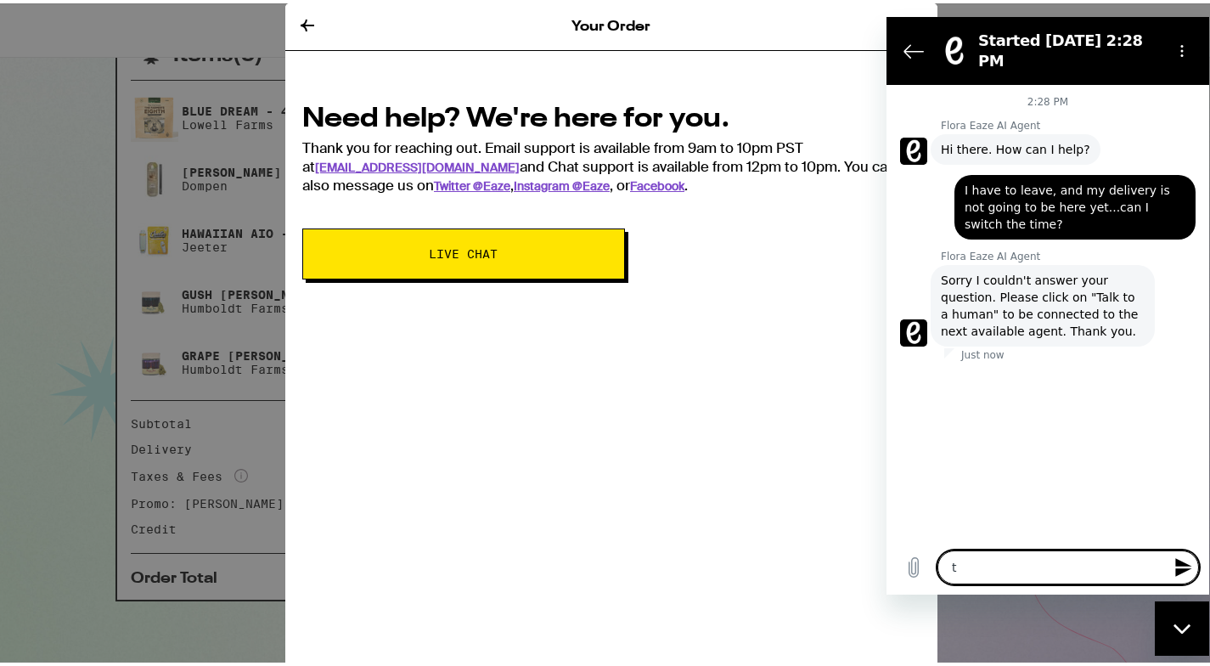
type textarea "x"
type textarea "tal"
type textarea "x"
type textarea "talk"
type textarea "x"
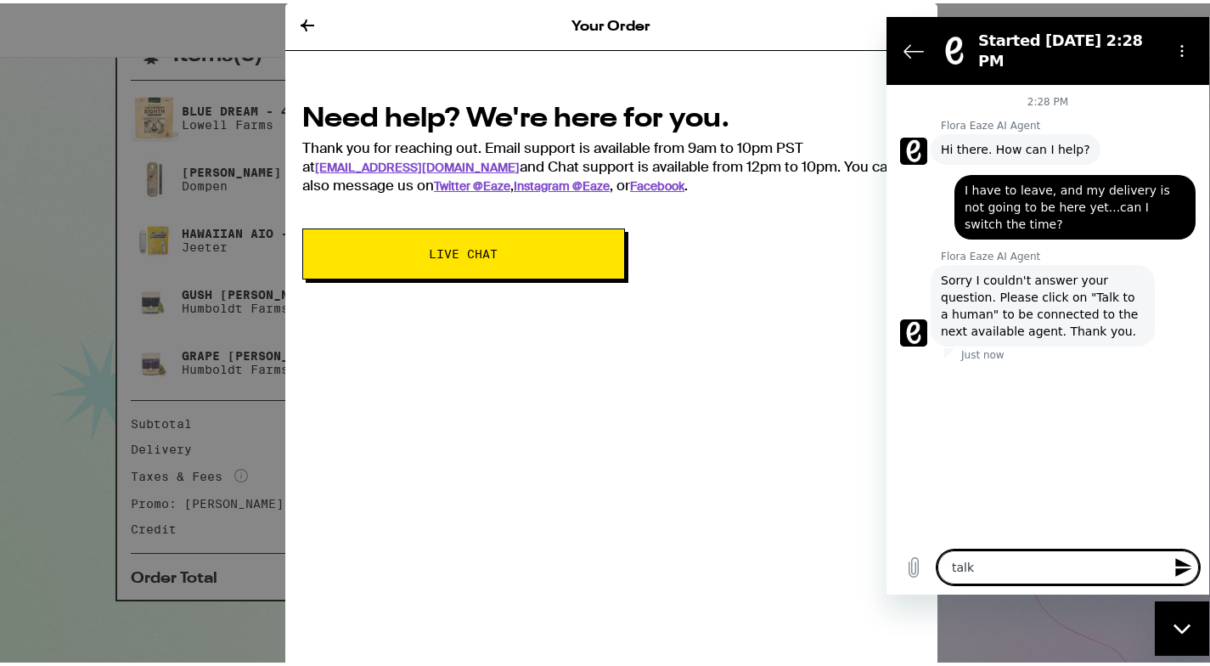
type textarea "talk"
type textarea "x"
type textarea "talk t"
type textarea "x"
type textarea "talk to"
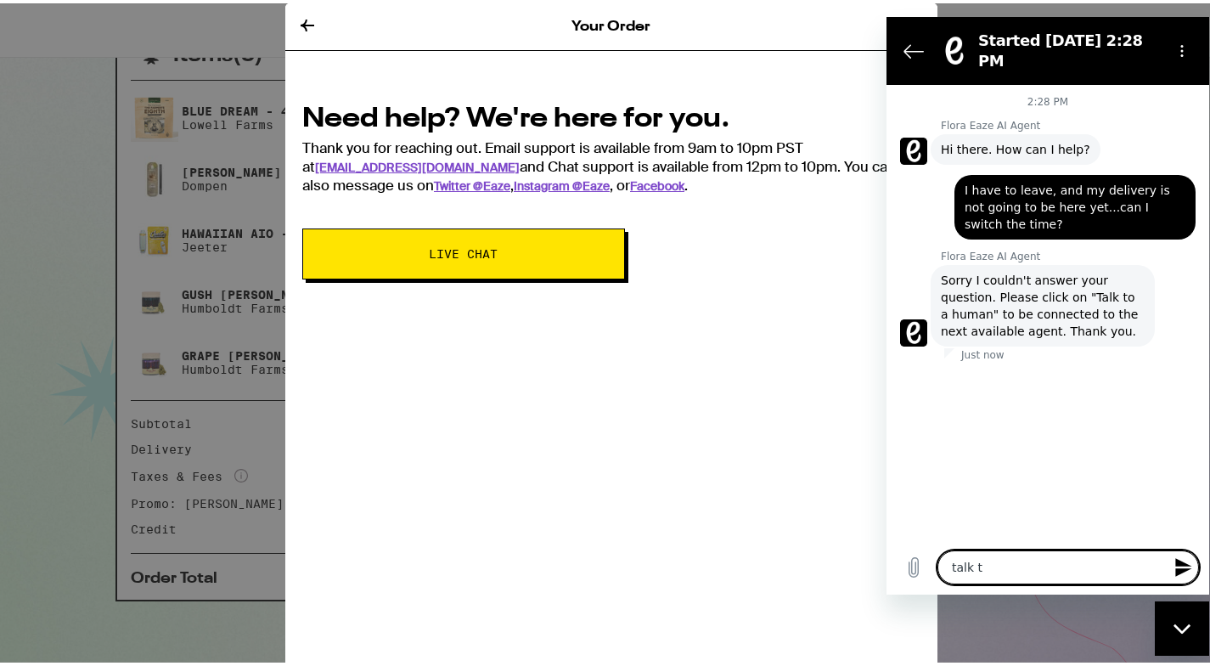
type textarea "x"
type textarea "talk to"
type textarea "x"
type textarea "talk to a"
type textarea "x"
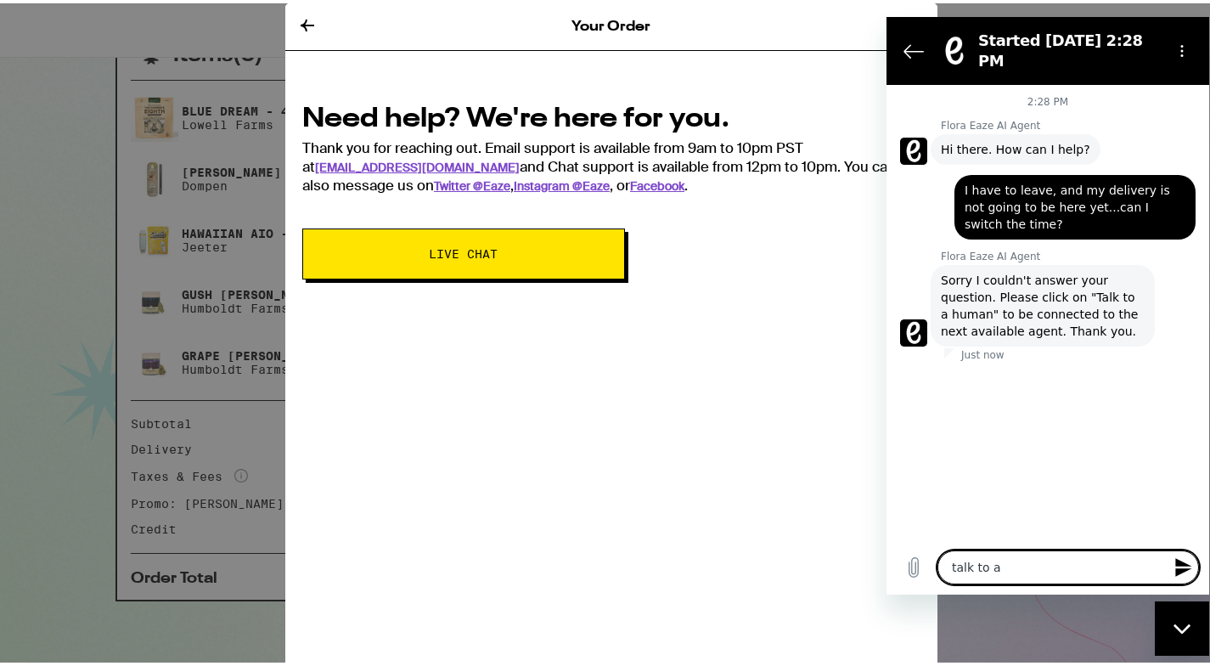
type textarea "talk to a"
type textarea "x"
type textarea "talk to a h"
type textarea "x"
type textarea "talk to a hu"
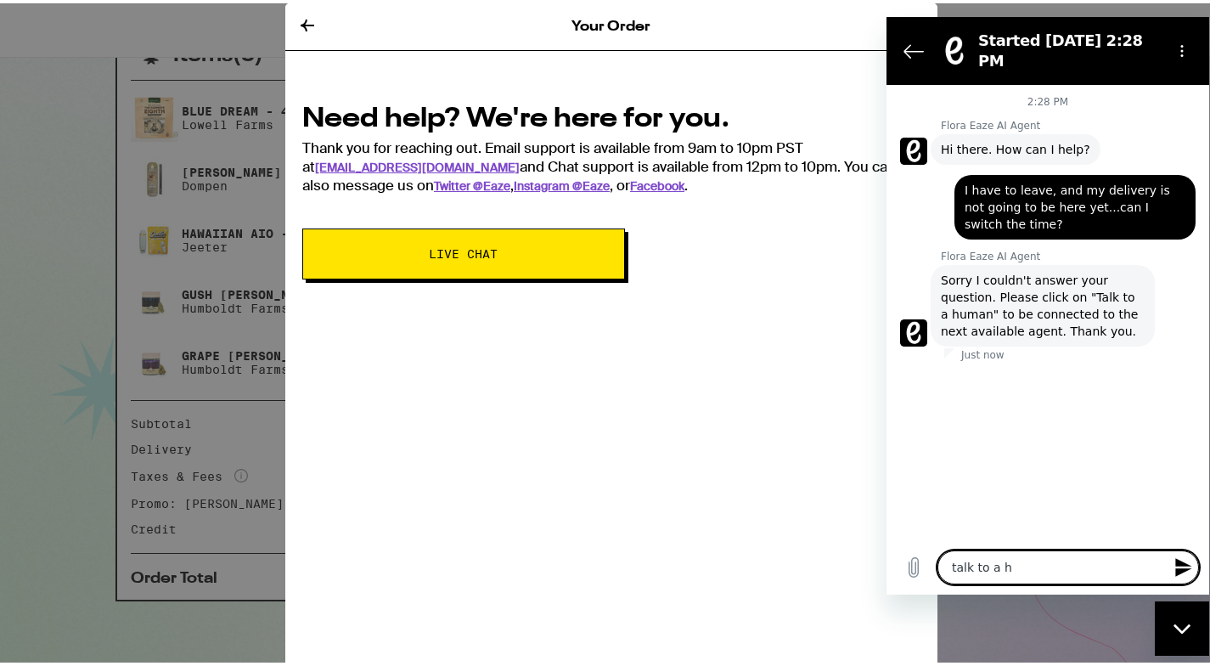
type textarea "x"
type textarea "talk to a hum"
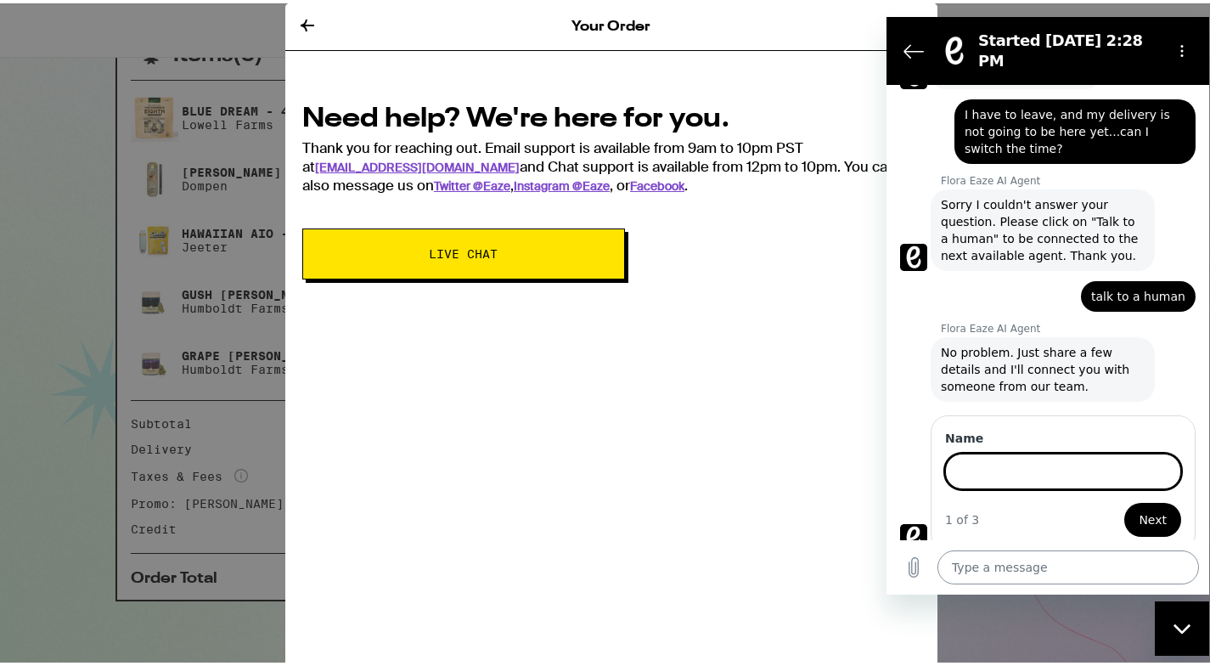
scroll to position [74, 0]
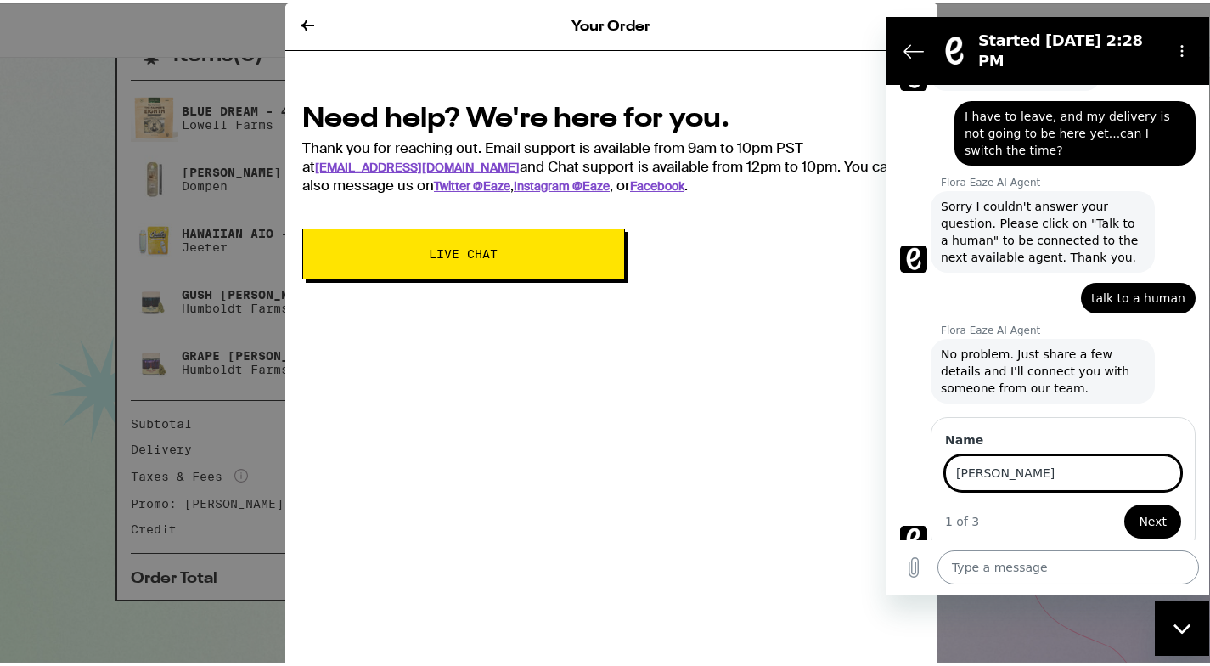
click at [1141, 508] on button "Next" at bounding box center [1152, 521] width 57 height 34
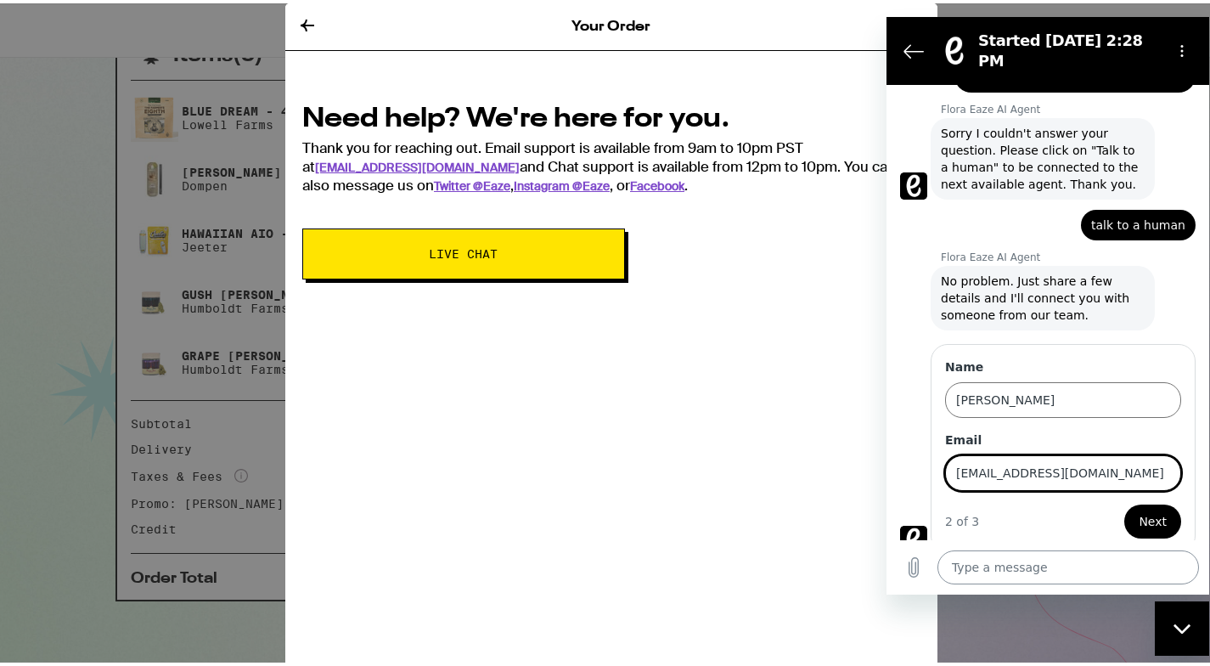
click at [1141, 508] on button "Next" at bounding box center [1152, 521] width 57 height 34
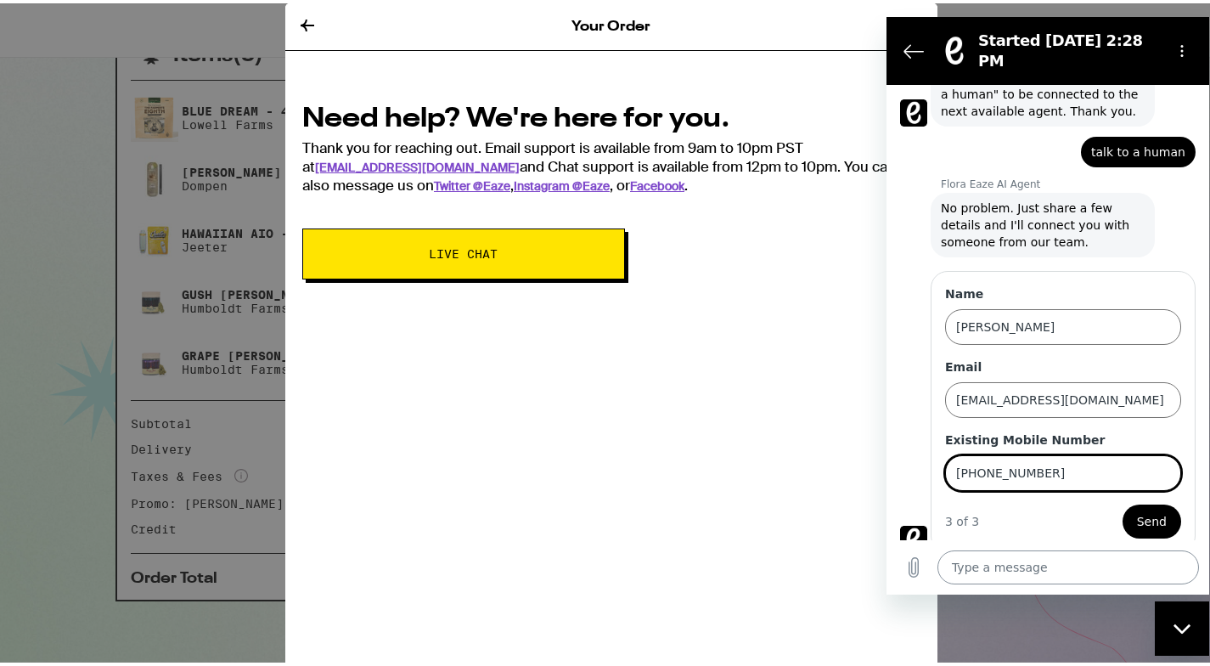
click at [1140, 508] on button "Send" at bounding box center [1152, 521] width 59 height 34
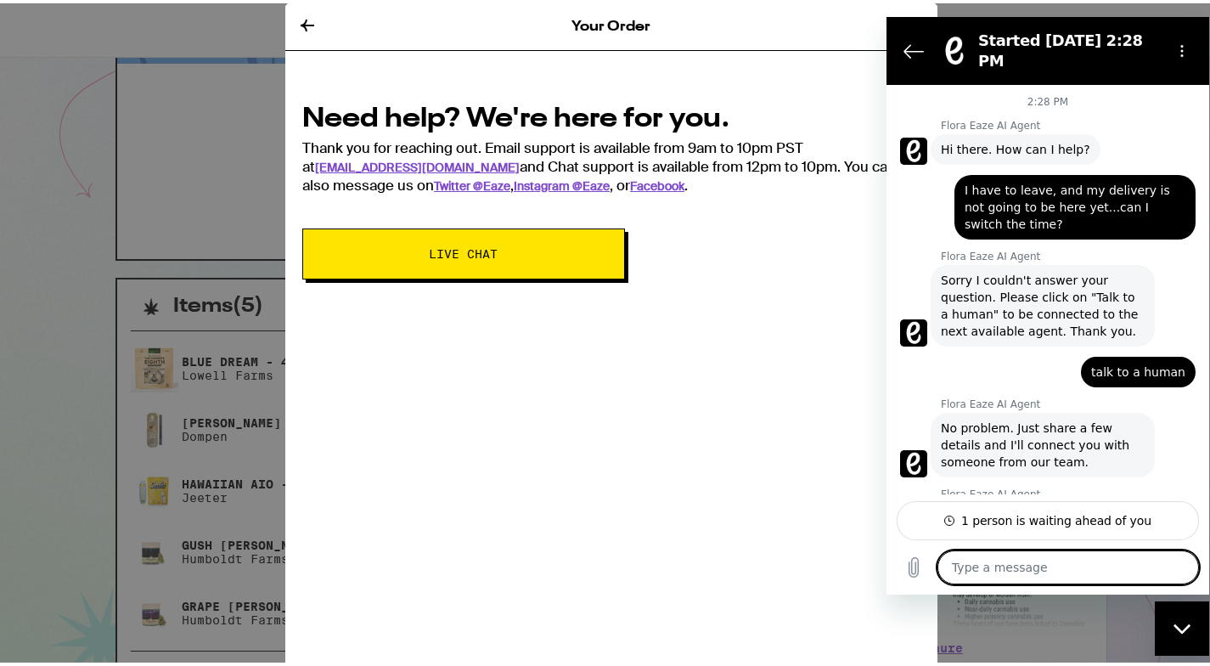
scroll to position [114, 0]
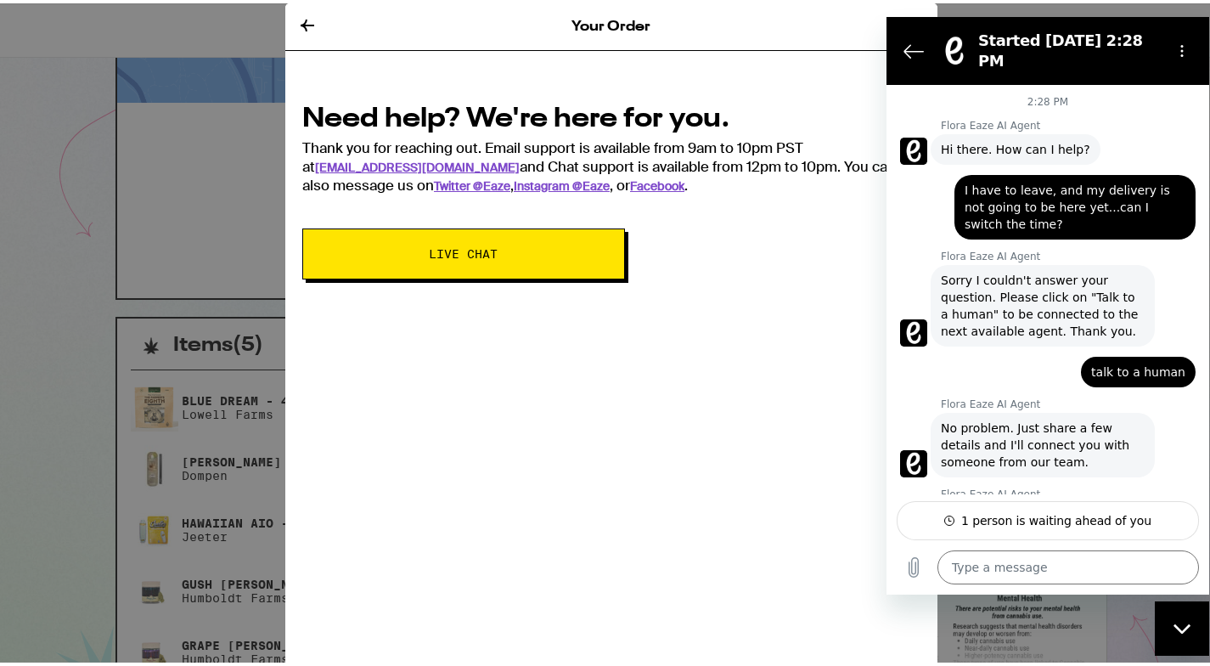
click at [1112, 132] on div "Flora Eaze AI Agent says: Hi there. How can I help?" at bounding box center [1054, 148] width 309 height 32
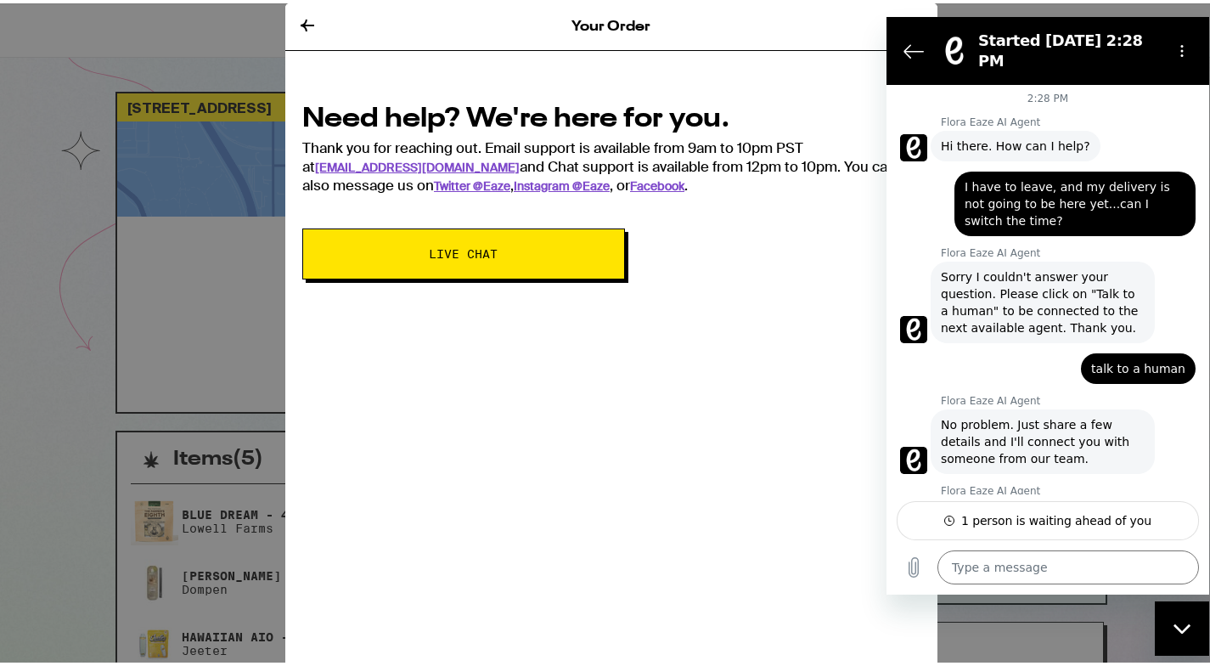
scroll to position [5, 0]
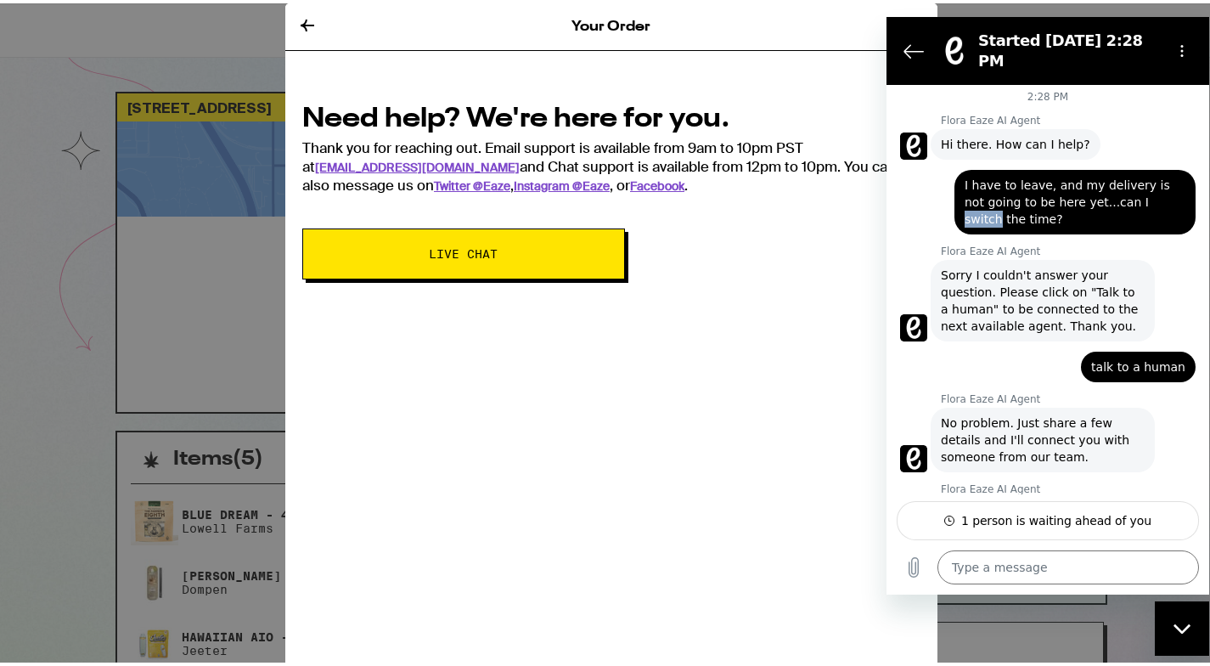
copy span "switch"
click at [1000, 571] on textarea at bounding box center [1069, 567] width 262 height 34
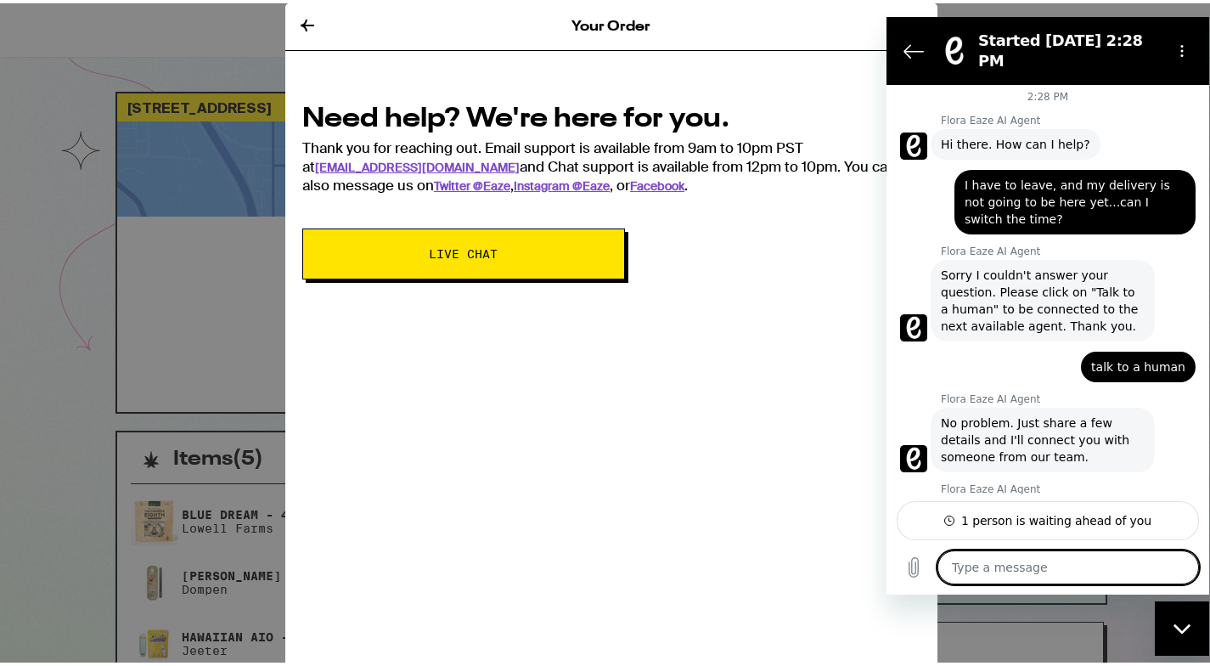
paste textarea "switch"
drag, startPoint x: 993, startPoint y: 562, endPoint x: 918, endPoint y: 564, distance: 74.8
click at [918, 564] on div "Type a message switch x" at bounding box center [1048, 567] width 323 height 54
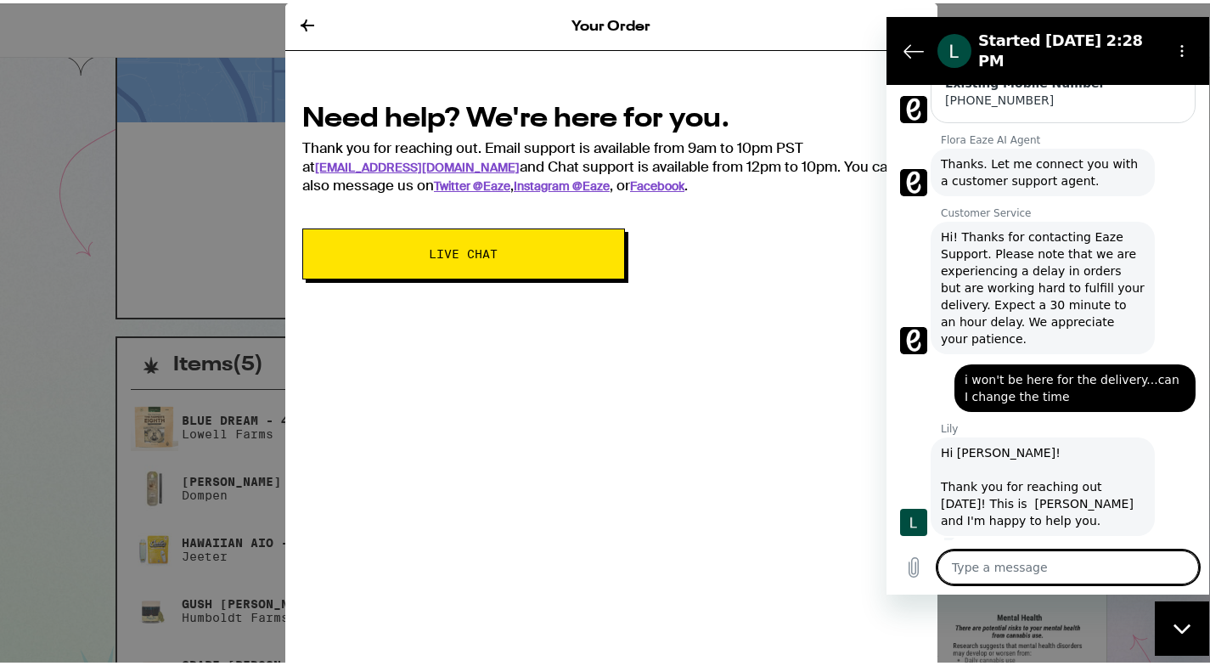
scroll to position [541, 0]
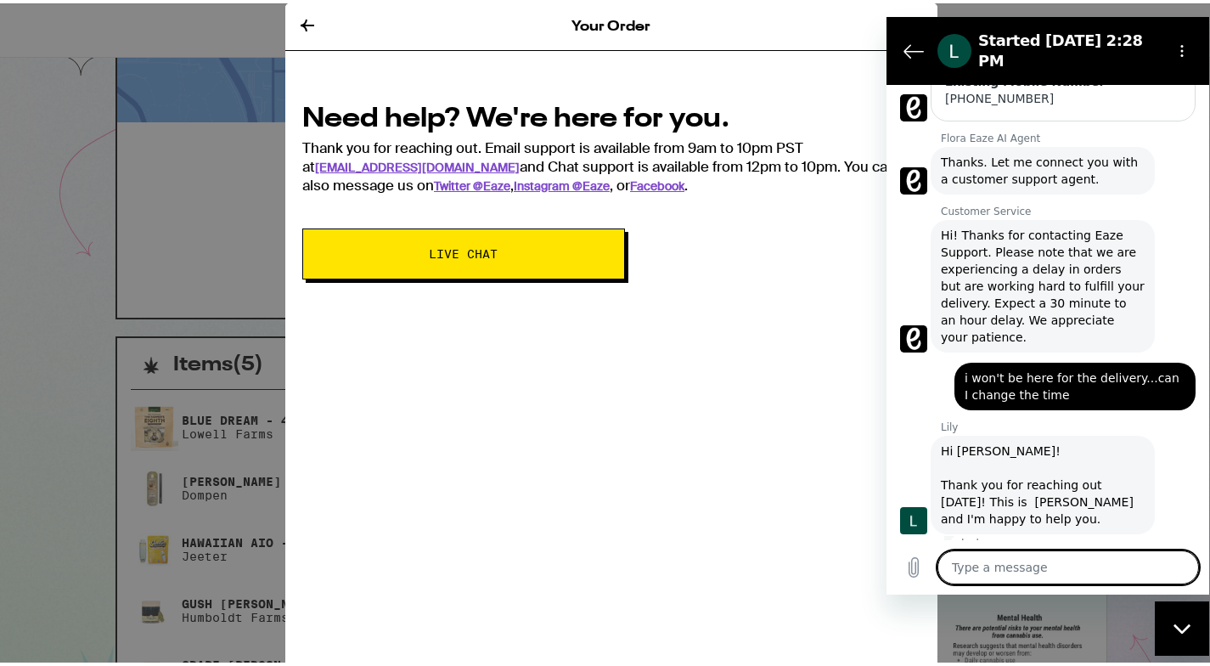
click at [1052, 570] on textarea at bounding box center [1069, 567] width 262 height 34
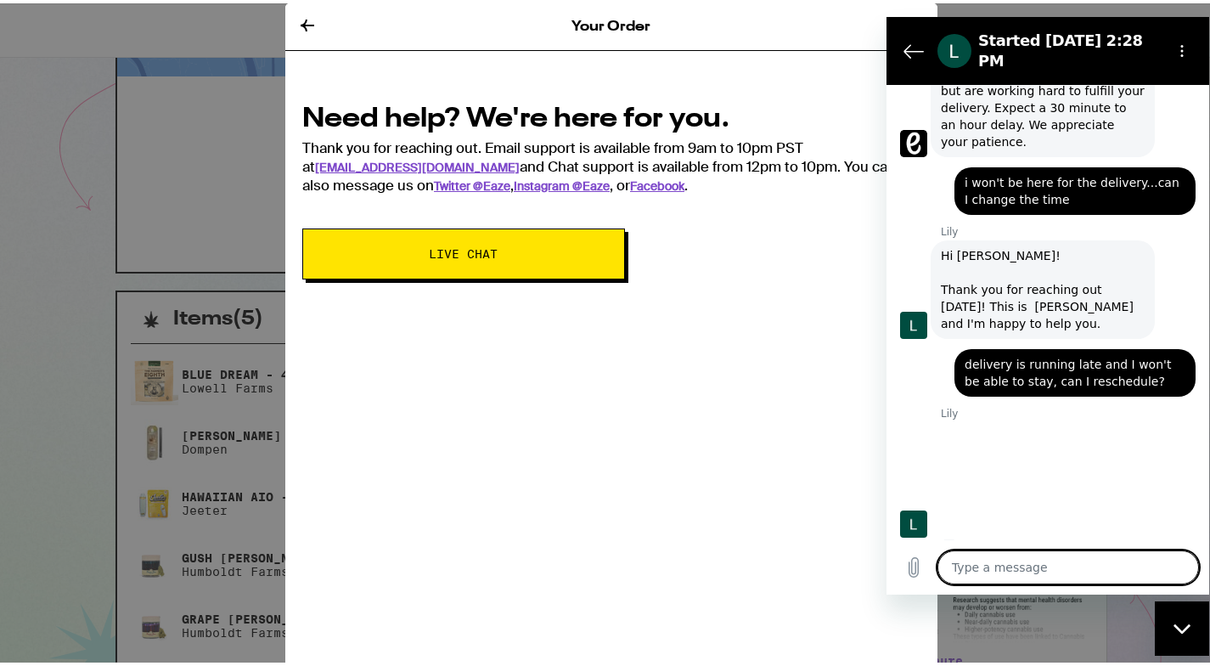
scroll to position [740, 0]
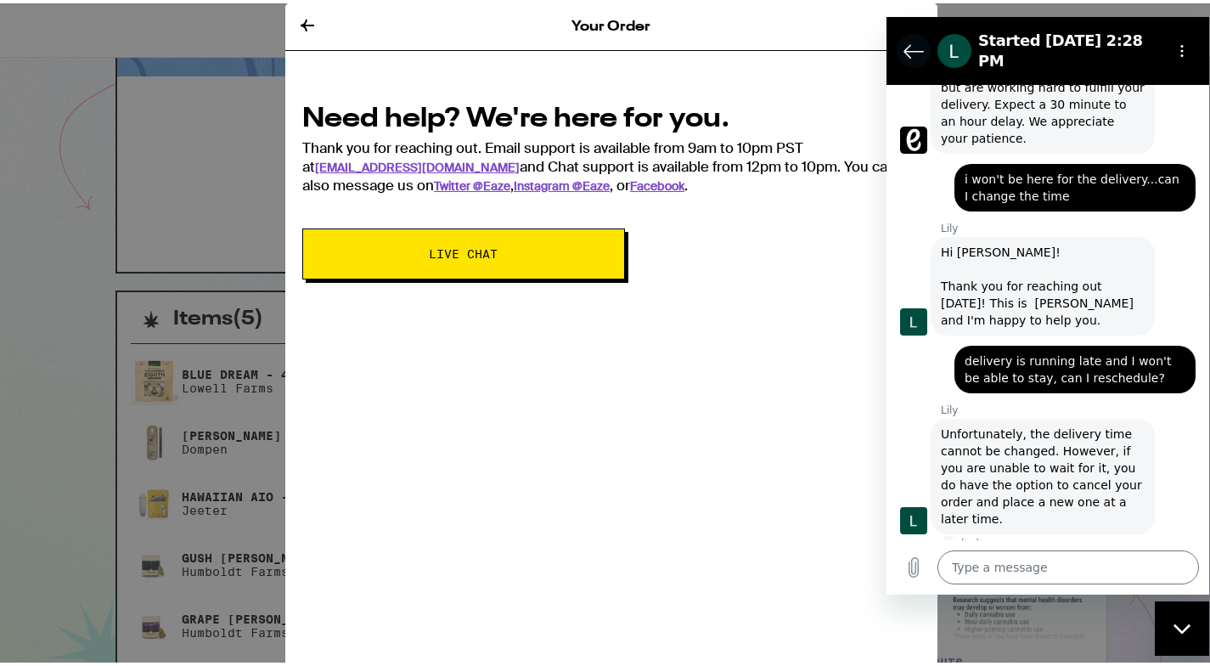
click at [915, 45] on icon "Back to the conversation list" at bounding box center [913, 51] width 19 height 13
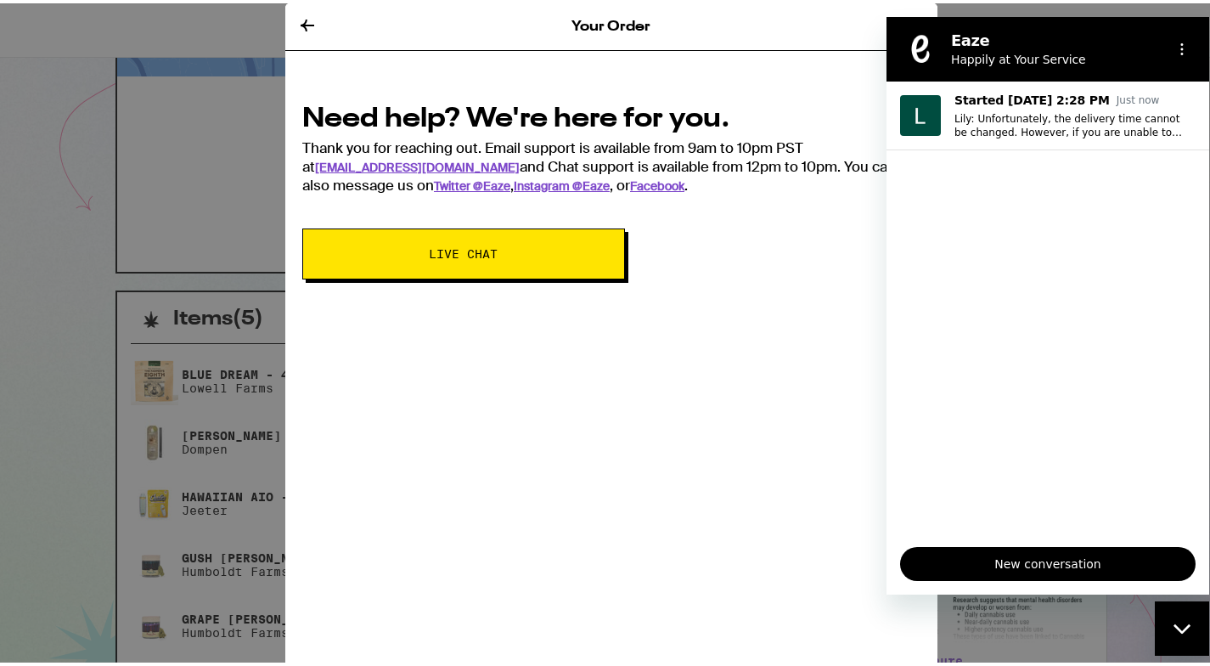
click at [138, 538] on div "Your Order Need help? We're here for you. Thank you for reaching out. Email sup…" at bounding box center [611, 333] width 1223 height 666
click at [308, 25] on icon at bounding box center [307, 22] width 20 height 20
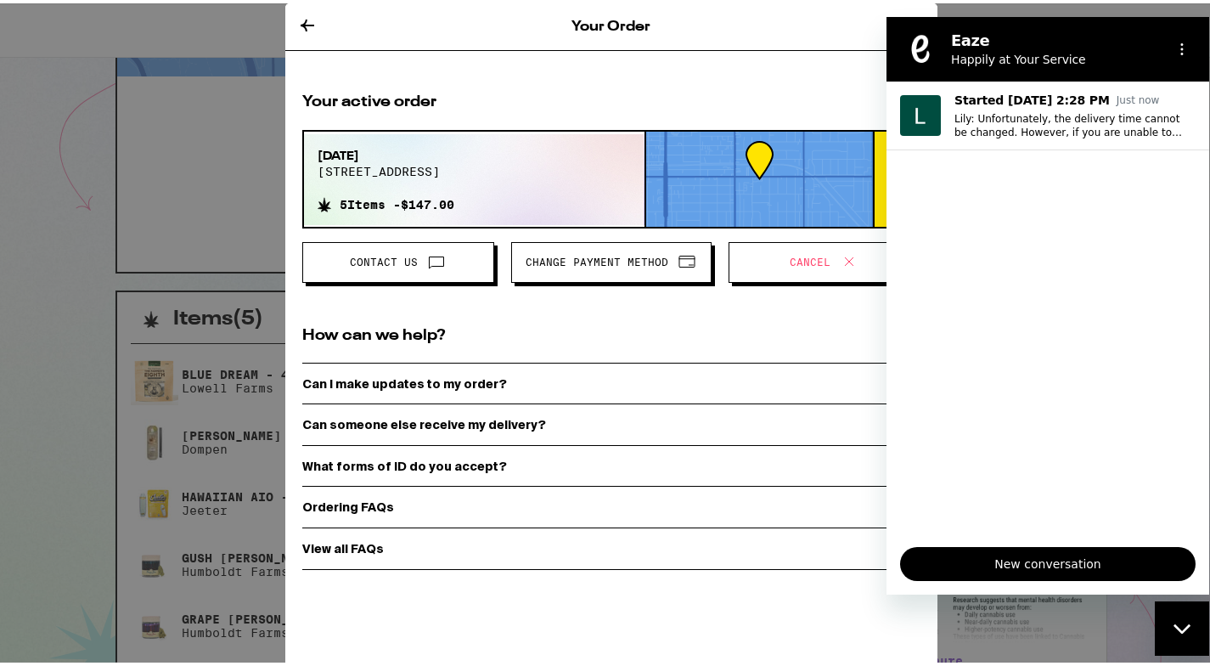
scroll to position [148, 0]
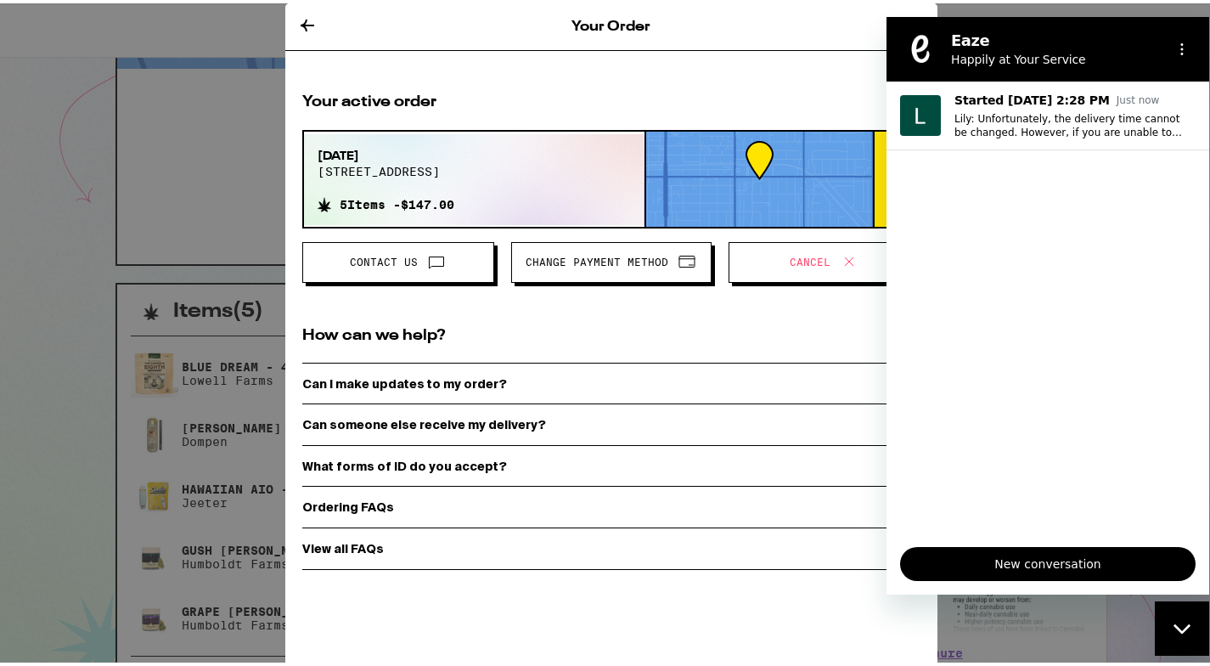
click at [842, 268] on span at bounding box center [849, 259] width 20 height 22
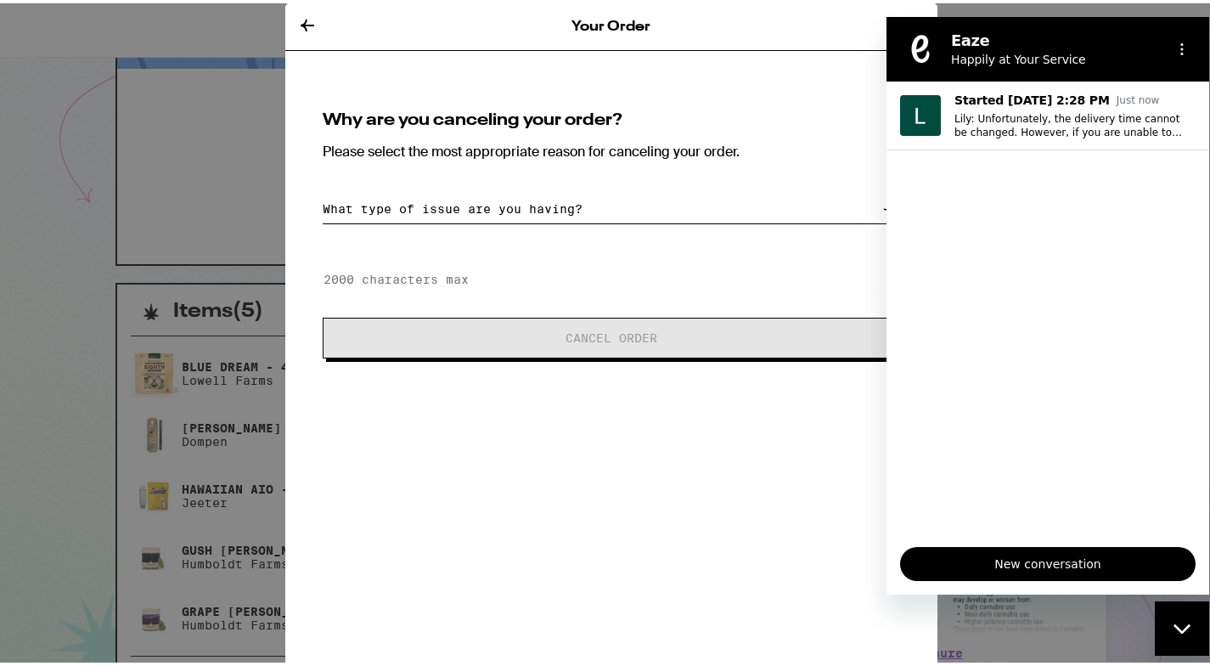
click at [555, 251] on div "Why are you canceling your order? Please select the most appropriate reason for…" at bounding box center [611, 231] width 618 height 287
click at [428, 243] on div "Why are you canceling your order? Please select the most appropriate reason for…" at bounding box center [611, 231] width 618 height 287
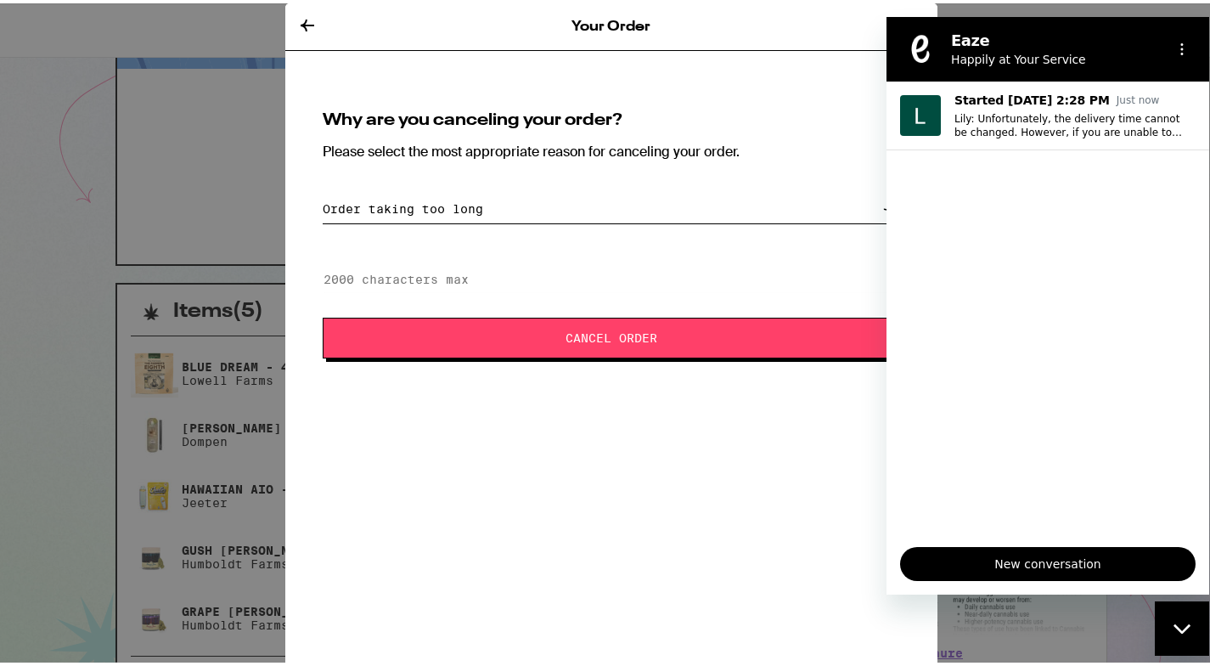
click at [391, 331] on span "Cancel Order" at bounding box center [611, 335] width 440 height 12
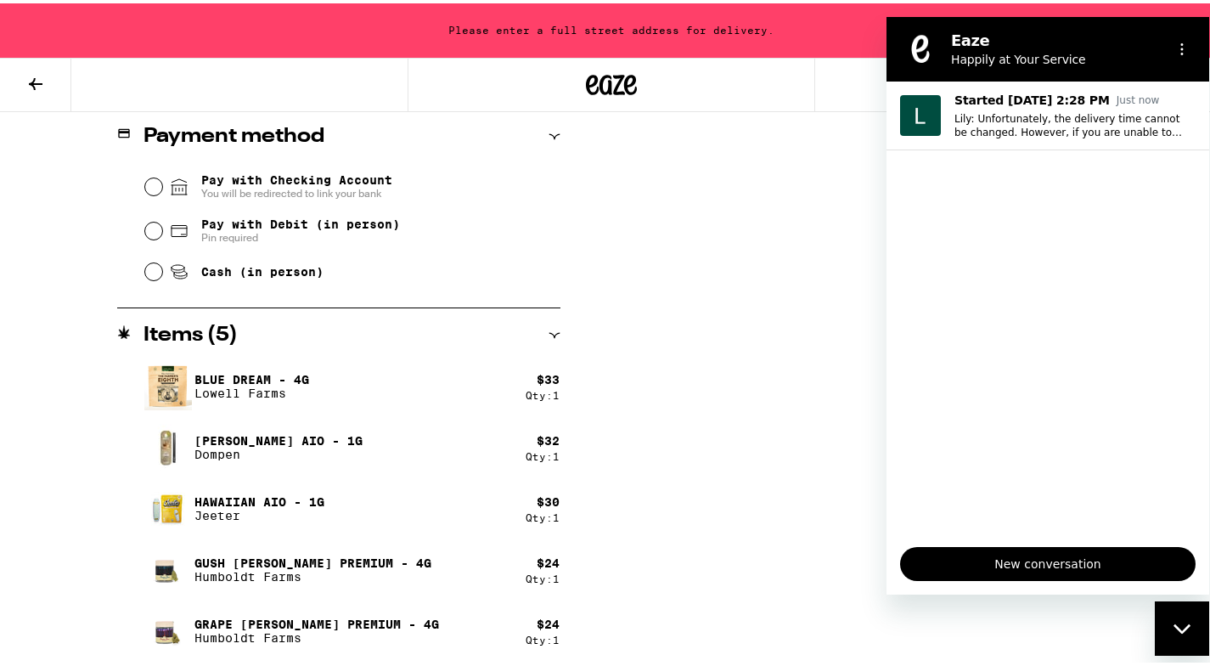
scroll to position [741, 0]
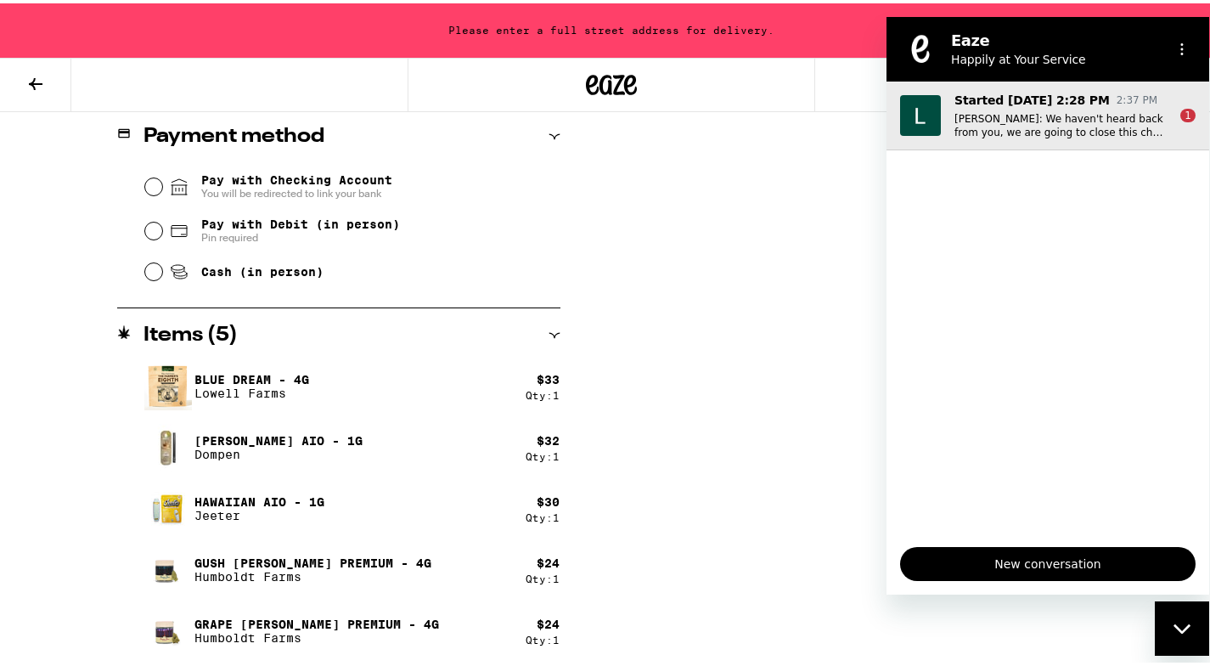
click at [1036, 107] on p "Started Sep 15 at 2:28 PM" at bounding box center [1032, 100] width 155 height 17
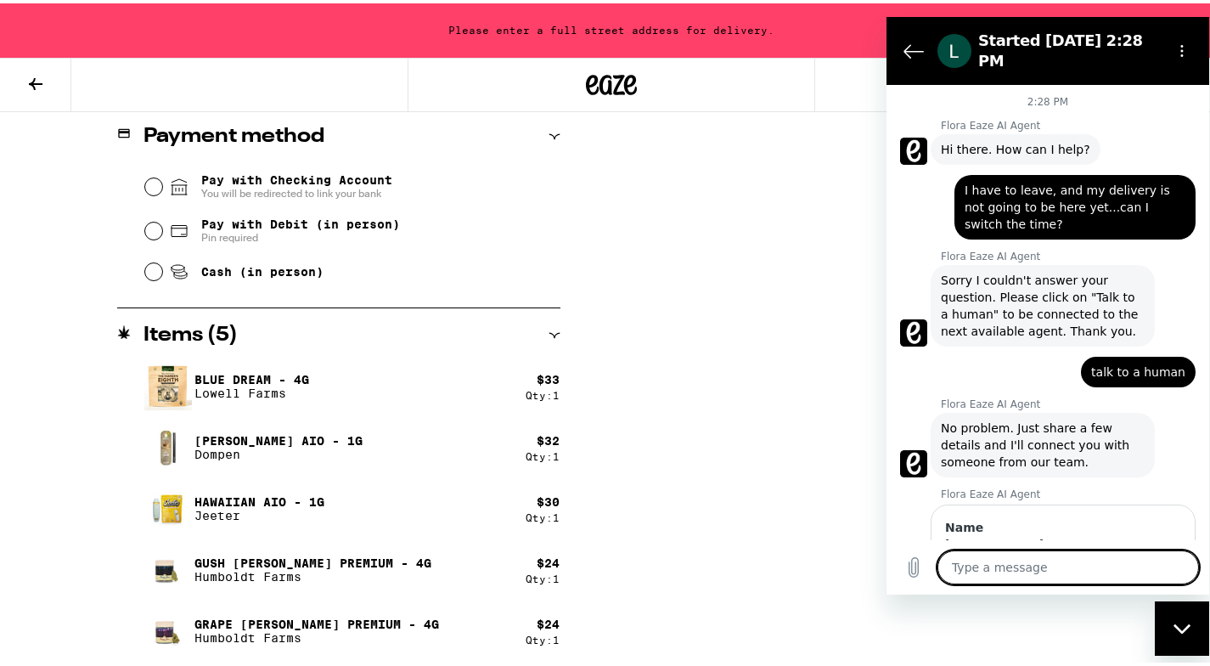
scroll to position [942, 0]
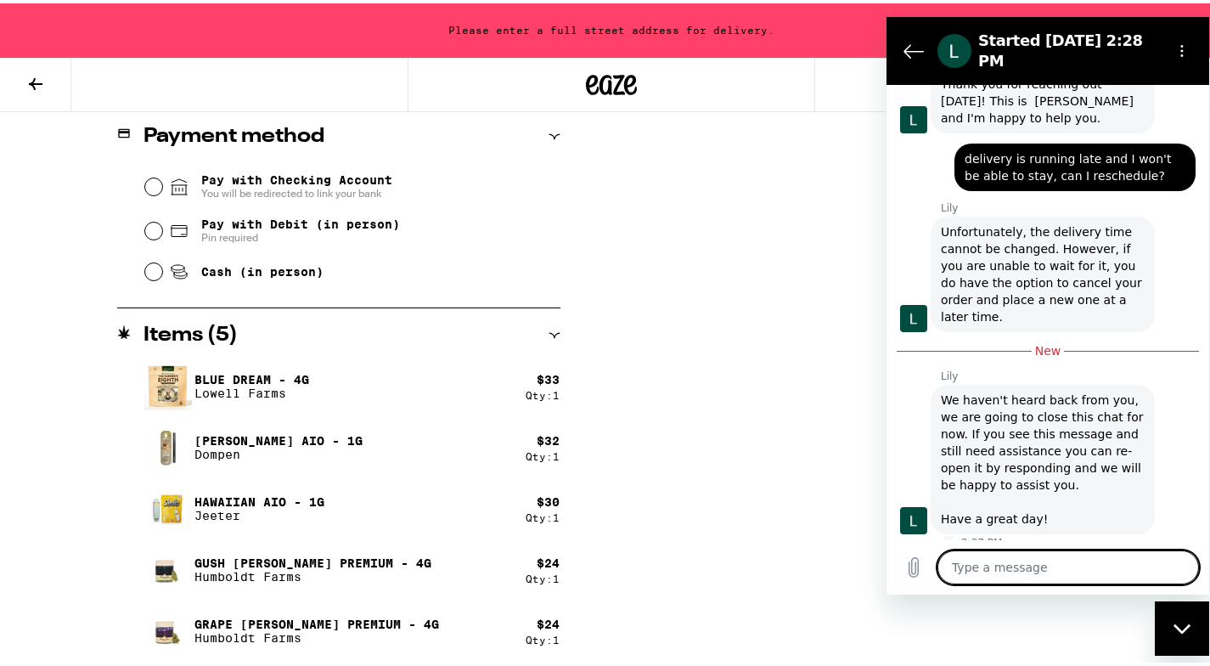
click at [1005, 571] on textarea at bounding box center [1069, 567] width 262 height 34
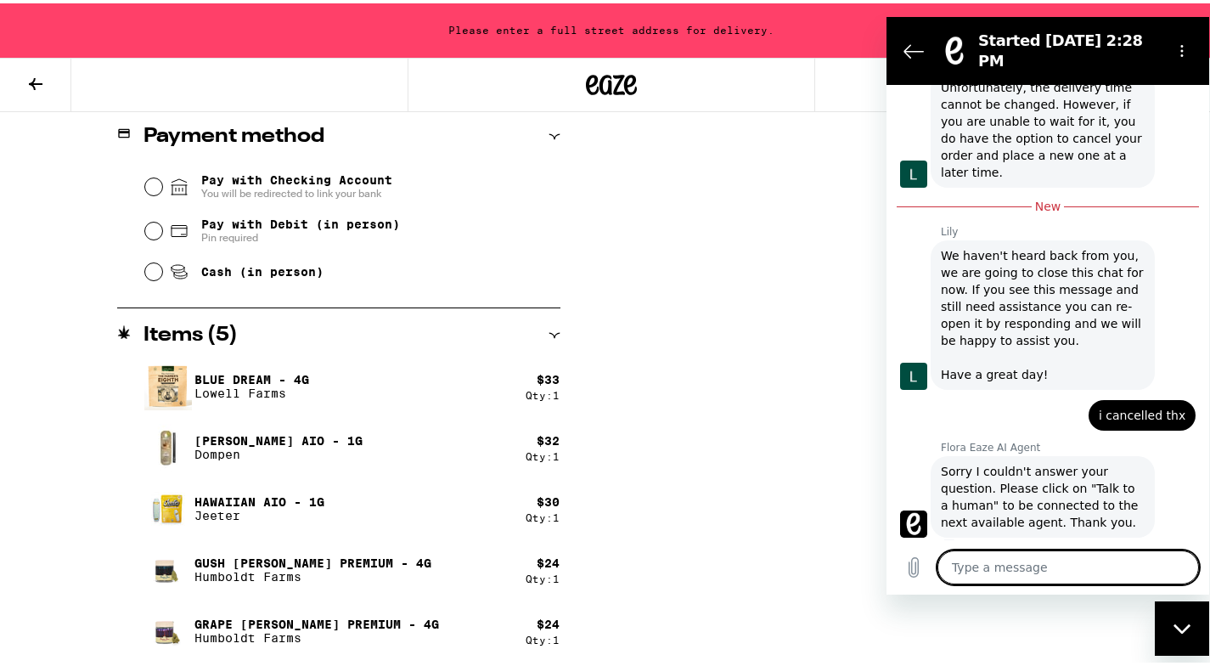
scroll to position [1090, 0]
